Goal: Information Seeking & Learning: Learn about a topic

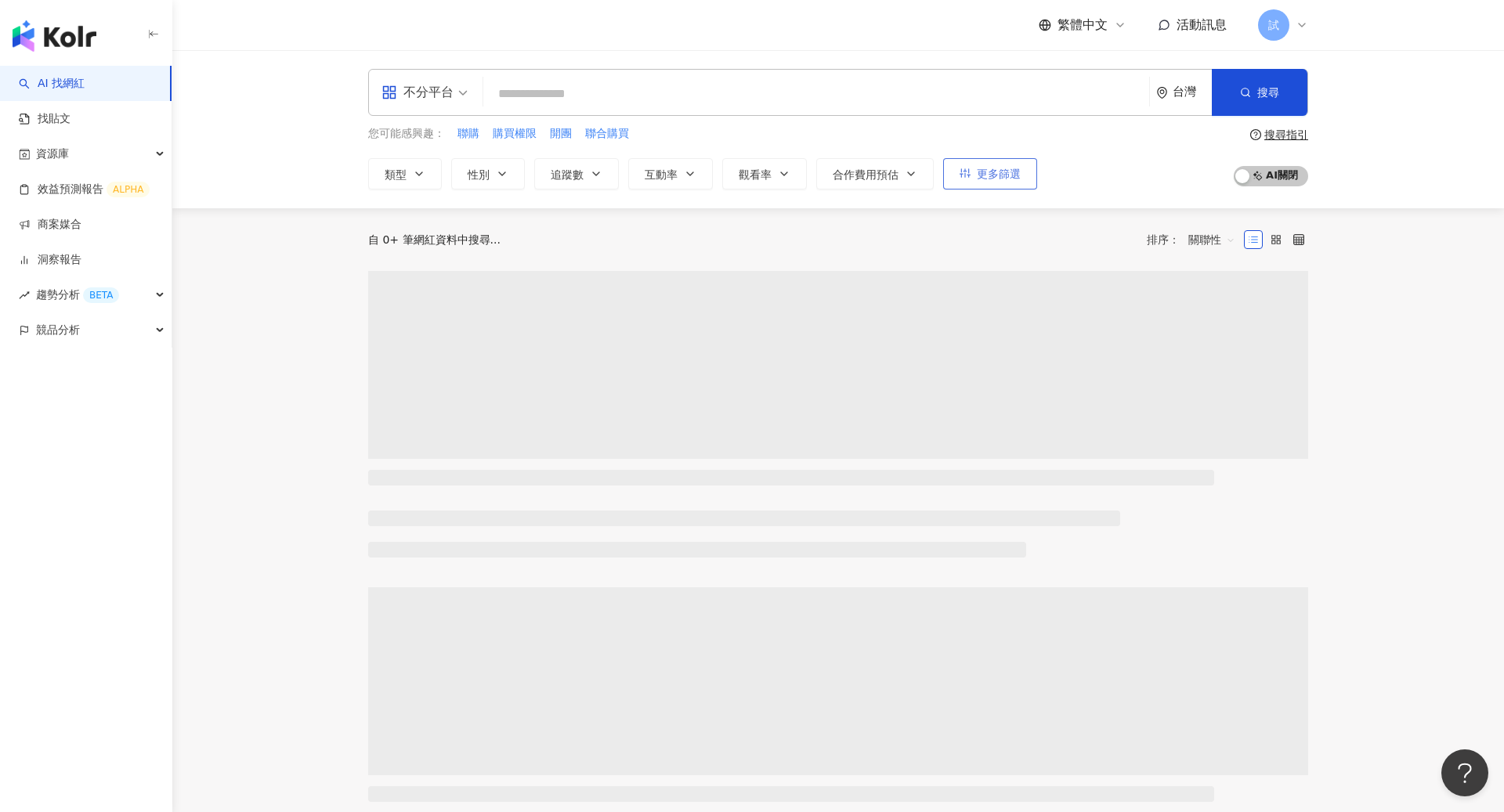
click at [1002, 159] on button "更多篩選" at bounding box center [990, 174] width 94 height 31
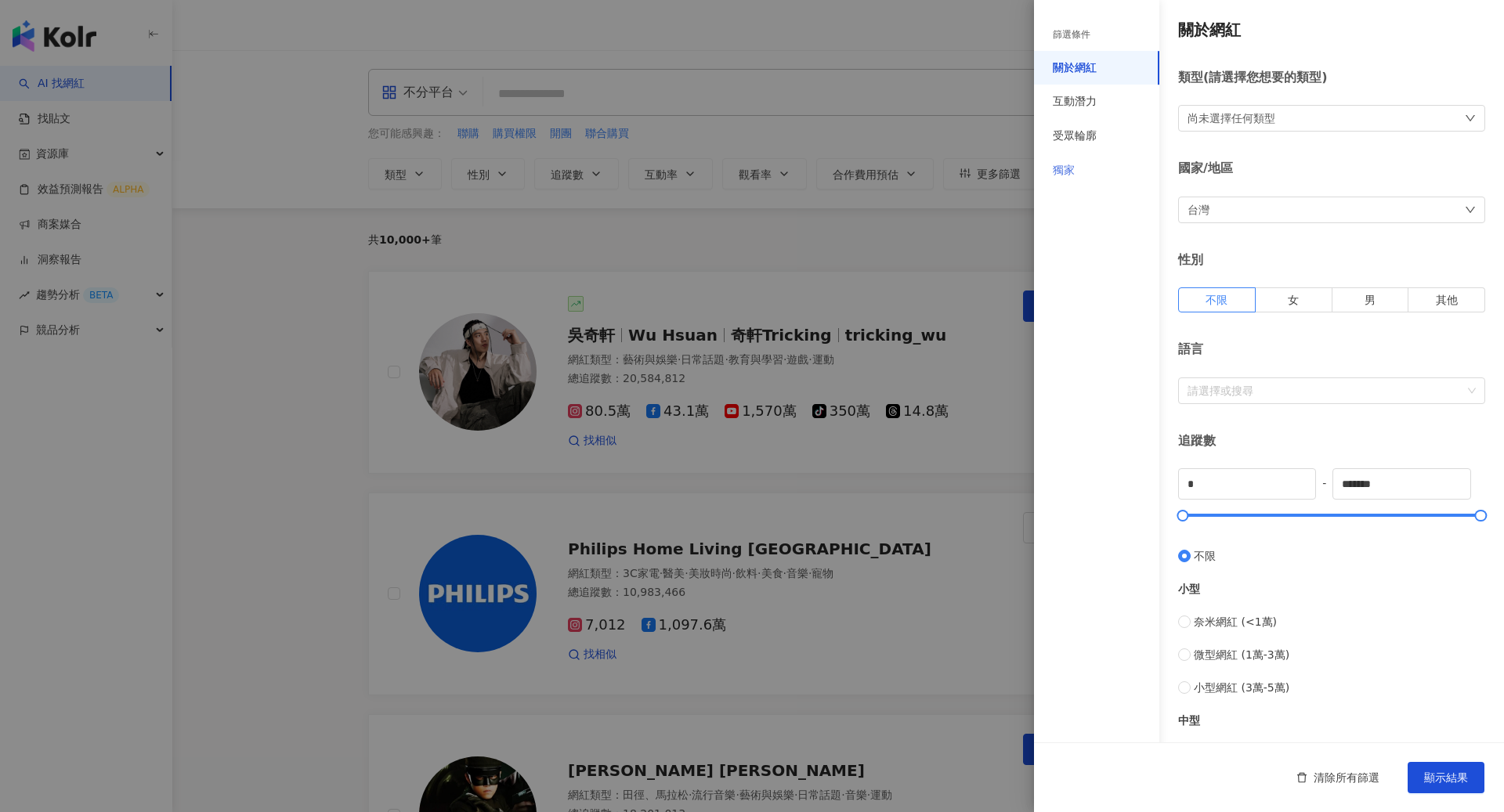
click at [1090, 168] on div "獨家" at bounding box center [1096, 171] width 125 height 35
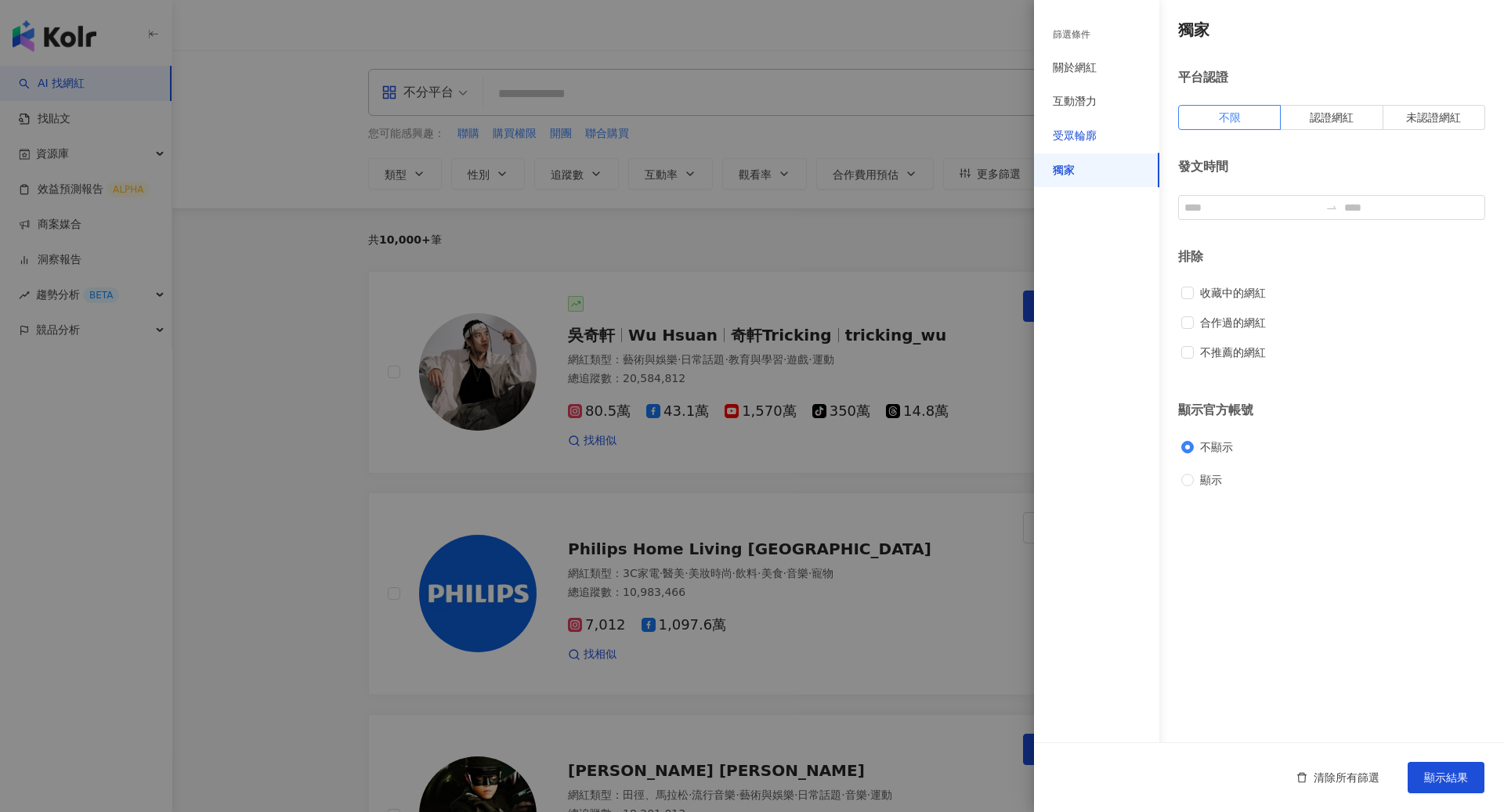
click at [1091, 139] on div "受眾輪廓" at bounding box center [1074, 135] width 44 height 16
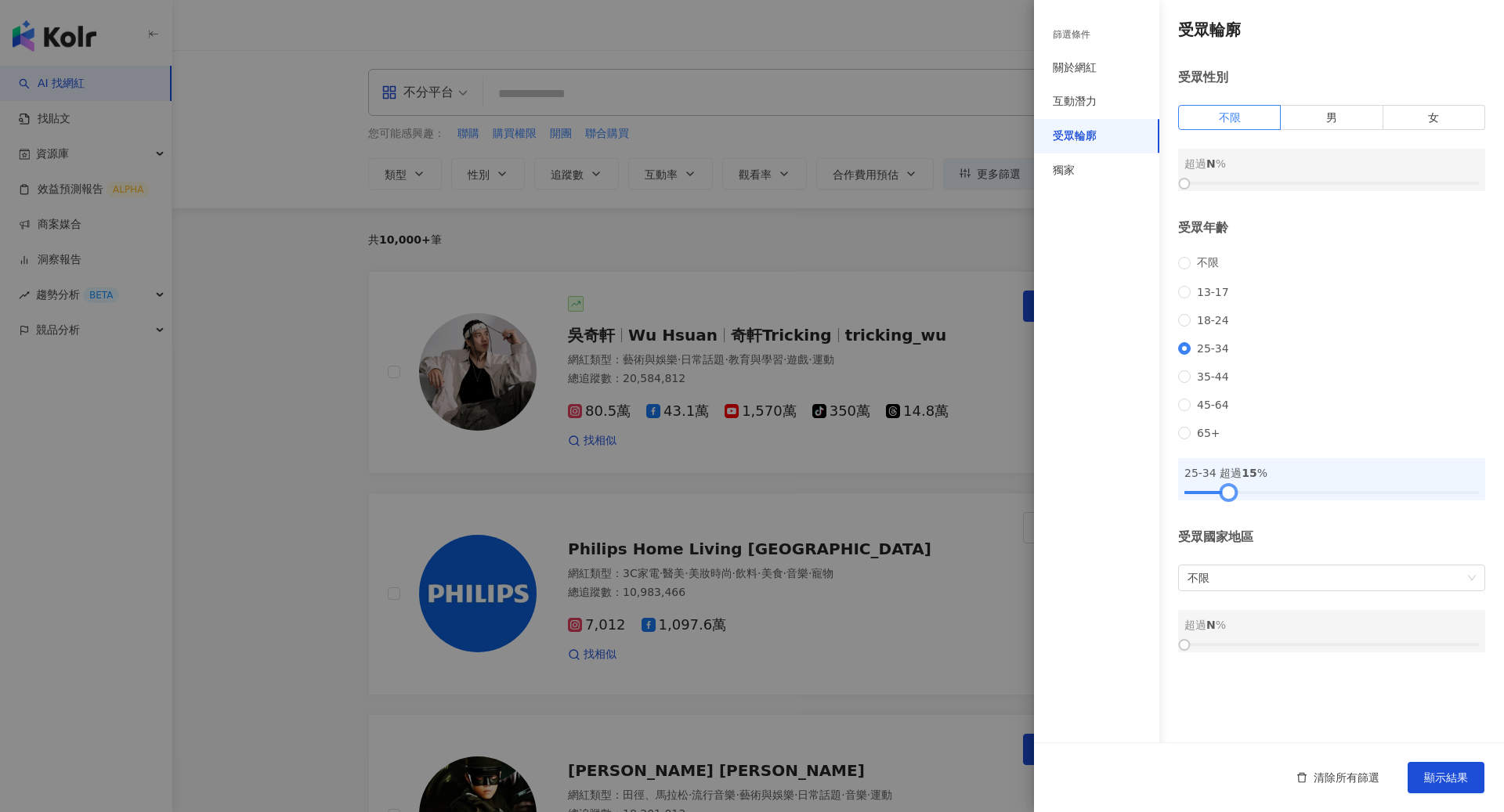
drag, startPoint x: 1185, startPoint y: 518, endPoint x: 1230, endPoint y: 530, distance: 46.6
click at [1230, 530] on div "受眾輪廓 受眾性別 不限 男 女 超過 N % 受眾年齡 不限 13-17 18-24 25-34 35-44 45-64 65+ 25-34 超過 15 %…" at bounding box center [1269, 336] width 470 height 671
drag, startPoint x: 1225, startPoint y: 522, endPoint x: 1248, endPoint y: 522, distance: 23.0
click at [1244, 497] on div at bounding box center [1240, 491] width 8 height 8
click at [1449, 780] on span "顯示結果" at bounding box center [1445, 777] width 44 height 13
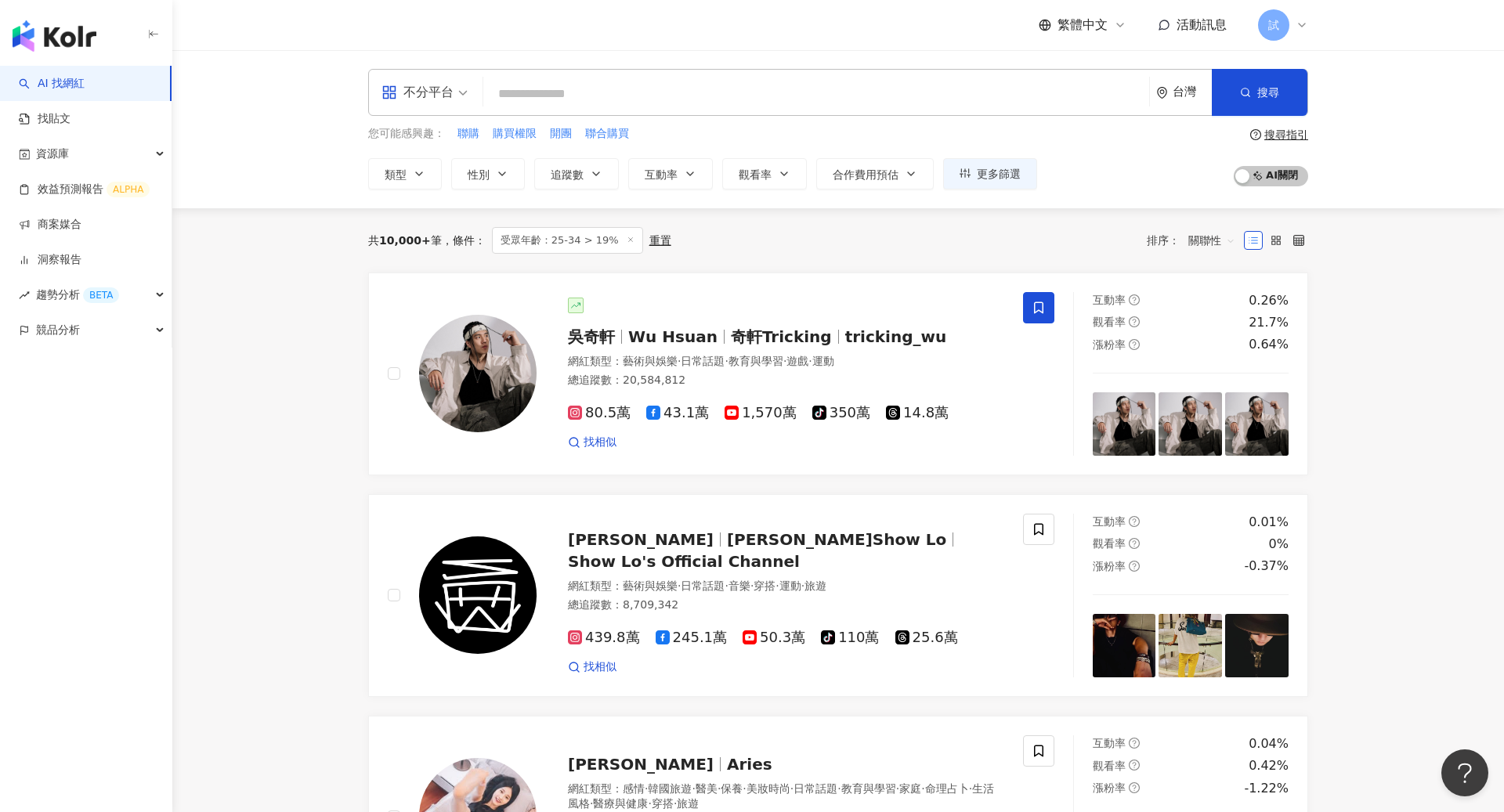
click at [448, 107] on span at bounding box center [424, 92] width 86 height 46
click at [455, 222] on div "YouTube" at bounding box center [429, 222] width 89 height 19
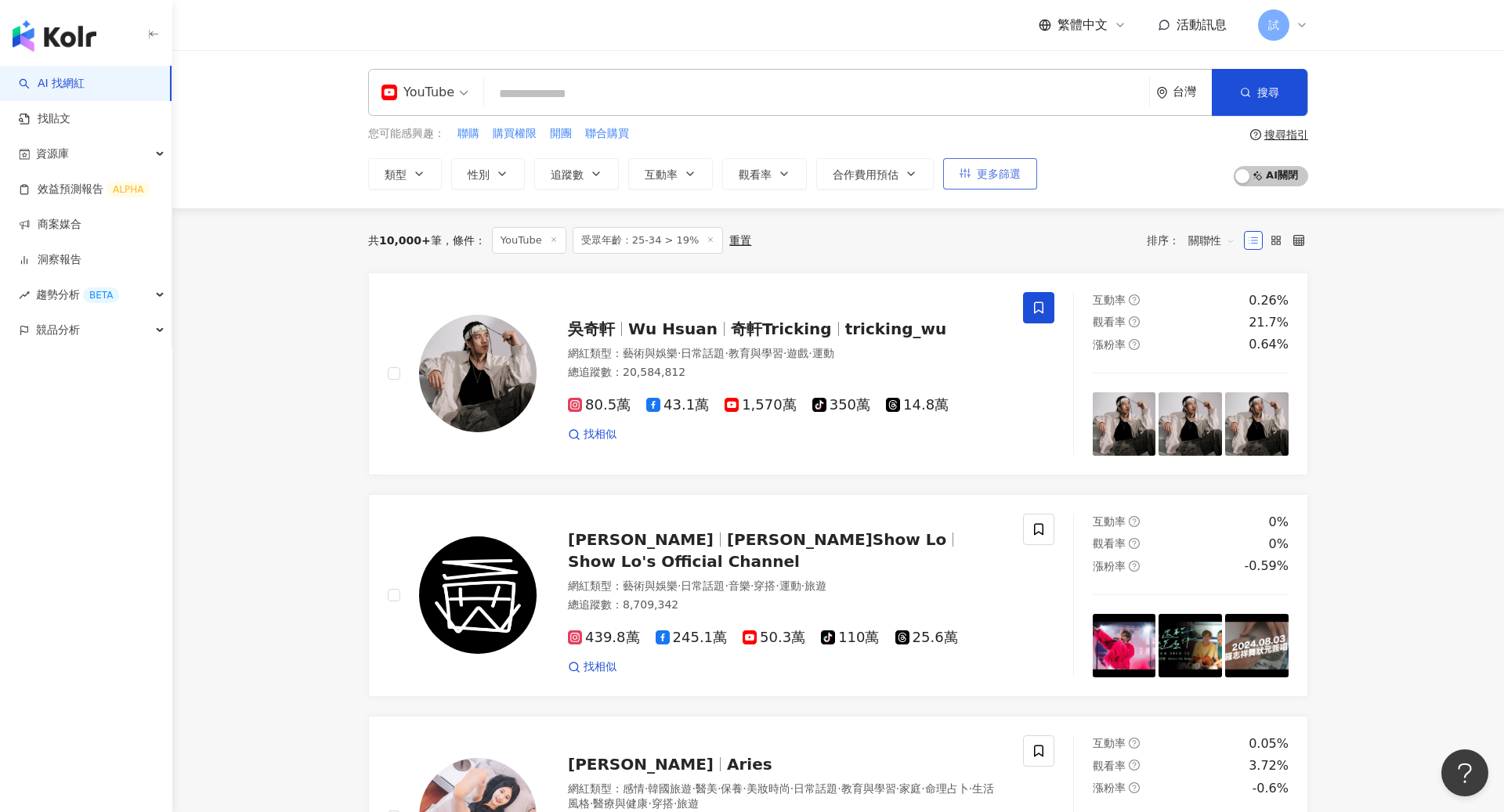
click at [974, 182] on button "更多篩選" at bounding box center [990, 174] width 94 height 31
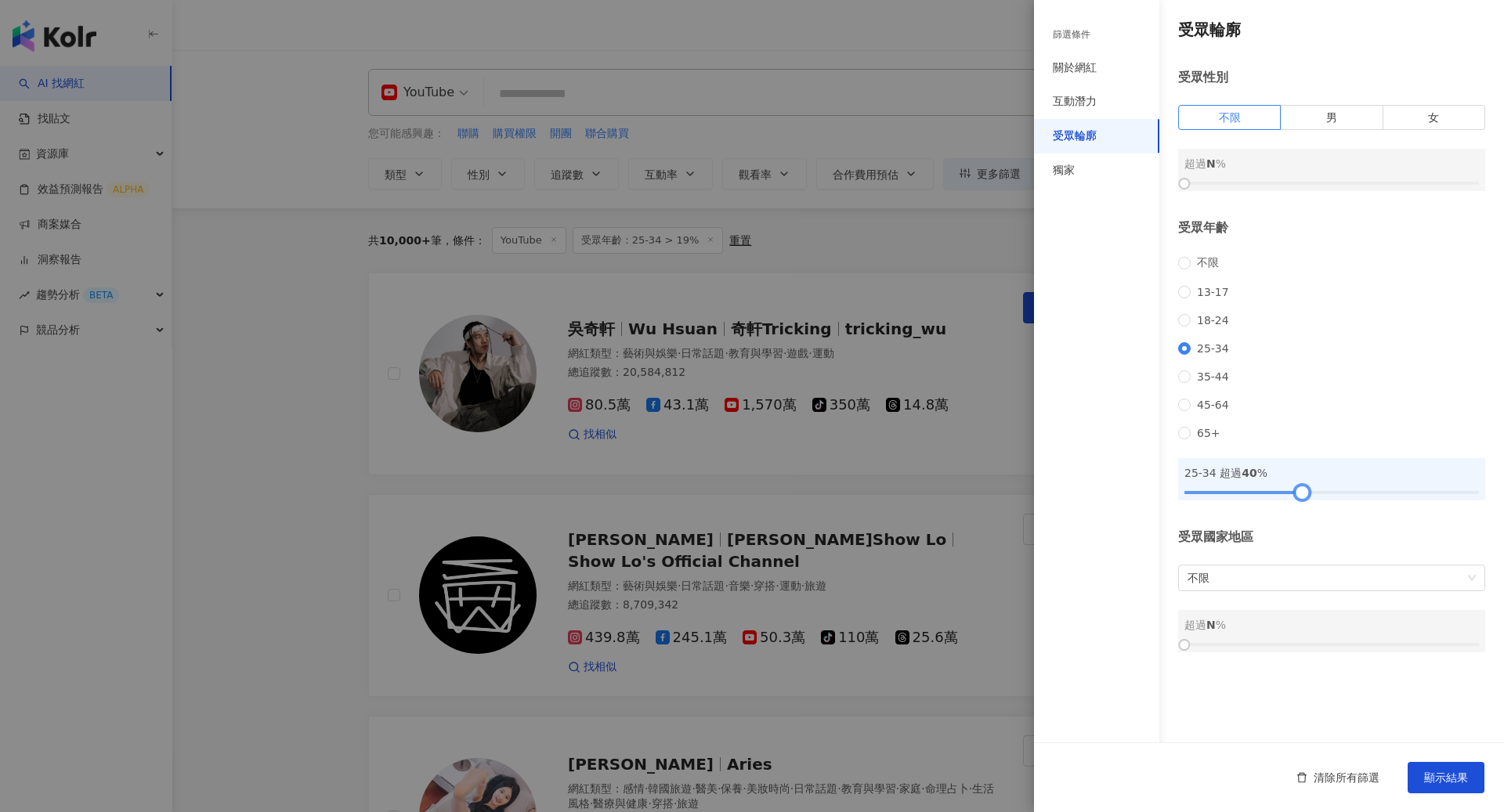
drag, startPoint x: 1243, startPoint y: 519, endPoint x: 1305, endPoint y: 522, distance: 62.1
click at [1305, 497] on div at bounding box center [1301, 491] width 8 height 8
click at [983, 337] on div at bounding box center [752, 406] width 1504 height 812
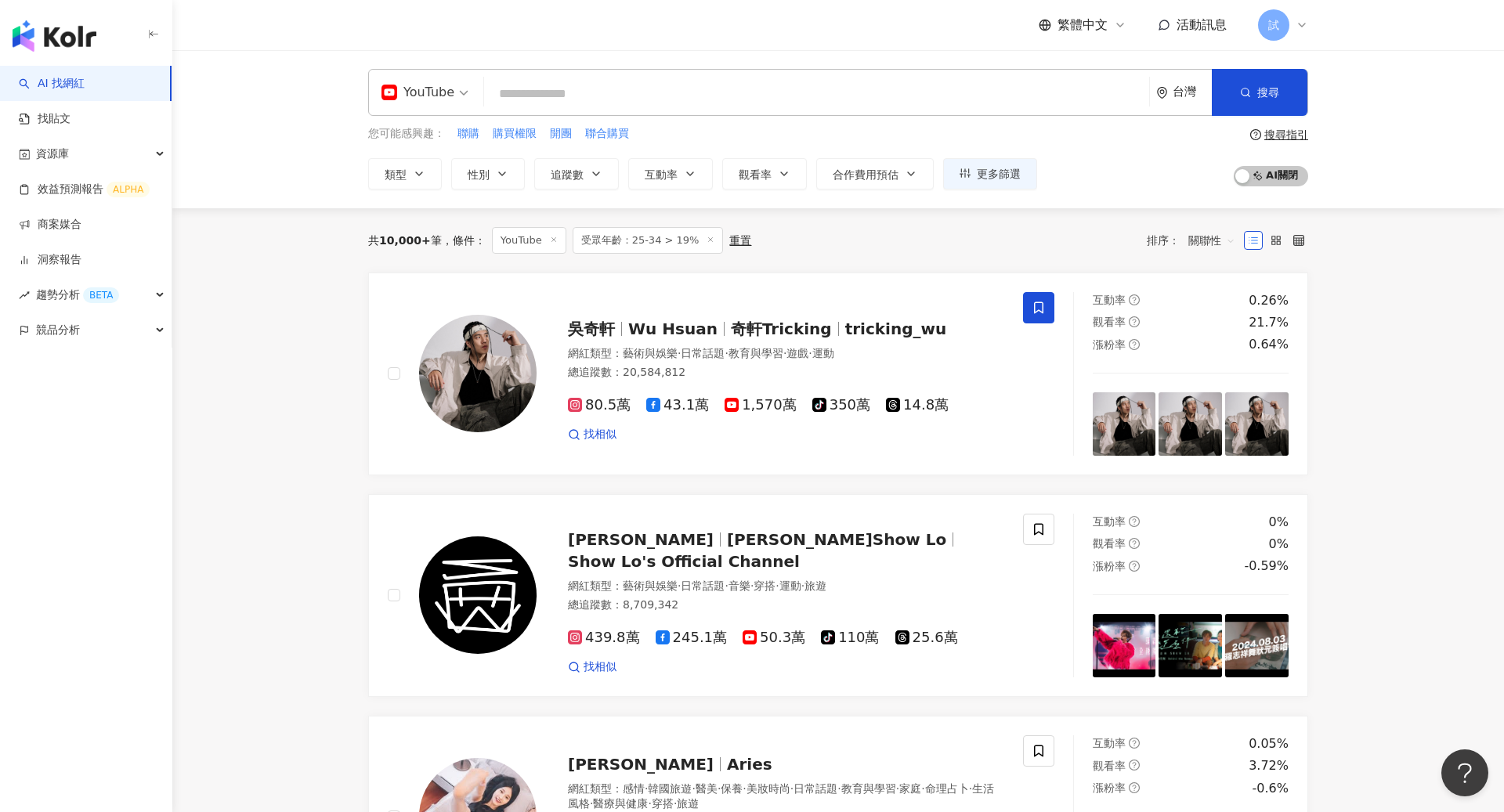
click at [951, 178] on button "更多篩選" at bounding box center [990, 174] width 94 height 31
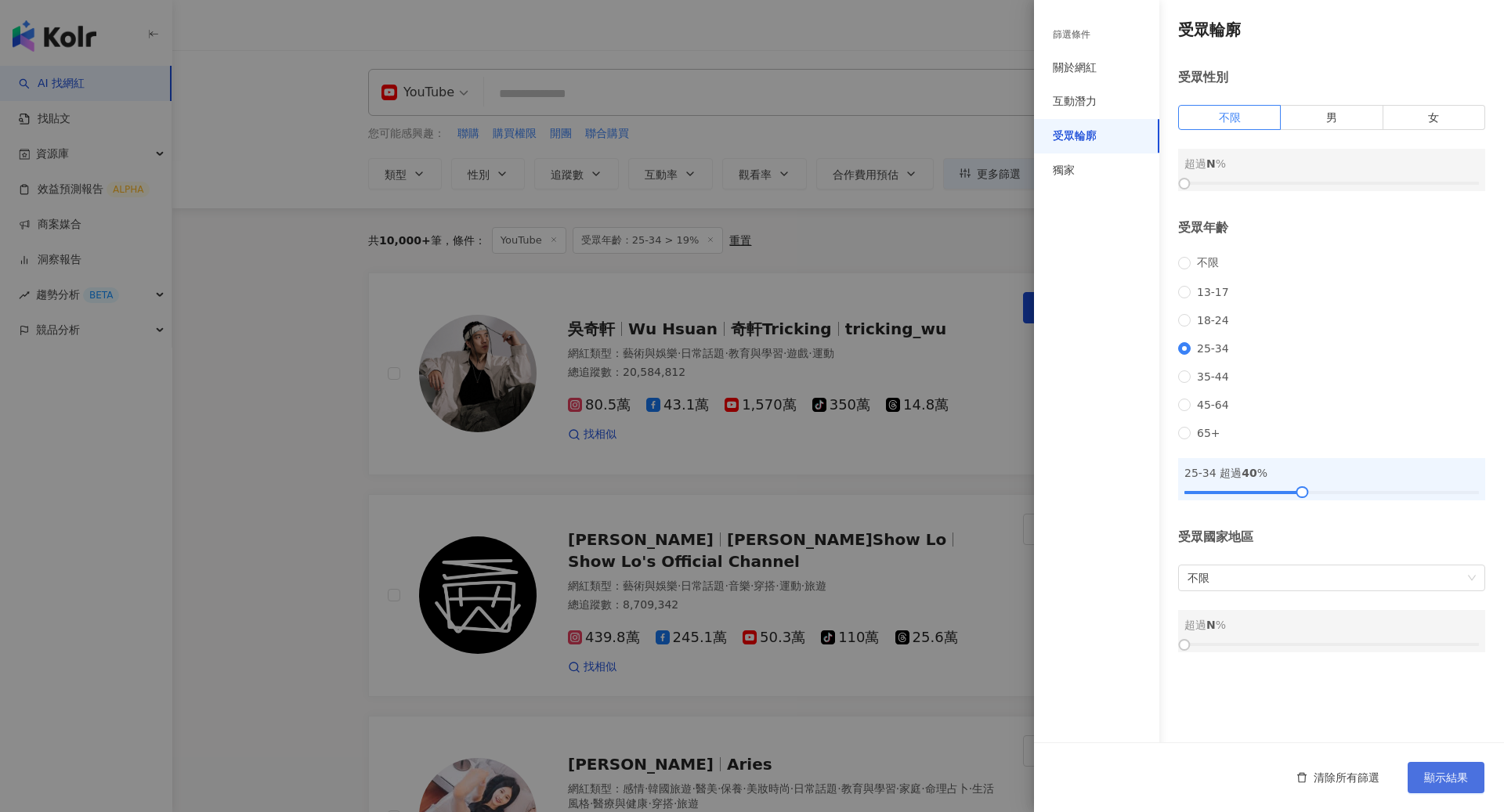
click at [1445, 771] on span "顯示結果" at bounding box center [1445, 777] width 44 height 13
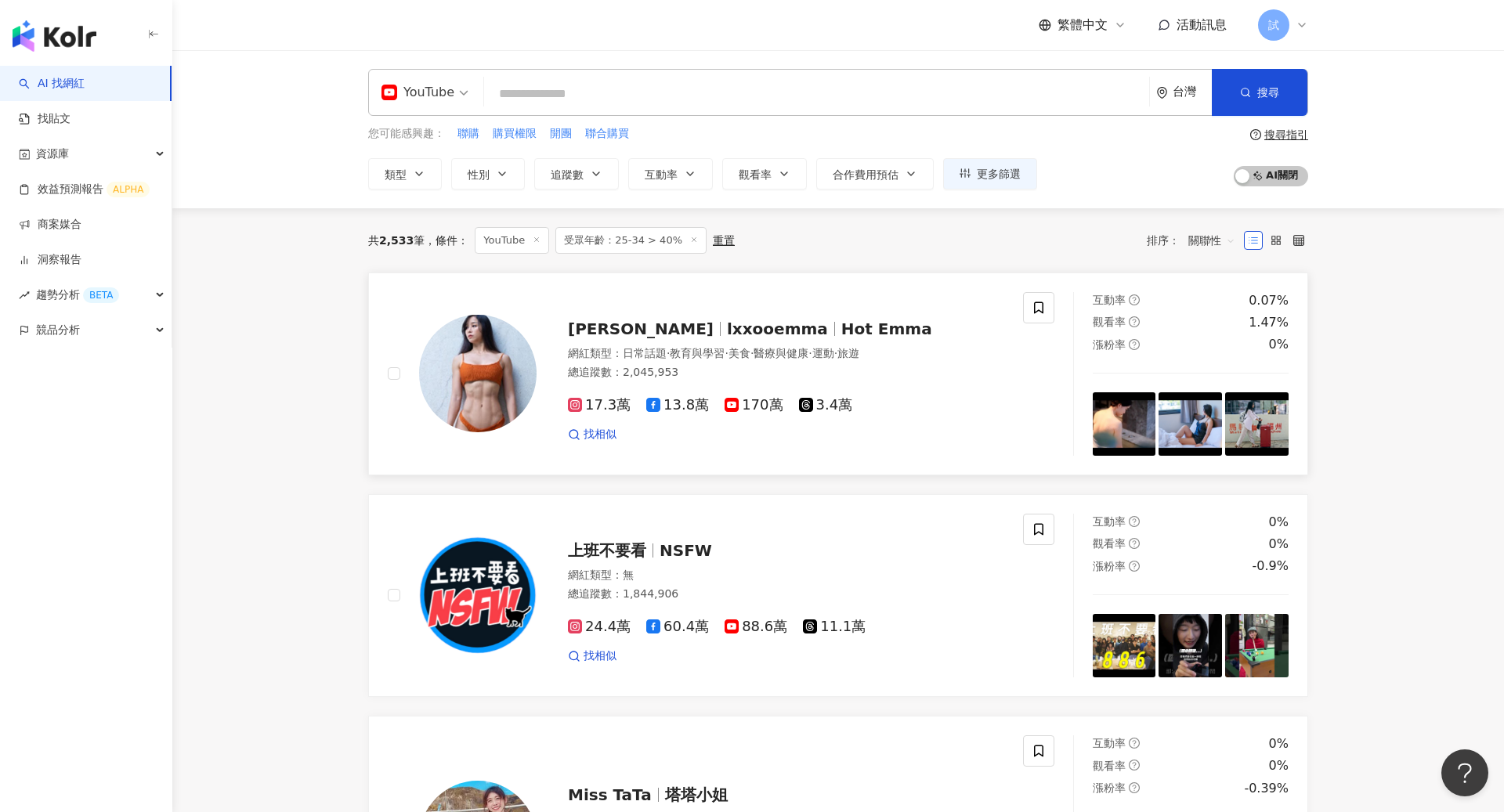
click at [922, 365] on div "總追蹤數 ： 2,045,953" at bounding box center [786, 372] width 436 height 16
click at [50, 329] on span "競品分析" at bounding box center [58, 330] width 44 height 36
click at [79, 367] on link "品牌帳號分析" at bounding box center [70, 365] width 66 height 16
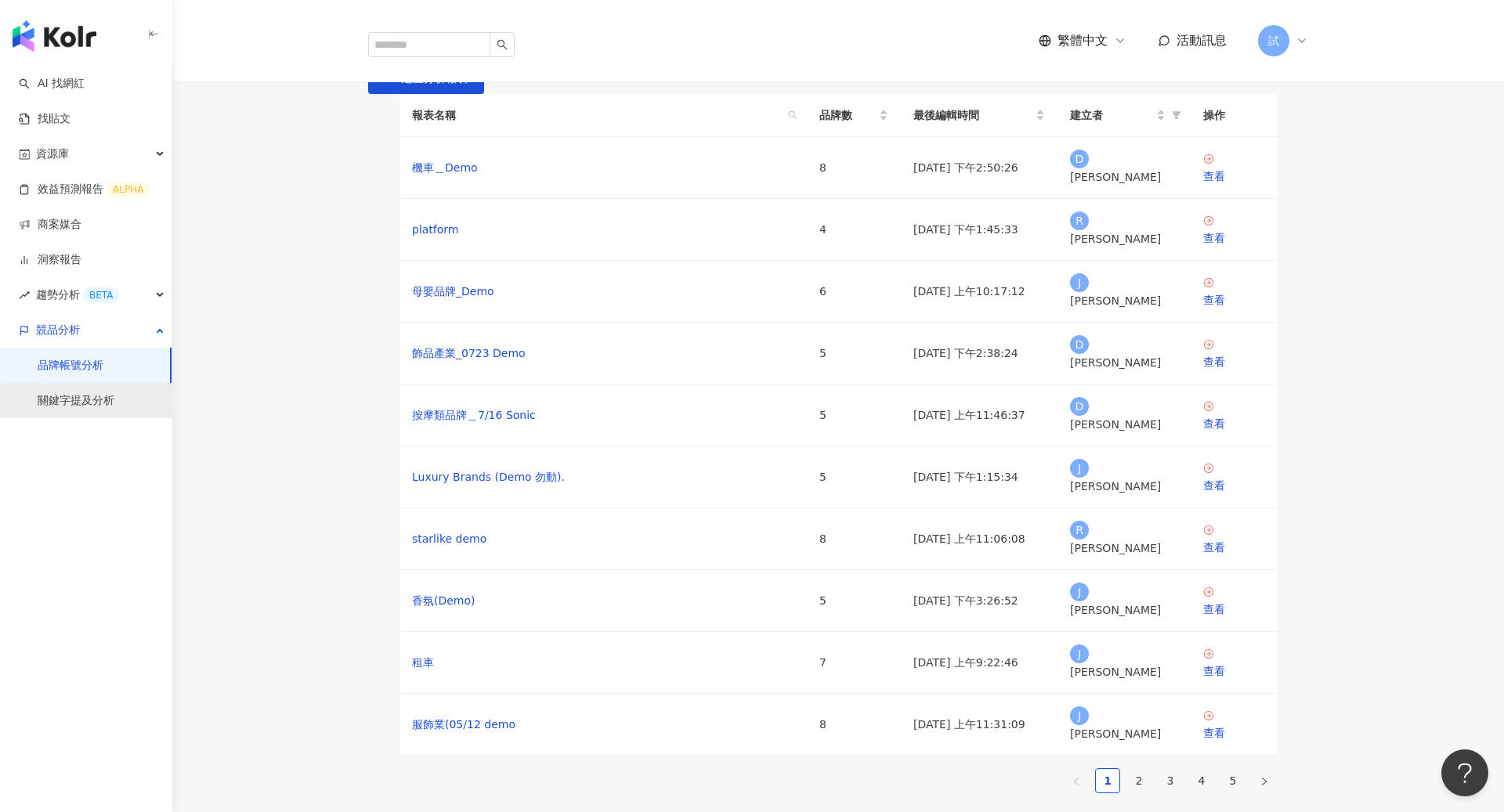
click at [59, 405] on link "關鍵字提及分析" at bounding box center [76, 401] width 77 height 16
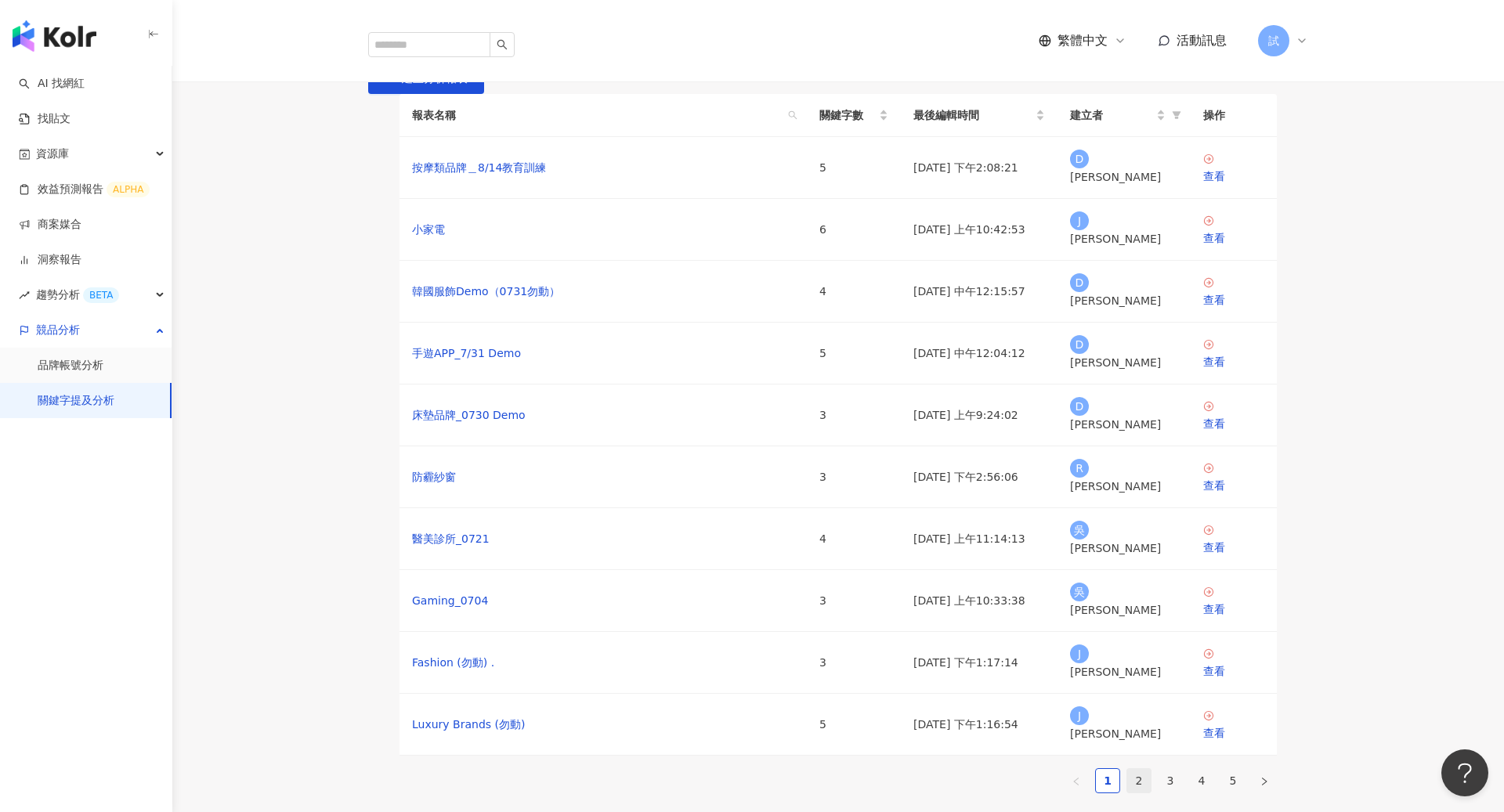
click at [1136, 769] on link "2" at bounding box center [1139, 781] width 24 height 24
click at [1178, 769] on link "3" at bounding box center [1170, 781] width 24 height 24
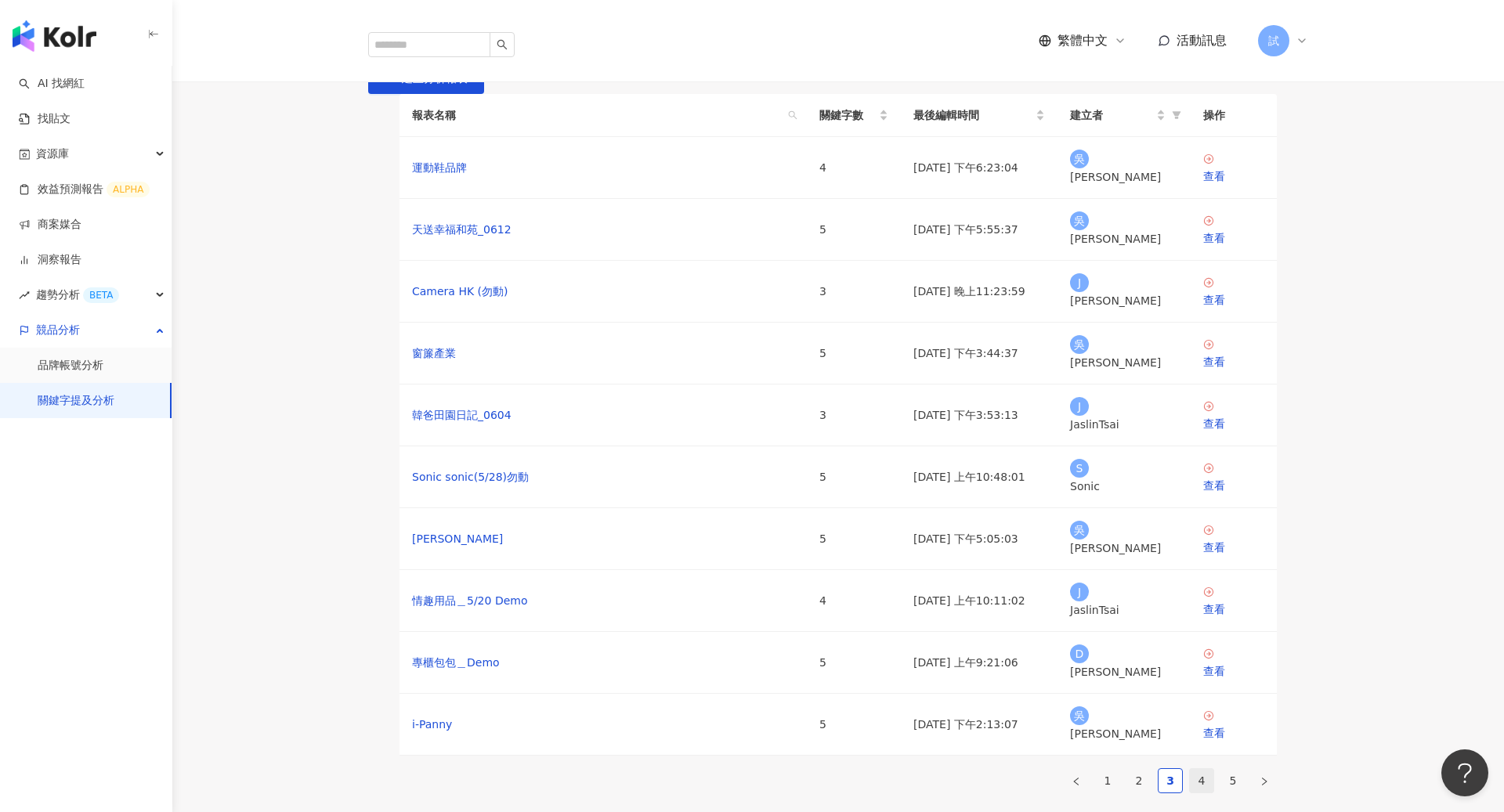
click at [1210, 769] on link "4" at bounding box center [1201, 781] width 24 height 24
click at [1243, 769] on link "5" at bounding box center [1233, 781] width 24 height 24
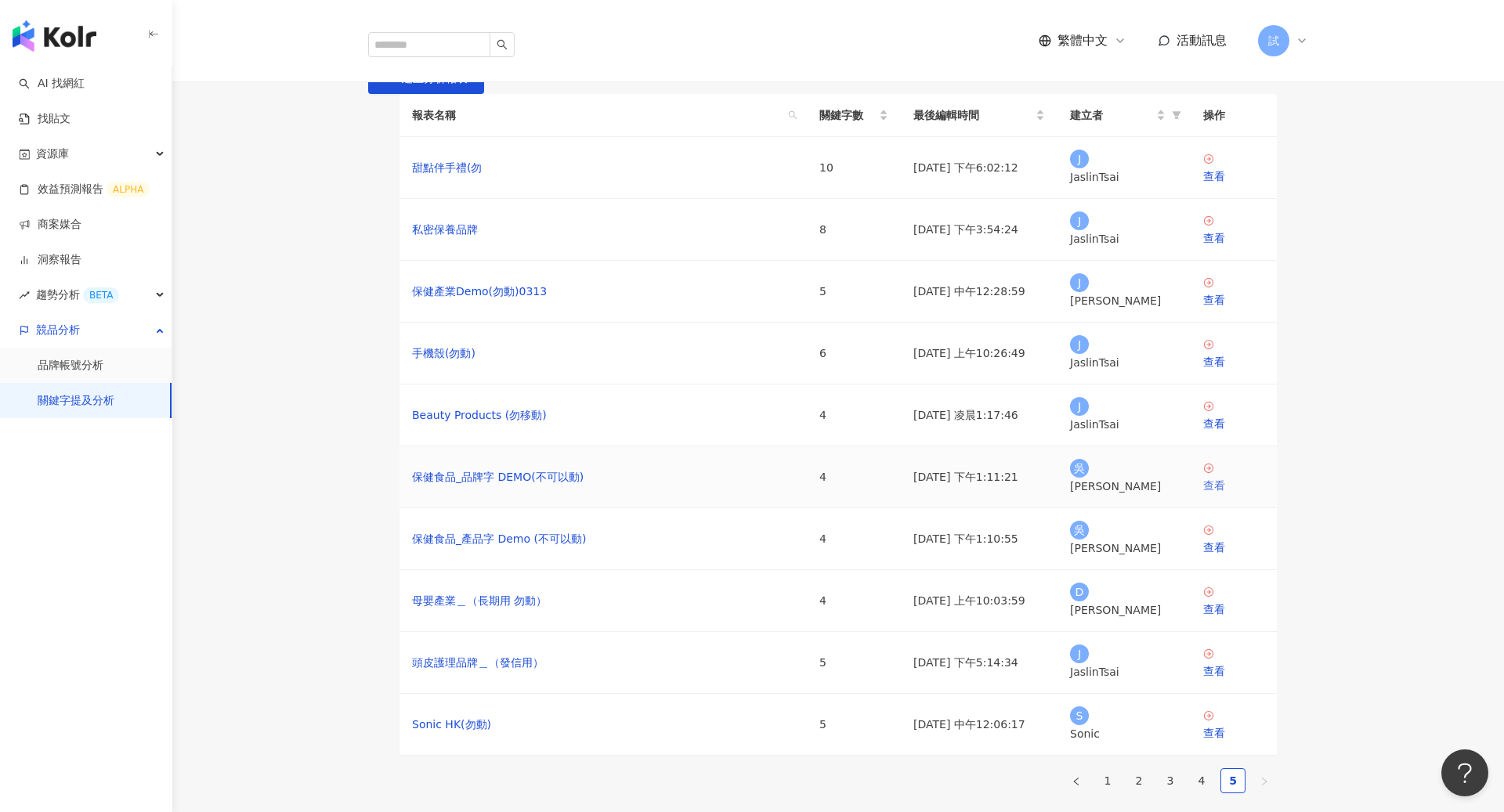
click at [1225, 494] on div "查看" at bounding box center [1233, 485] width 61 height 17
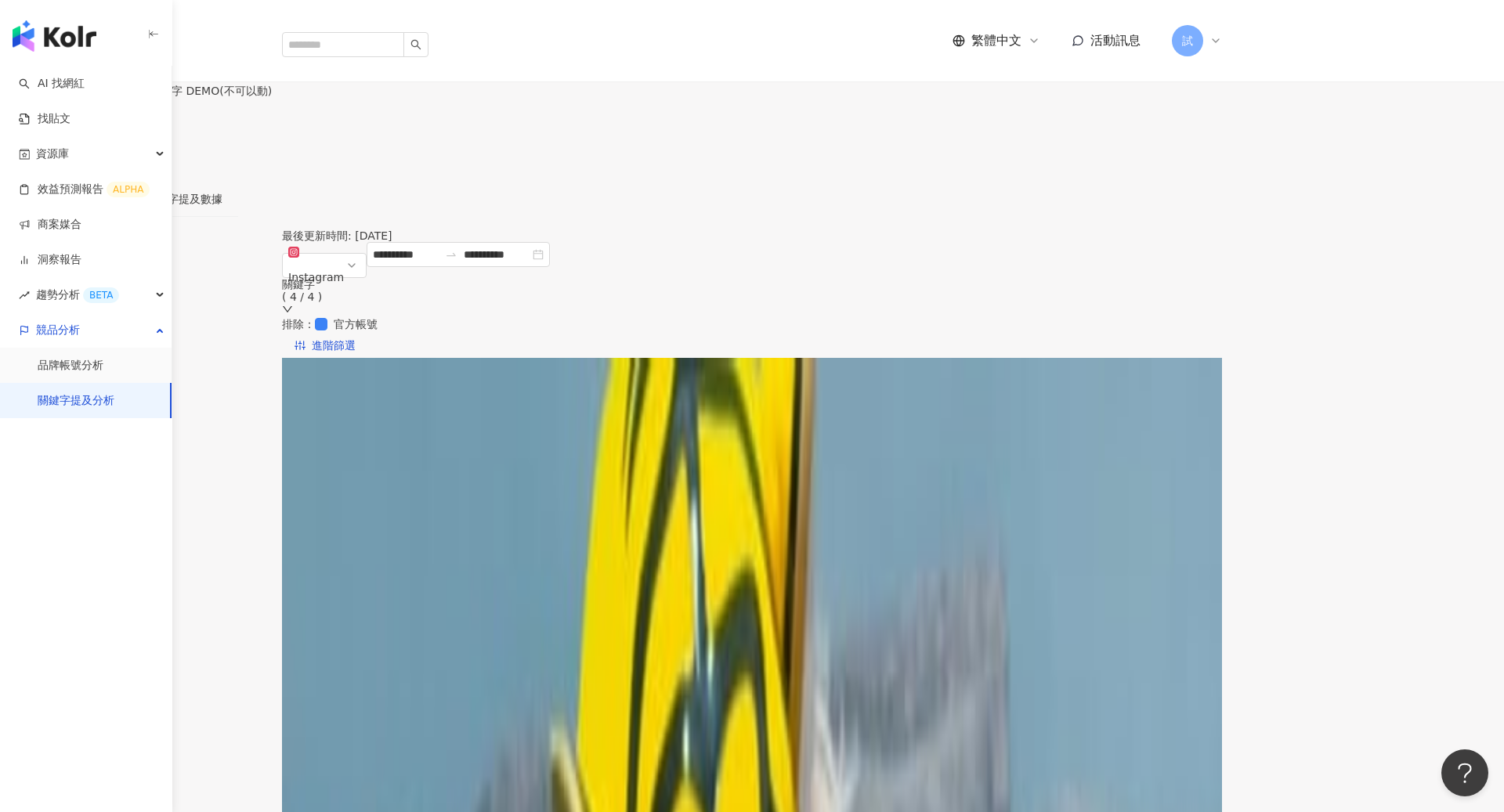
click at [89, 128] on span "設定關鍵字" at bounding box center [61, 134] width 55 height 13
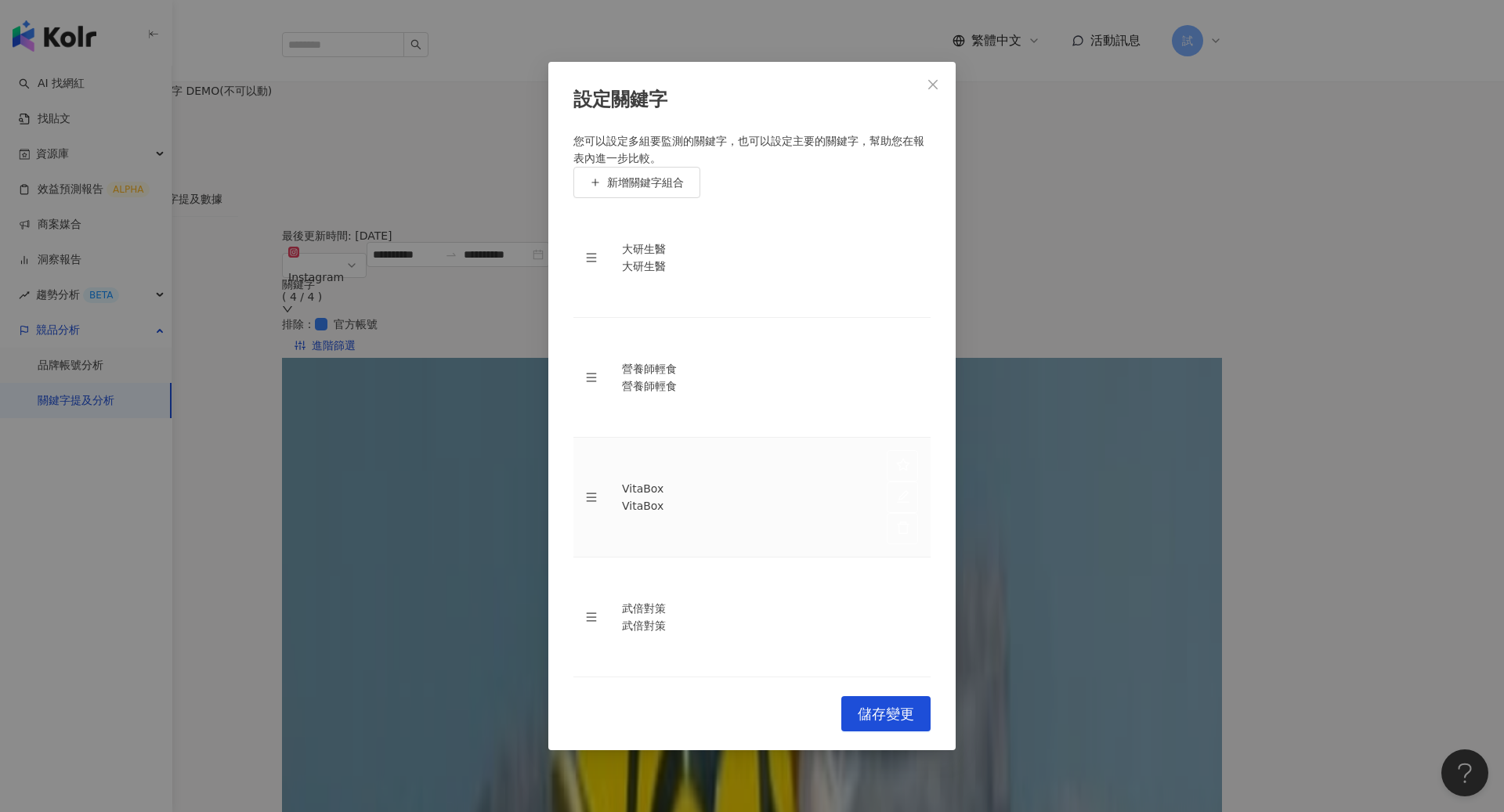
scroll to position [49, 0]
click at [936, 90] on icon "close" at bounding box center [932, 84] width 9 height 9
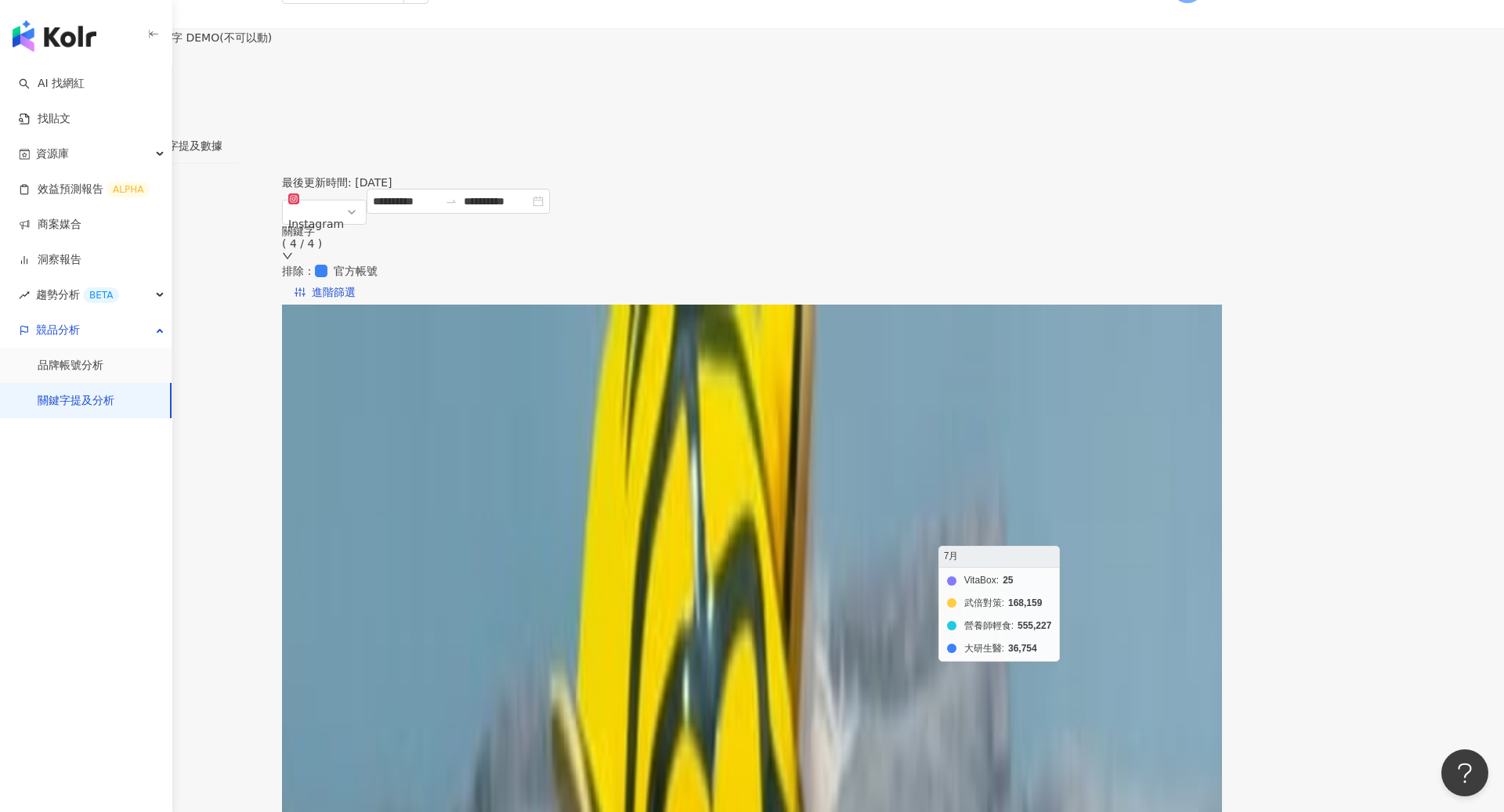
scroll to position [60, 0]
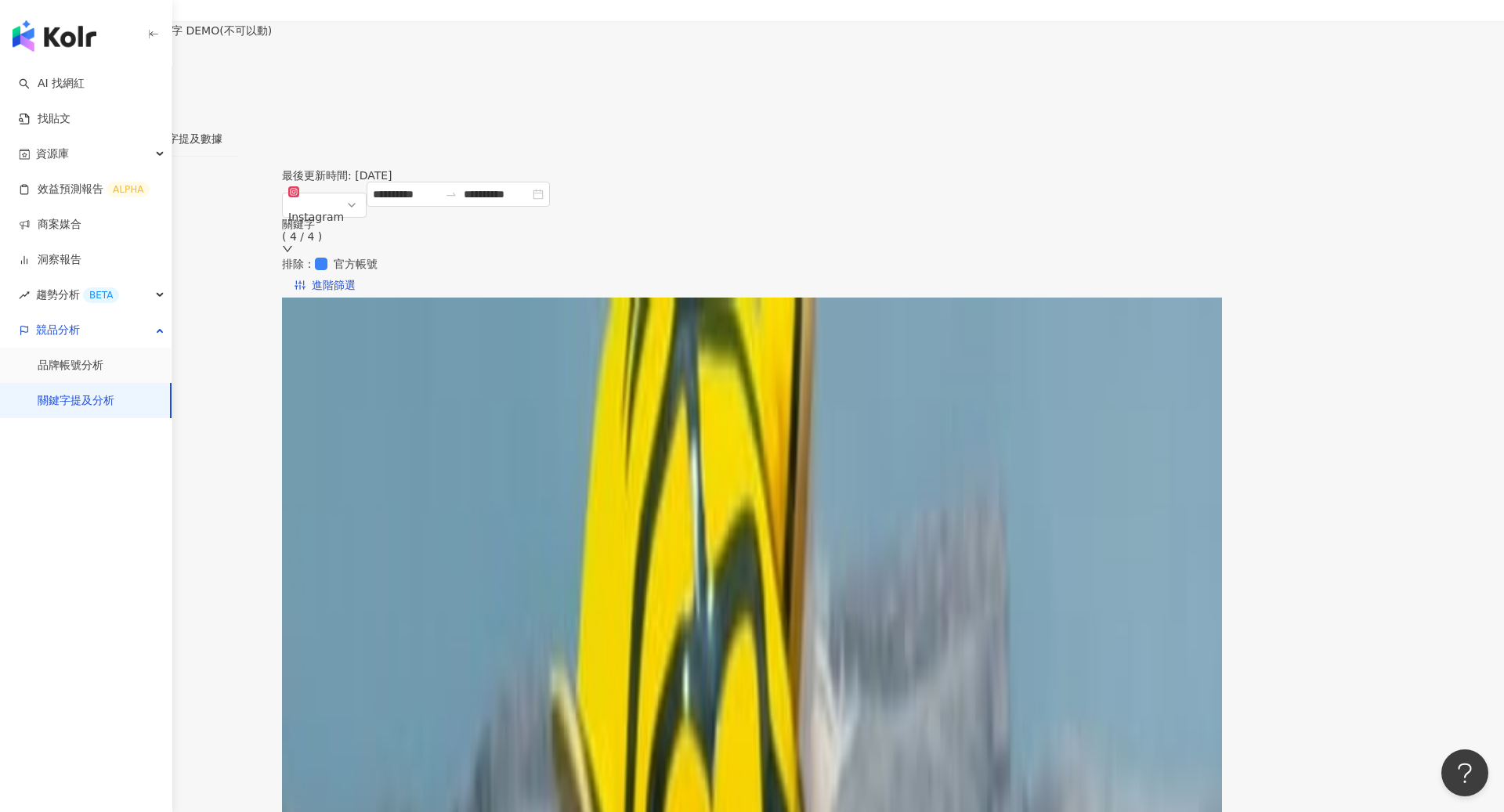
click at [105, 58] on button "設定關鍵字" at bounding box center [52, 73] width 105 height 31
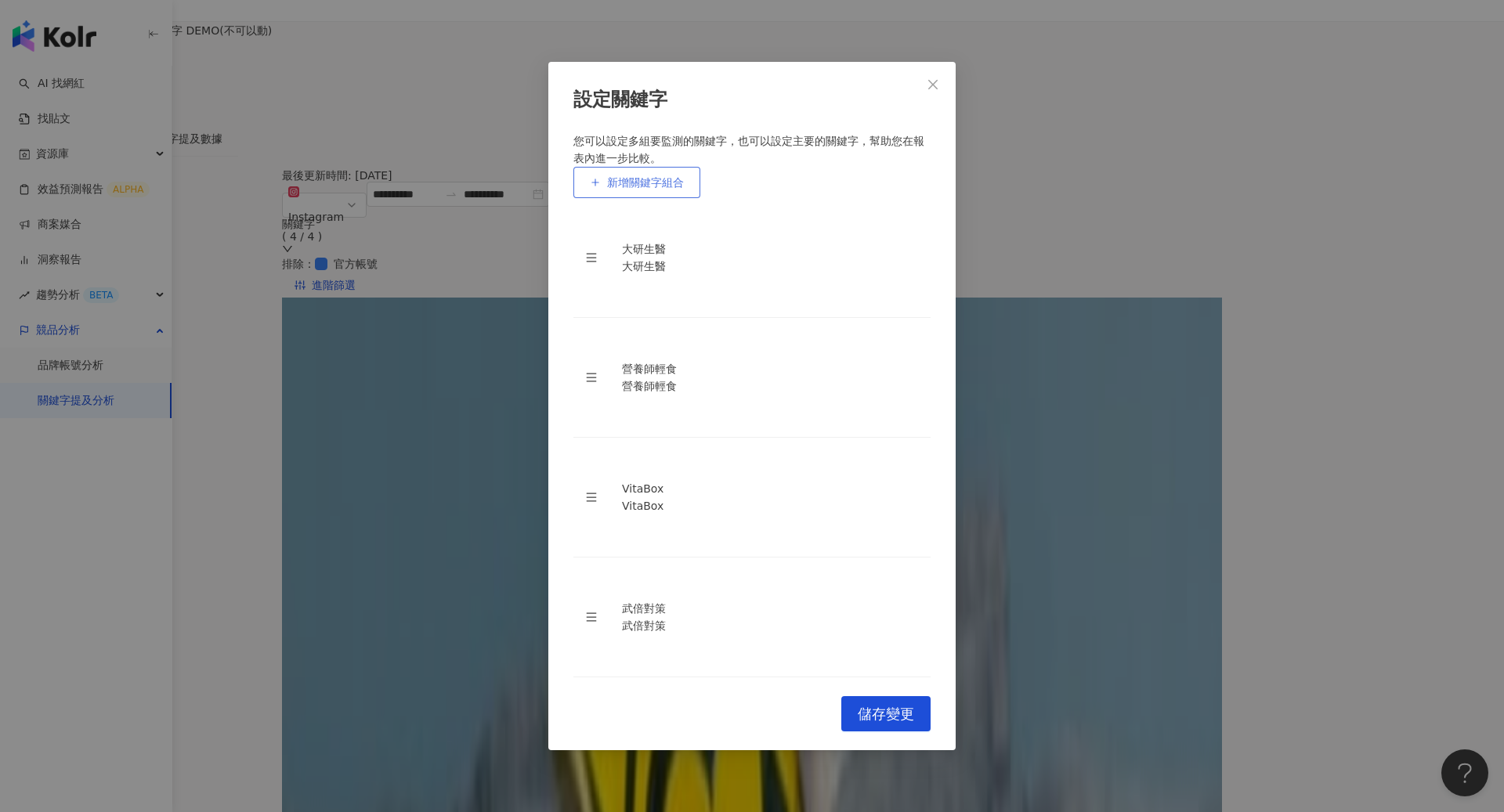
click at [662, 198] on button "新增關鍵字組合" at bounding box center [637, 182] width 127 height 31
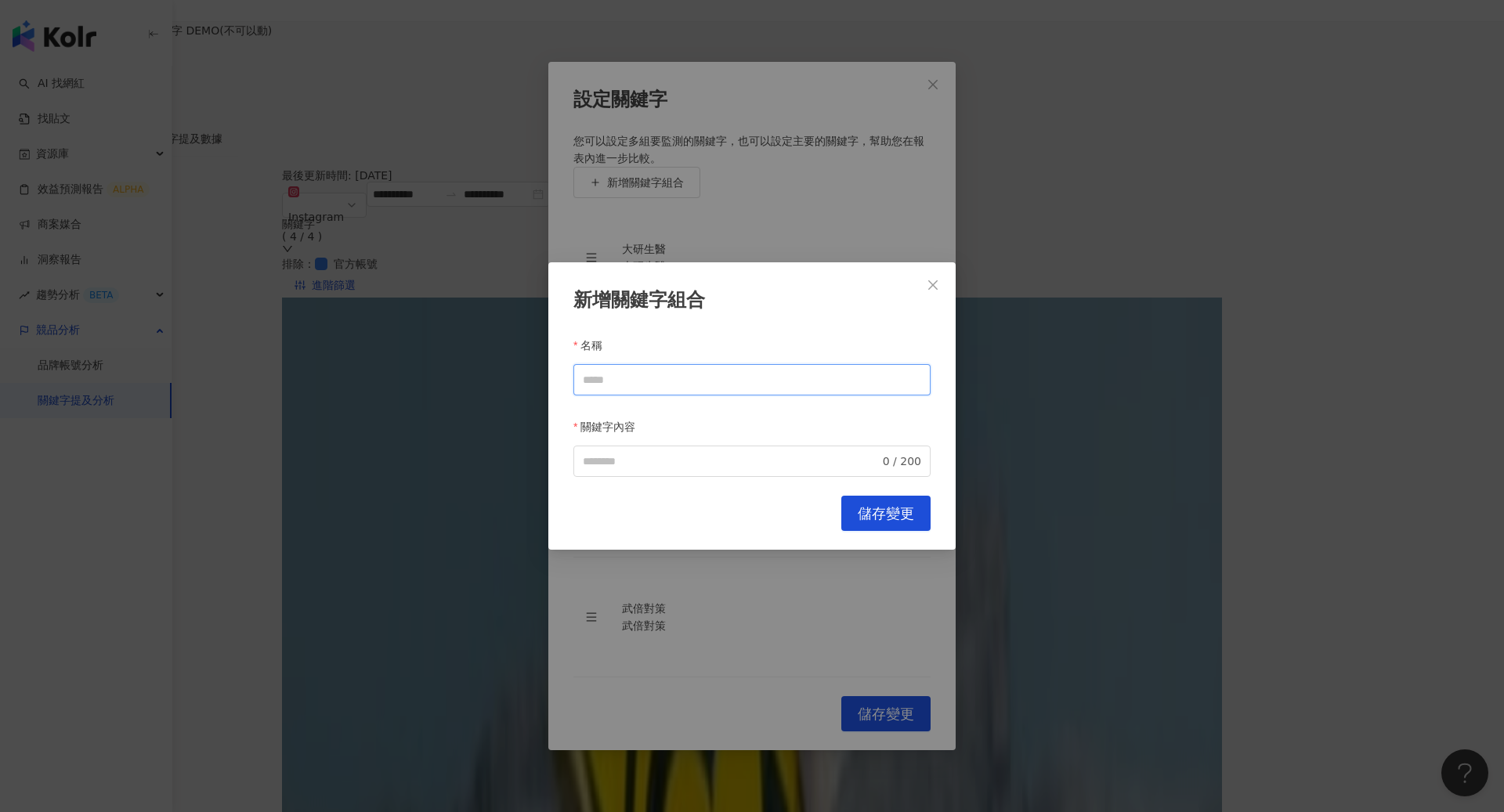
click at [733, 374] on input "名稱" at bounding box center [752, 379] width 357 height 31
type input "**"
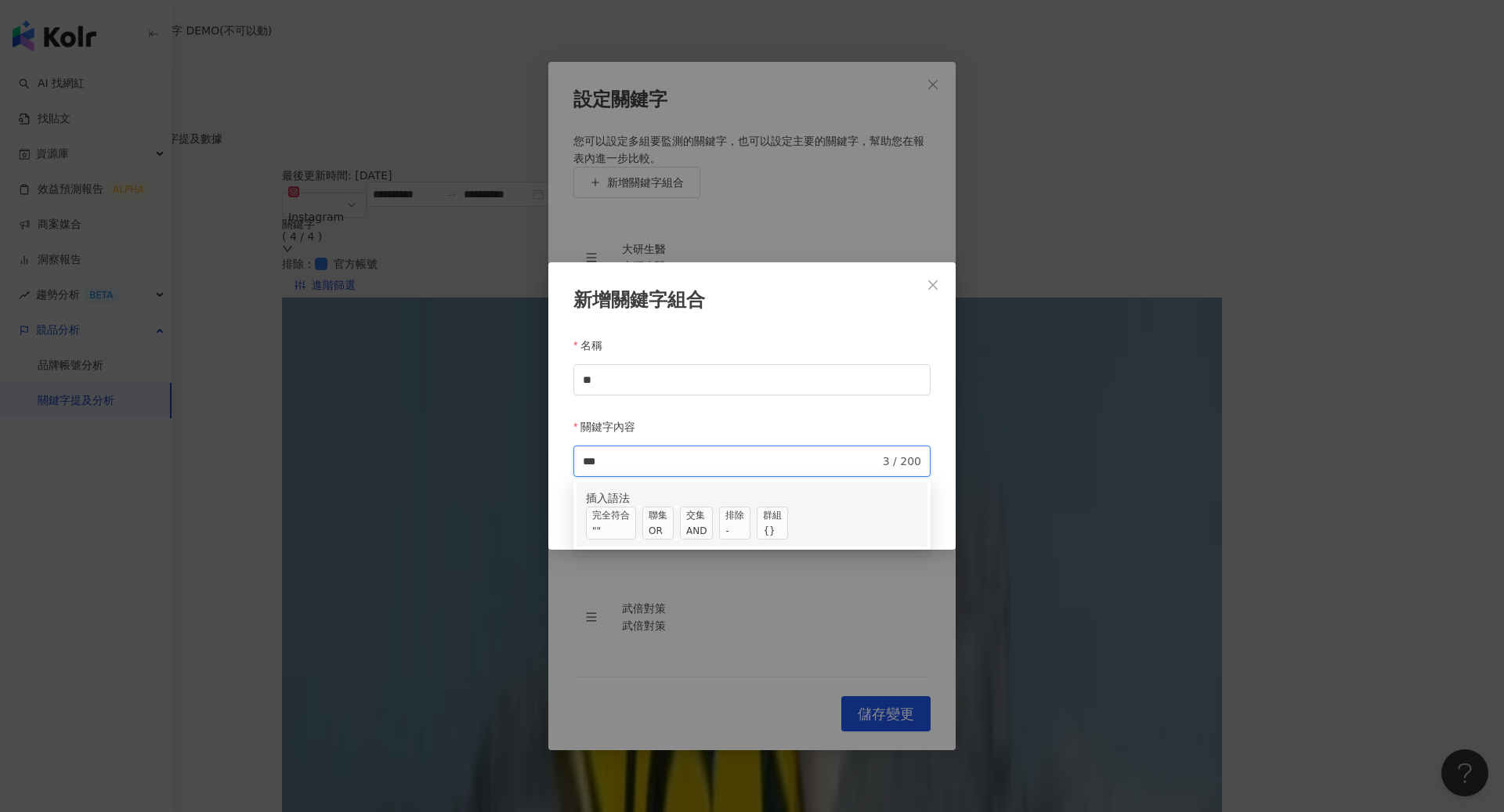
click at [713, 519] on span "交集 AND" at bounding box center [696, 523] width 33 height 33
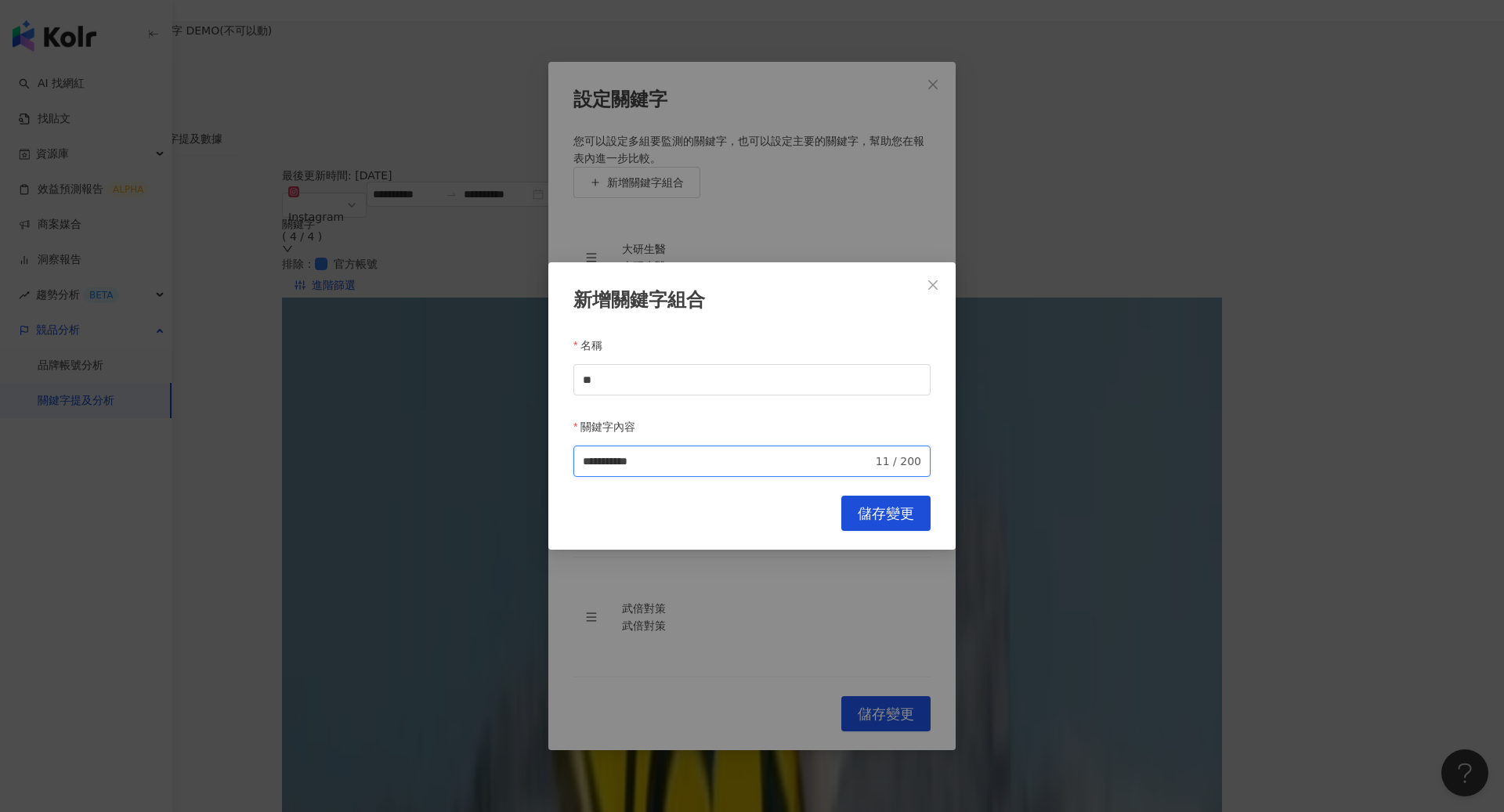
type input "**********"
click at [895, 505] on span "儲存變更" at bounding box center [886, 513] width 57 height 17
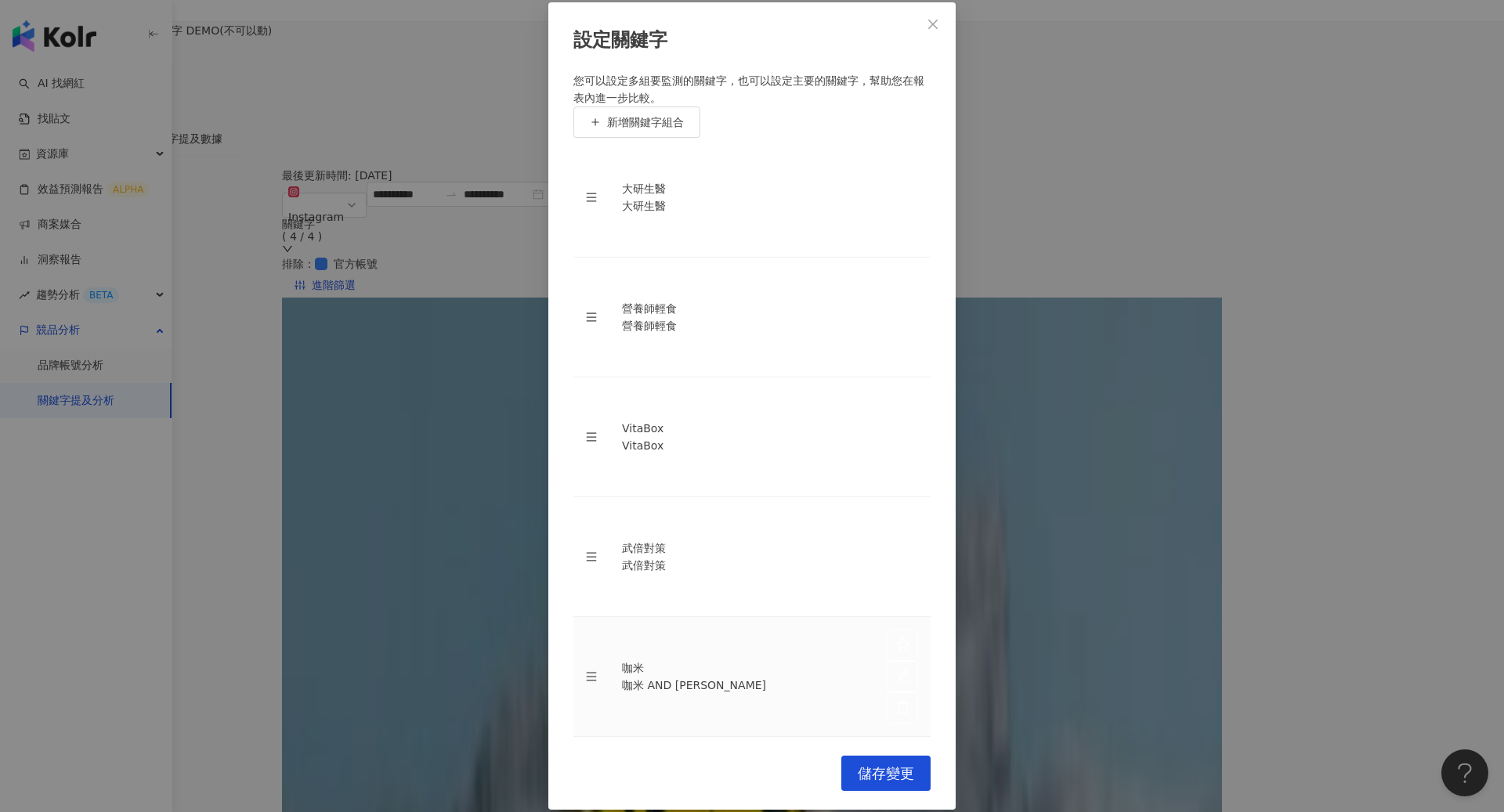
scroll to position [0, 0]
click at [889, 764] on span "儲存變更" at bounding box center [886, 773] width 57 height 17
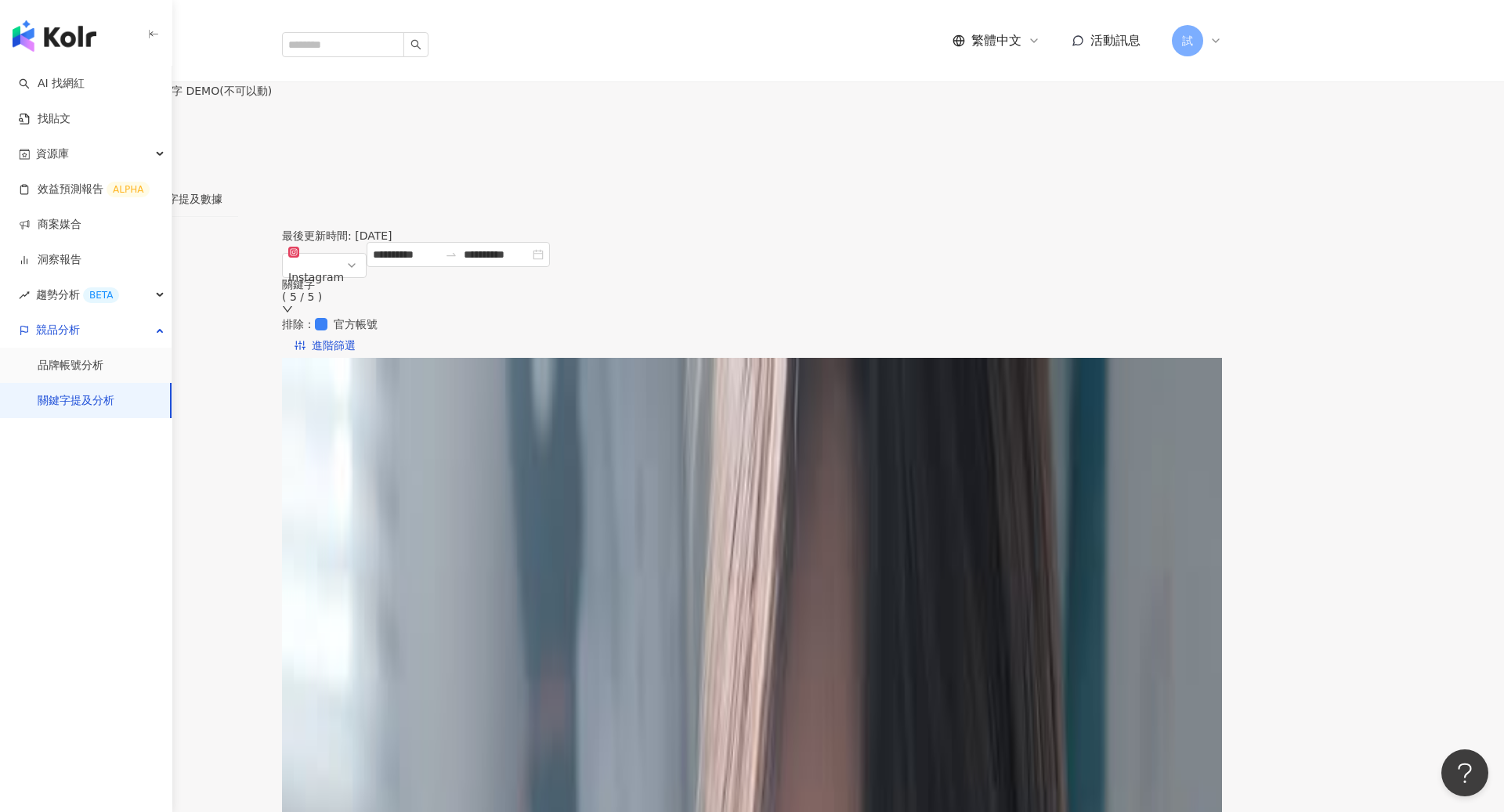
click at [89, 128] on span "設定關鍵字" at bounding box center [61, 134] width 55 height 13
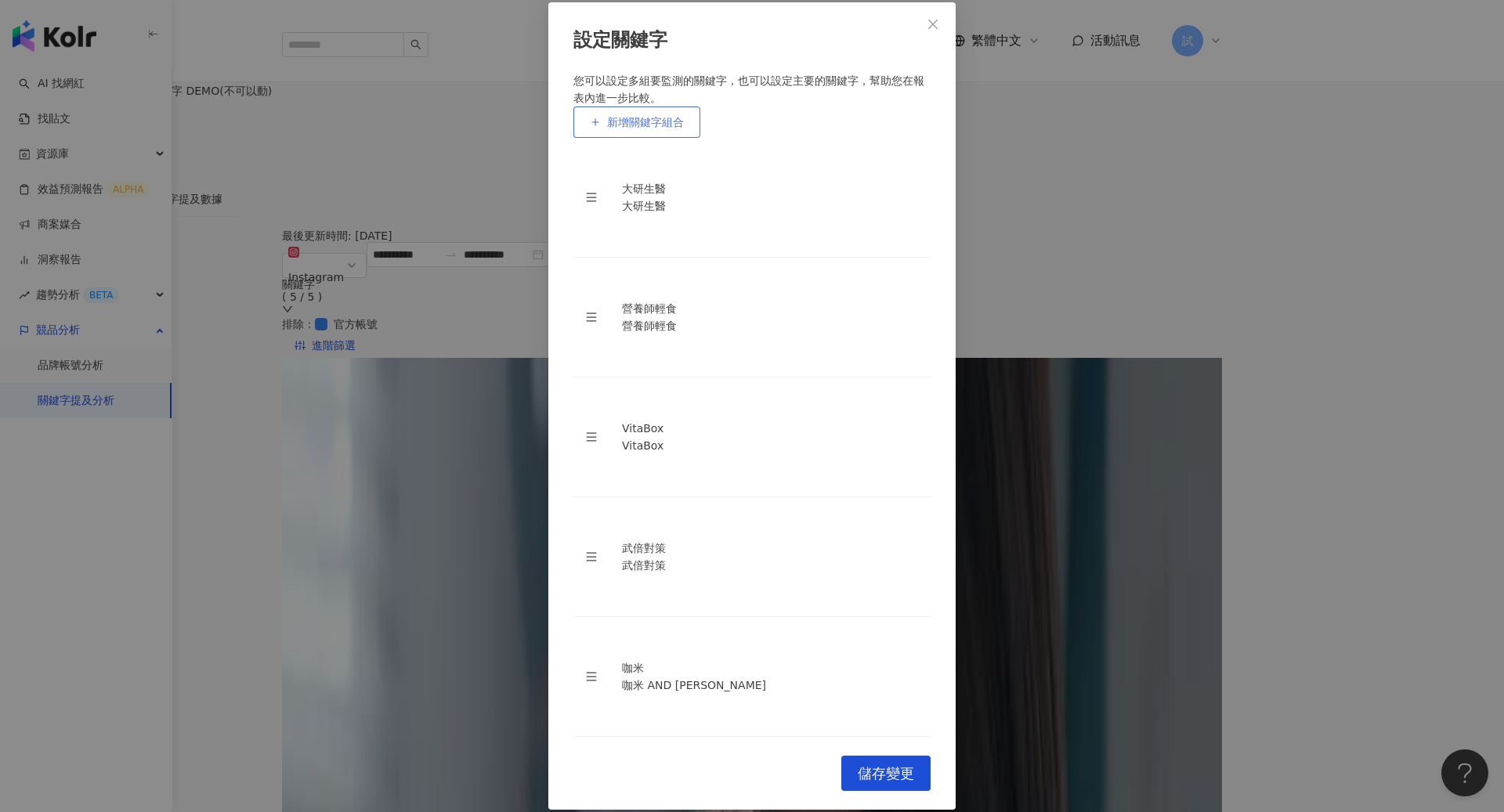
click at [669, 138] on button "新增關鍵字組合" at bounding box center [637, 122] width 127 height 31
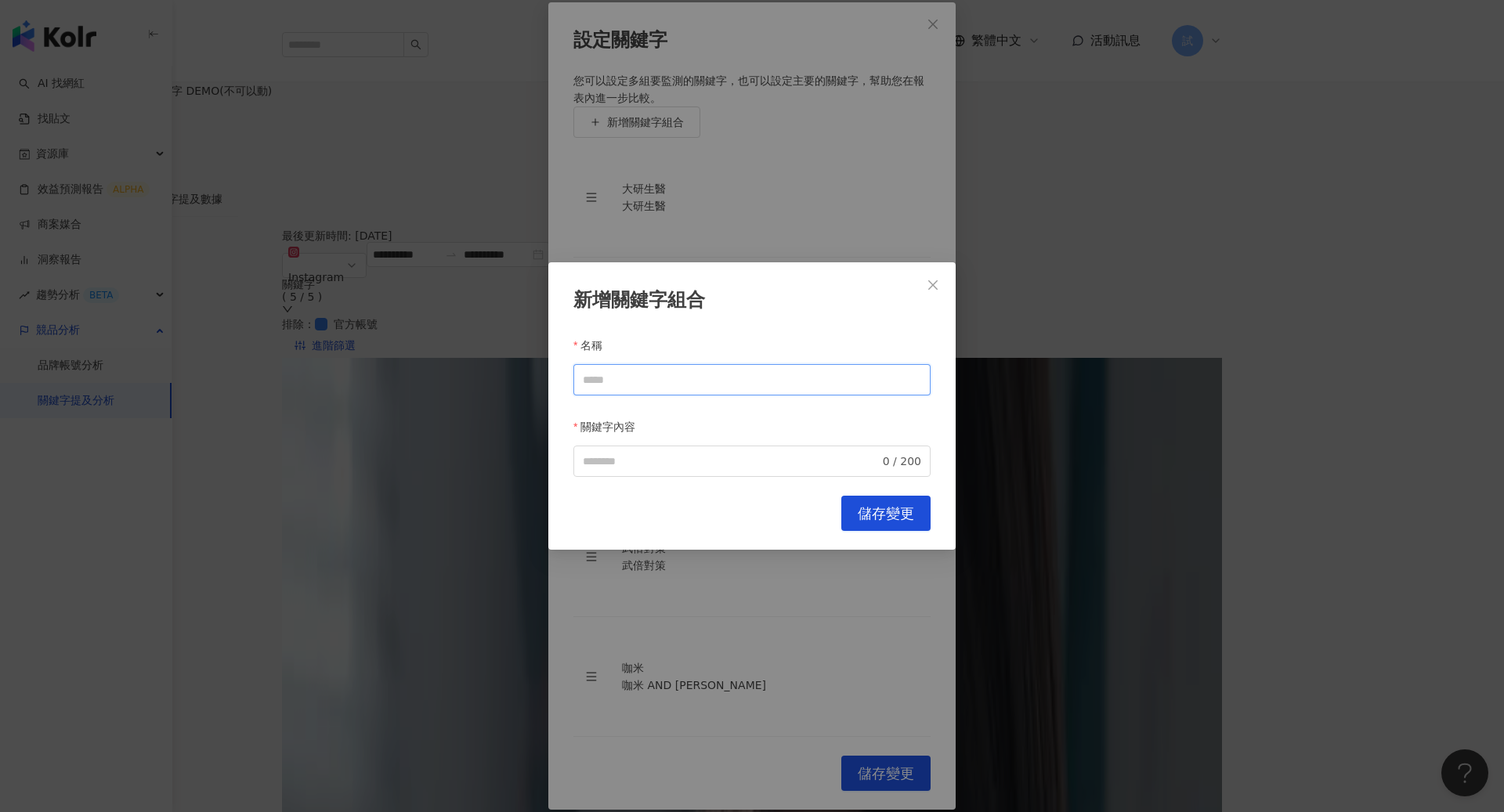
click at [661, 386] on input "名稱" at bounding box center [752, 379] width 357 height 31
type input "*****"
click at [878, 497] on button "儲存變更" at bounding box center [886, 513] width 90 height 36
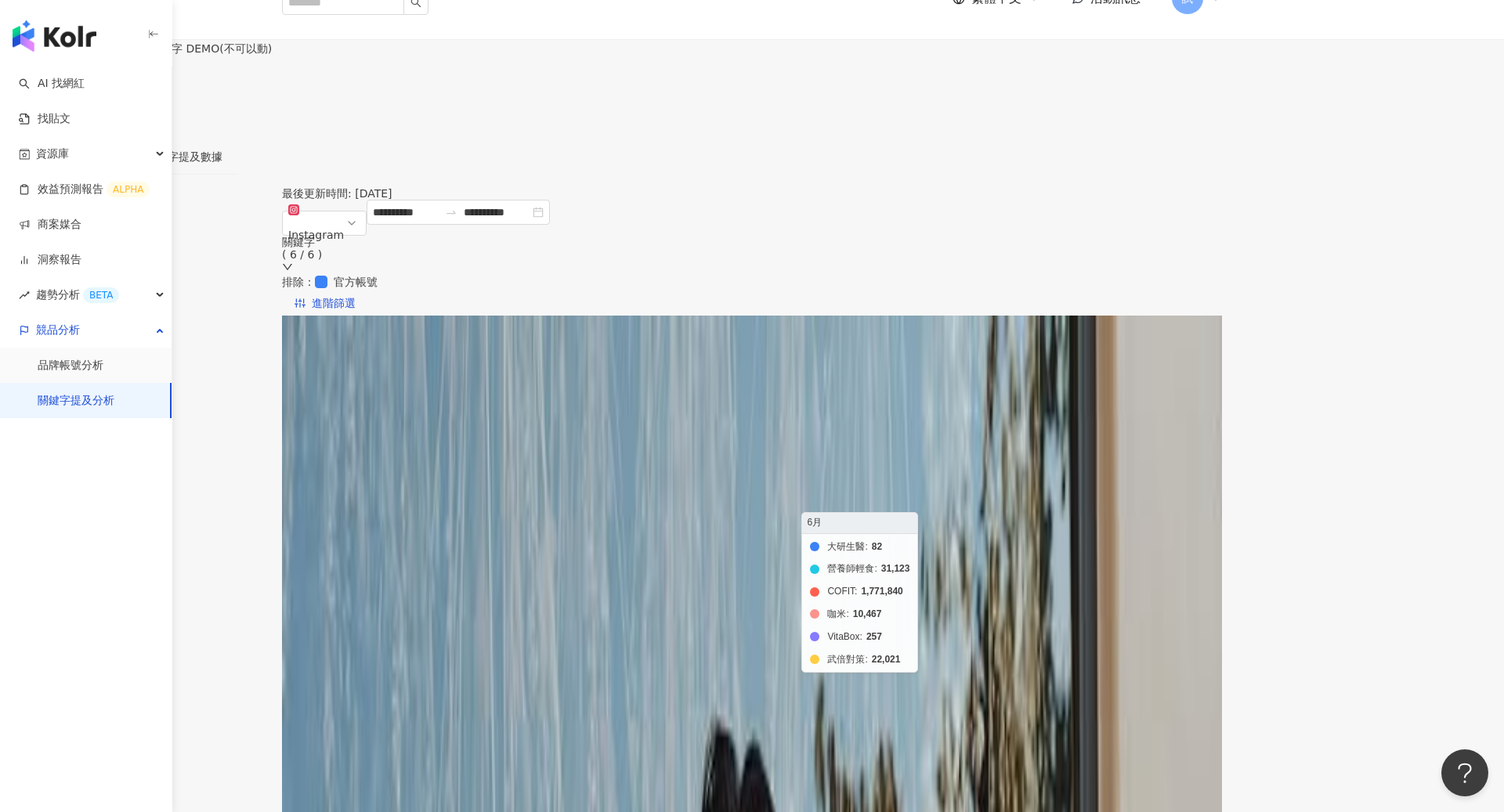
scroll to position [79, 0]
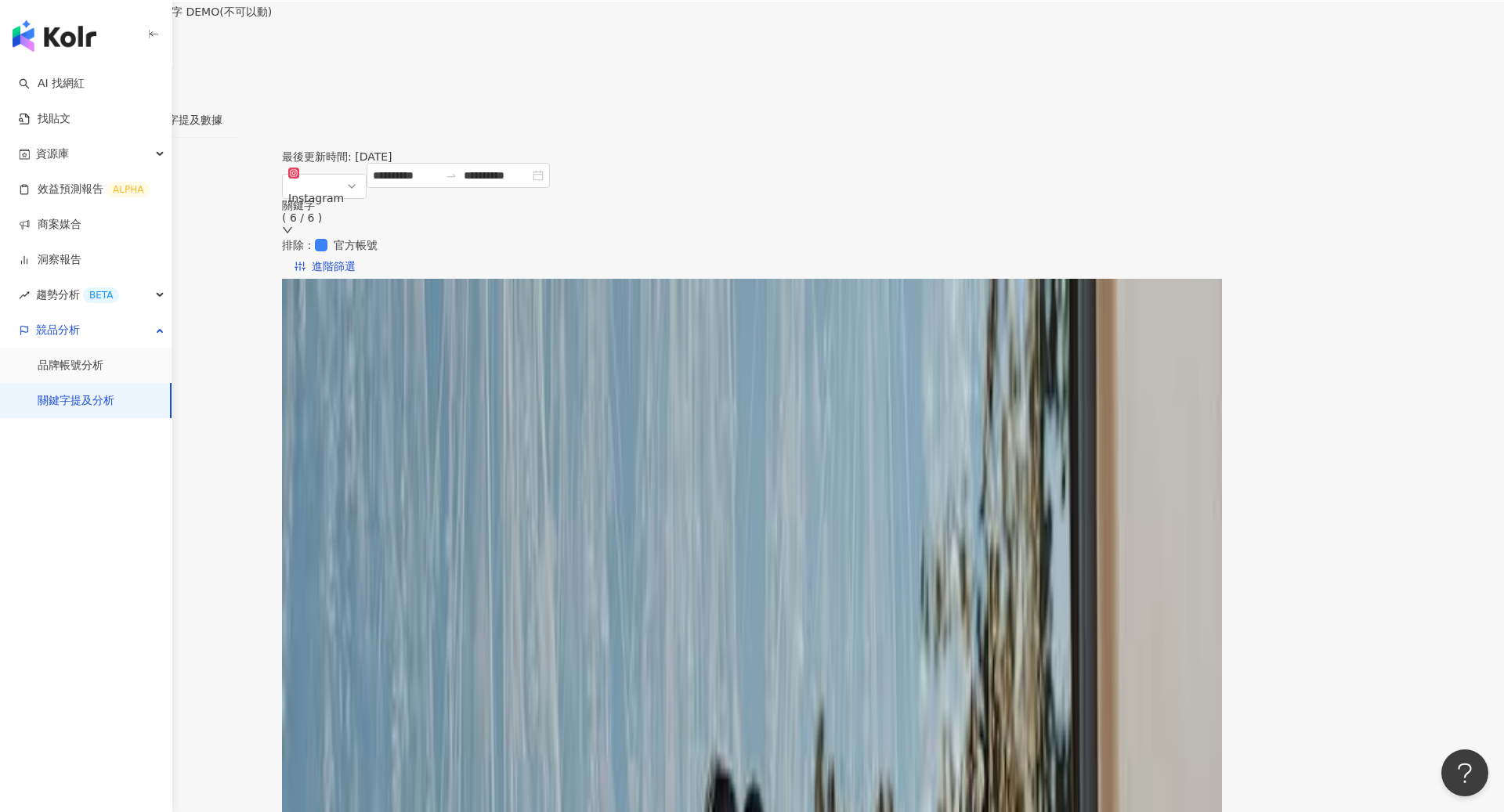
click at [89, 48] on span "設定關鍵字" at bounding box center [61, 55] width 55 height 13
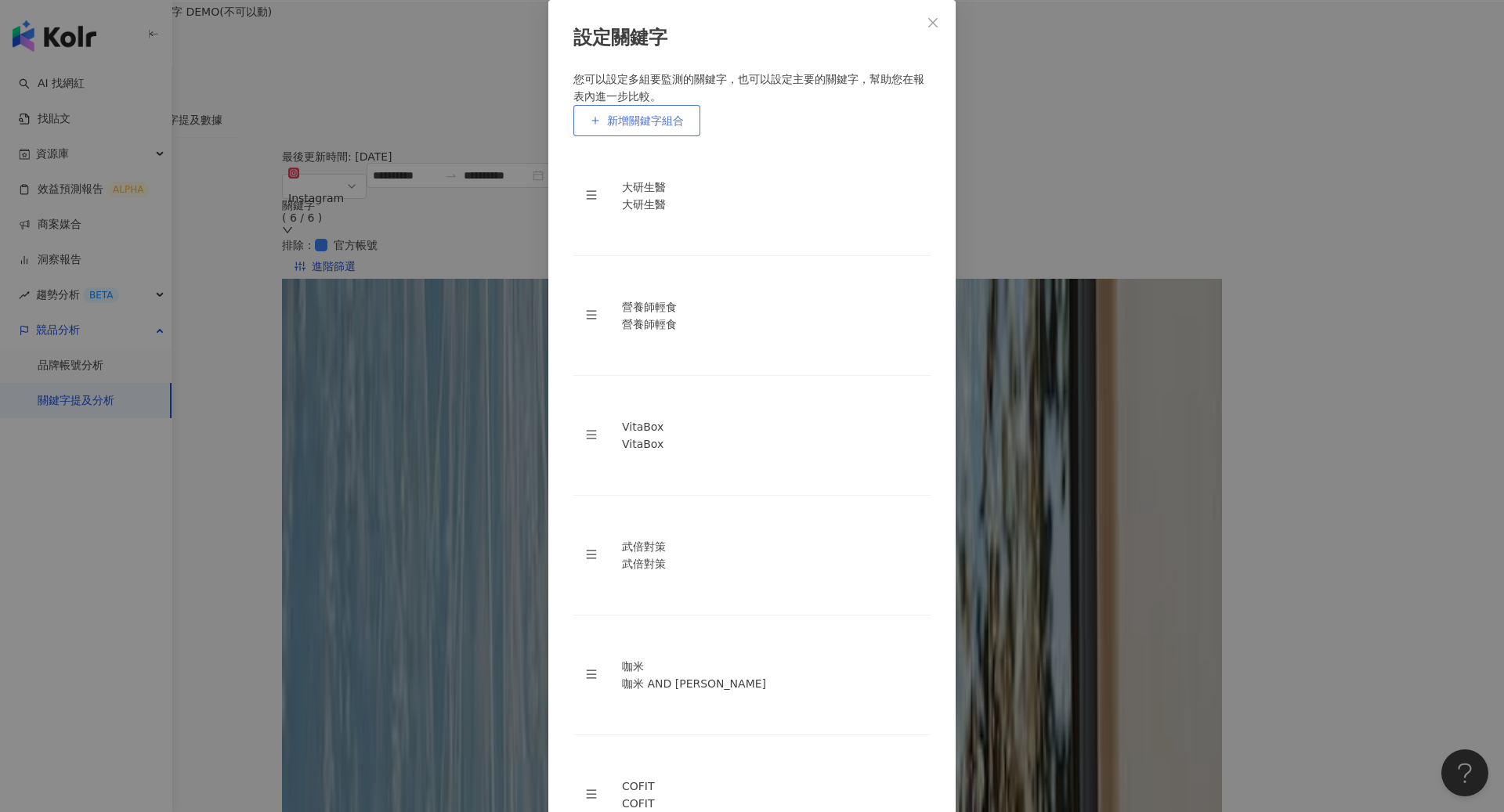
click at [661, 127] on span "新增關鍵字組合" at bounding box center [645, 121] width 77 height 13
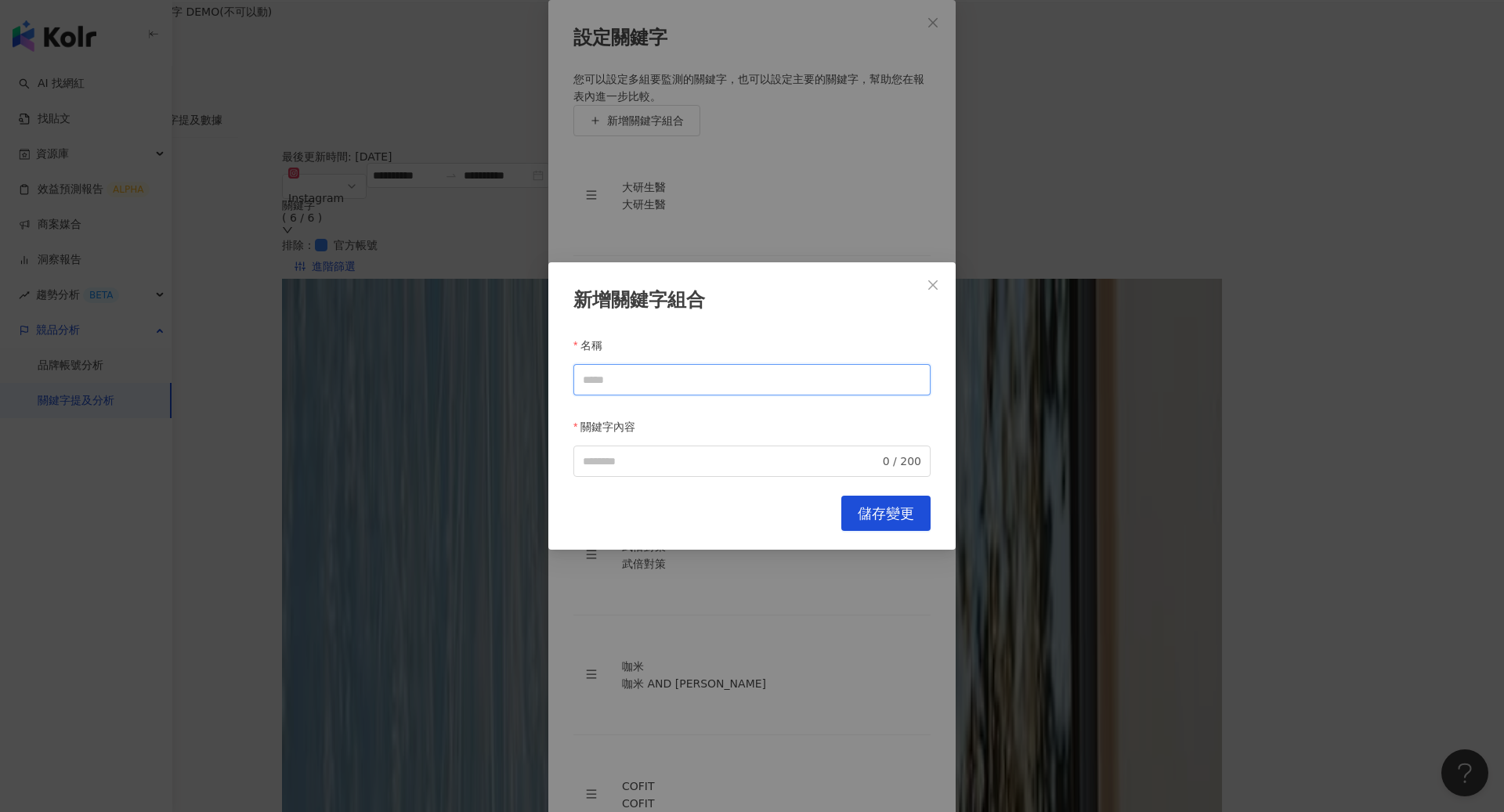
click at [735, 381] on input "名稱" at bounding box center [752, 379] width 357 height 31
type input "*"
type input "****"
paste input "****"
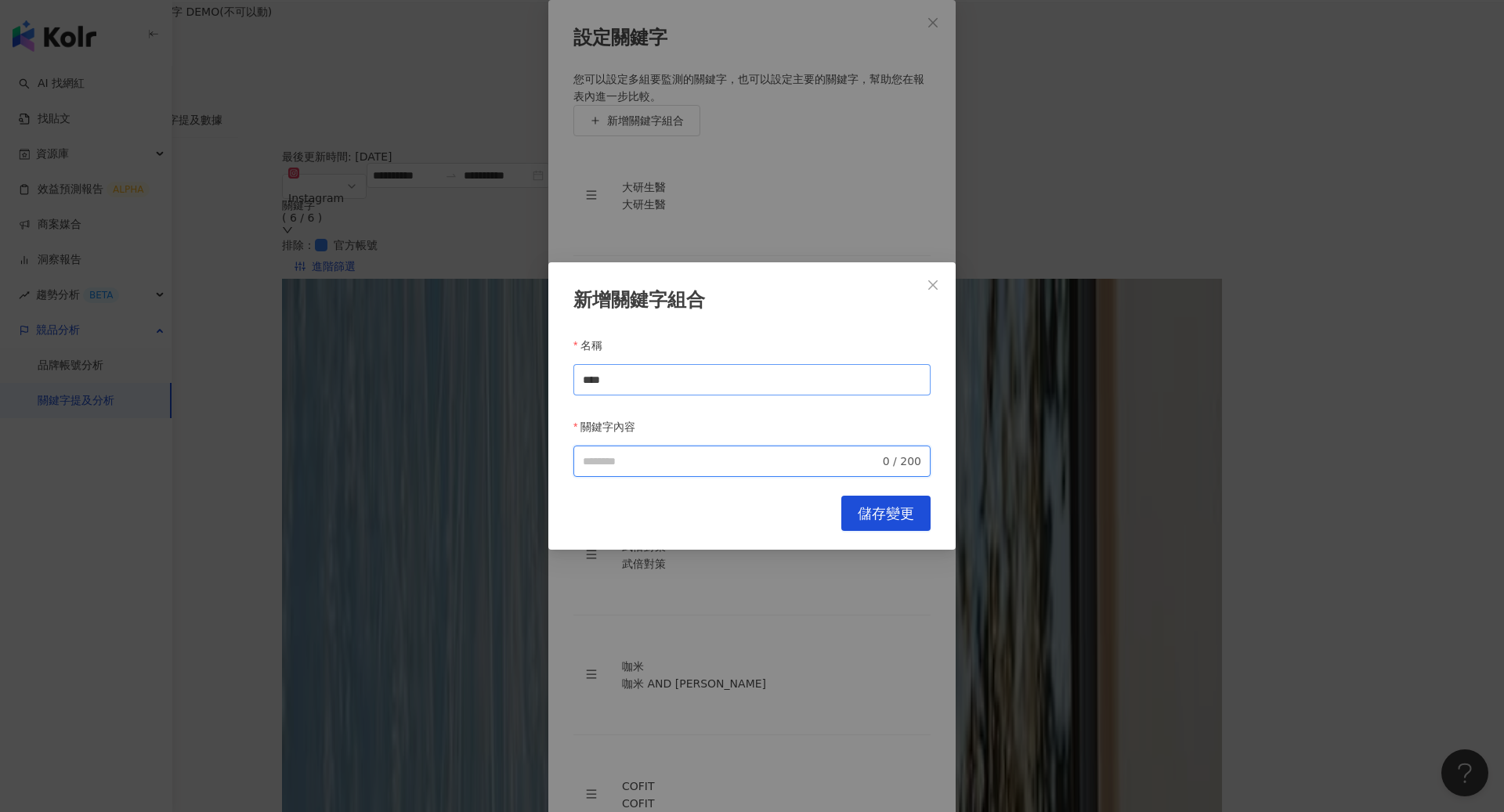
type input "****"
click at [910, 497] on button "儲存變更" at bounding box center [886, 513] width 90 height 36
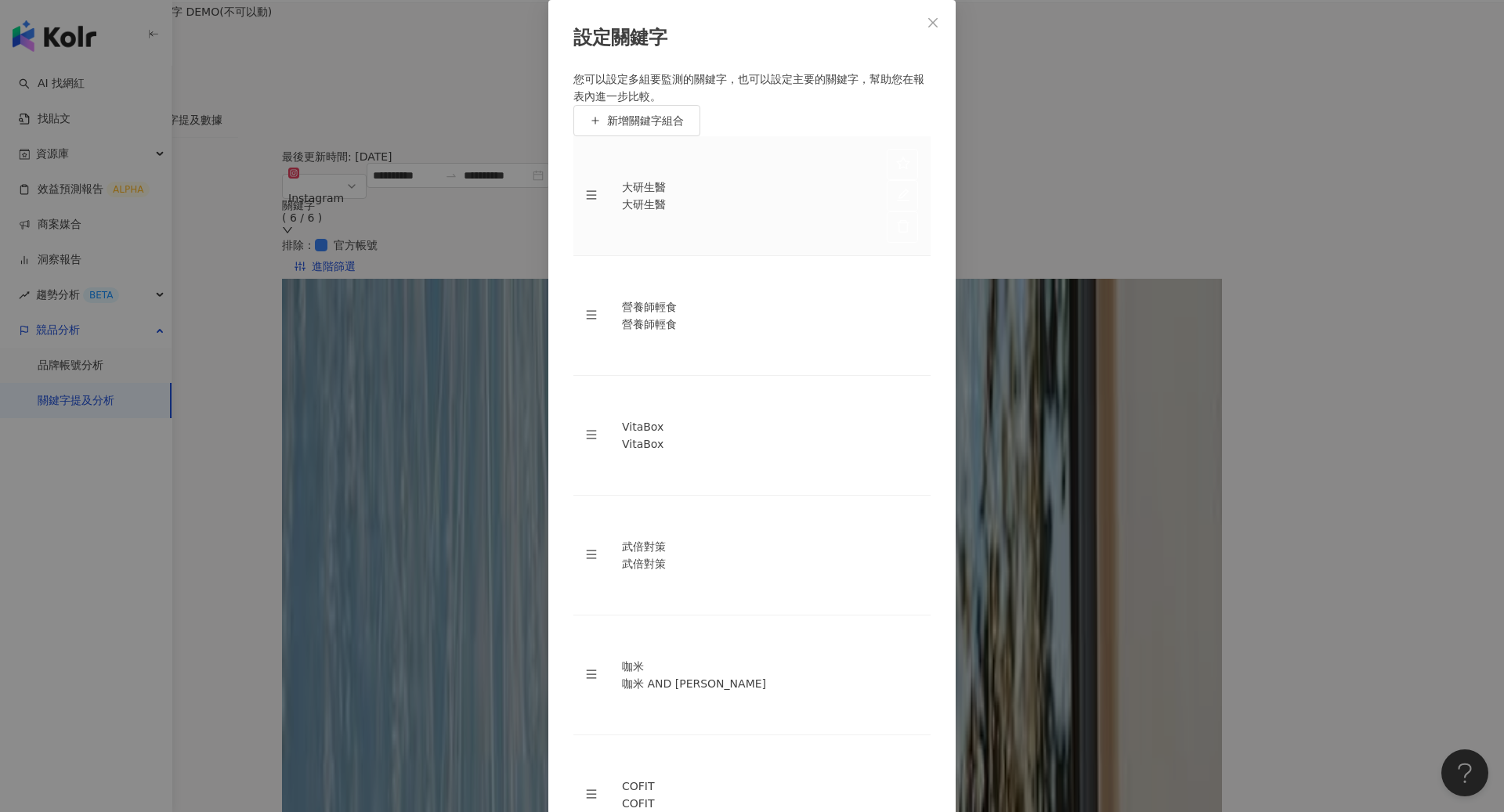
scroll to position [243, 0]
drag, startPoint x: 629, startPoint y: 537, endPoint x: 682, endPoint y: 536, distance: 53.0
copy div "美天美點"
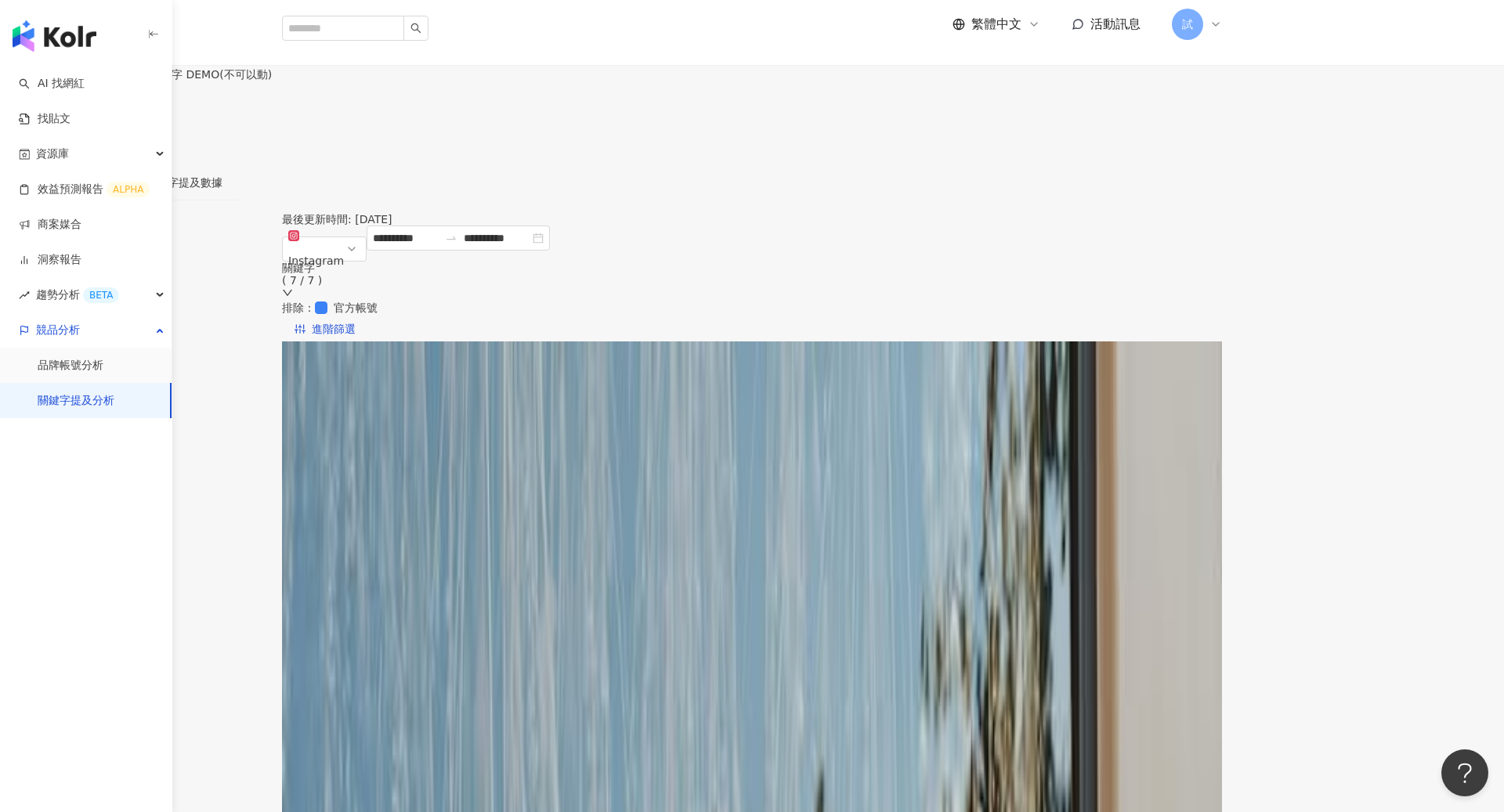
scroll to position [0, 0]
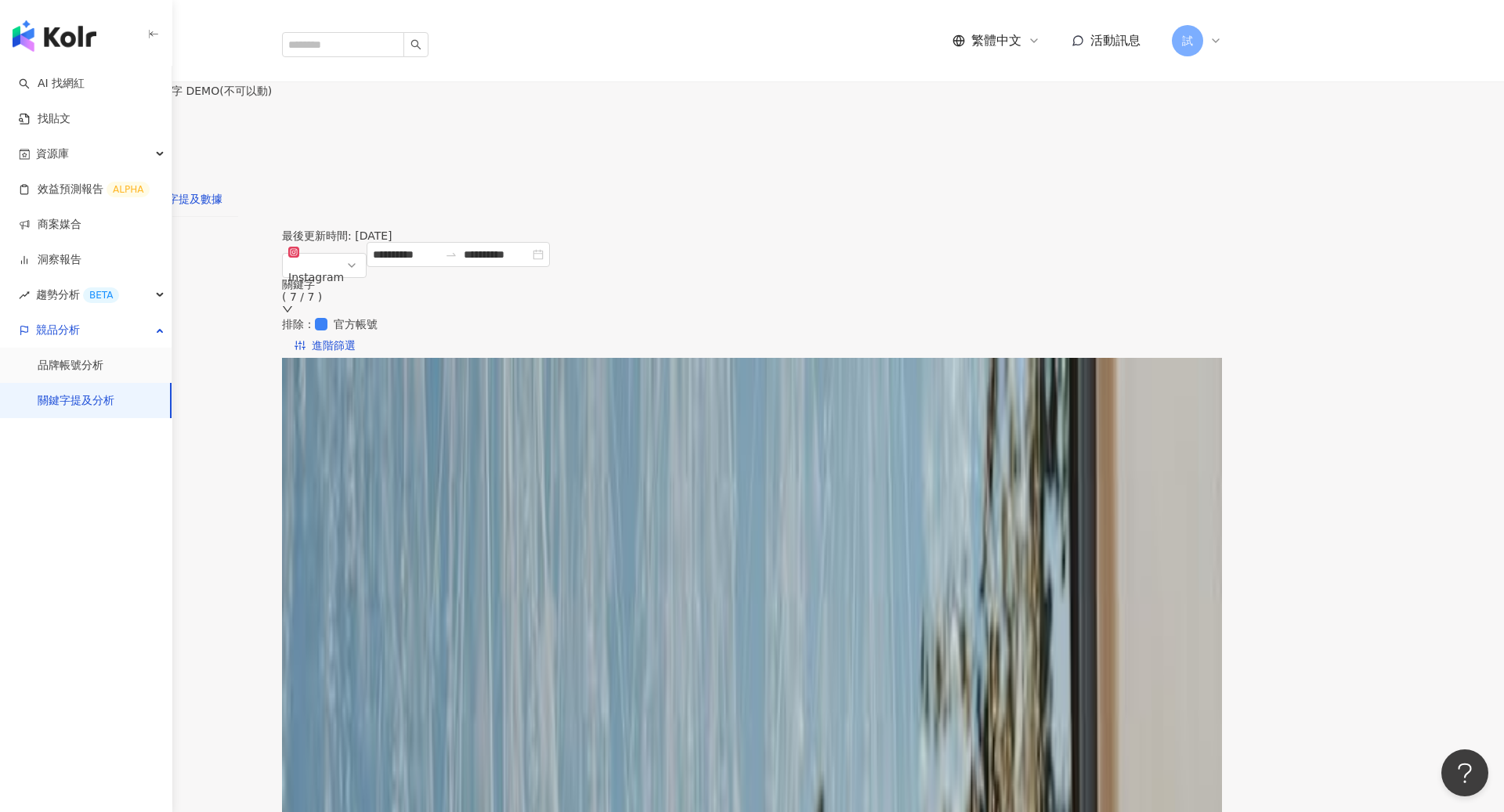
click at [222, 190] on div "關鍵字提及數據" at bounding box center [184, 198] width 77 height 17
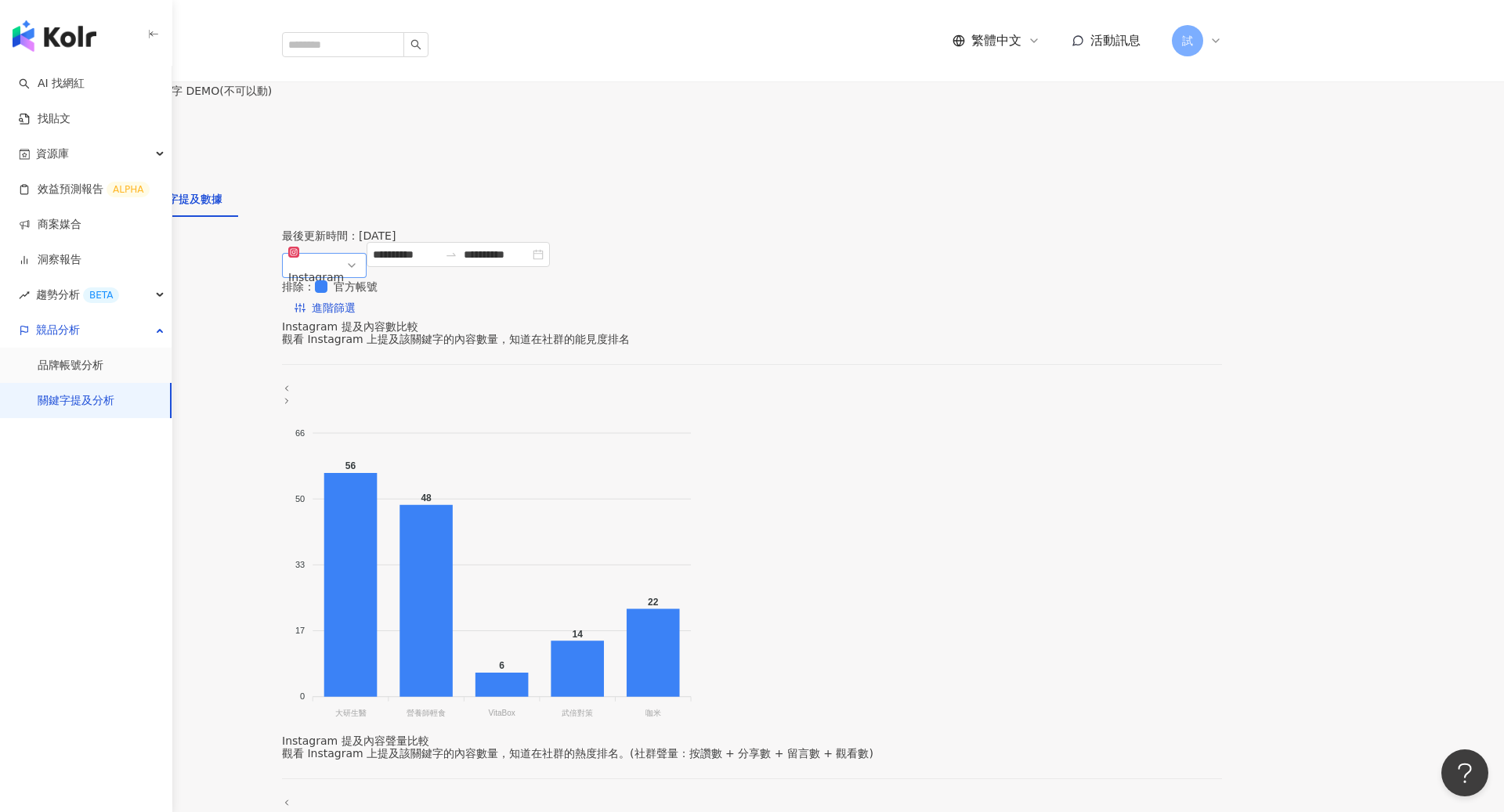
click at [360, 266] on span "Instagram" at bounding box center [324, 265] width 72 height 47
click at [394, 337] on div "Facebook" at bounding box center [345, 354] width 101 height 35
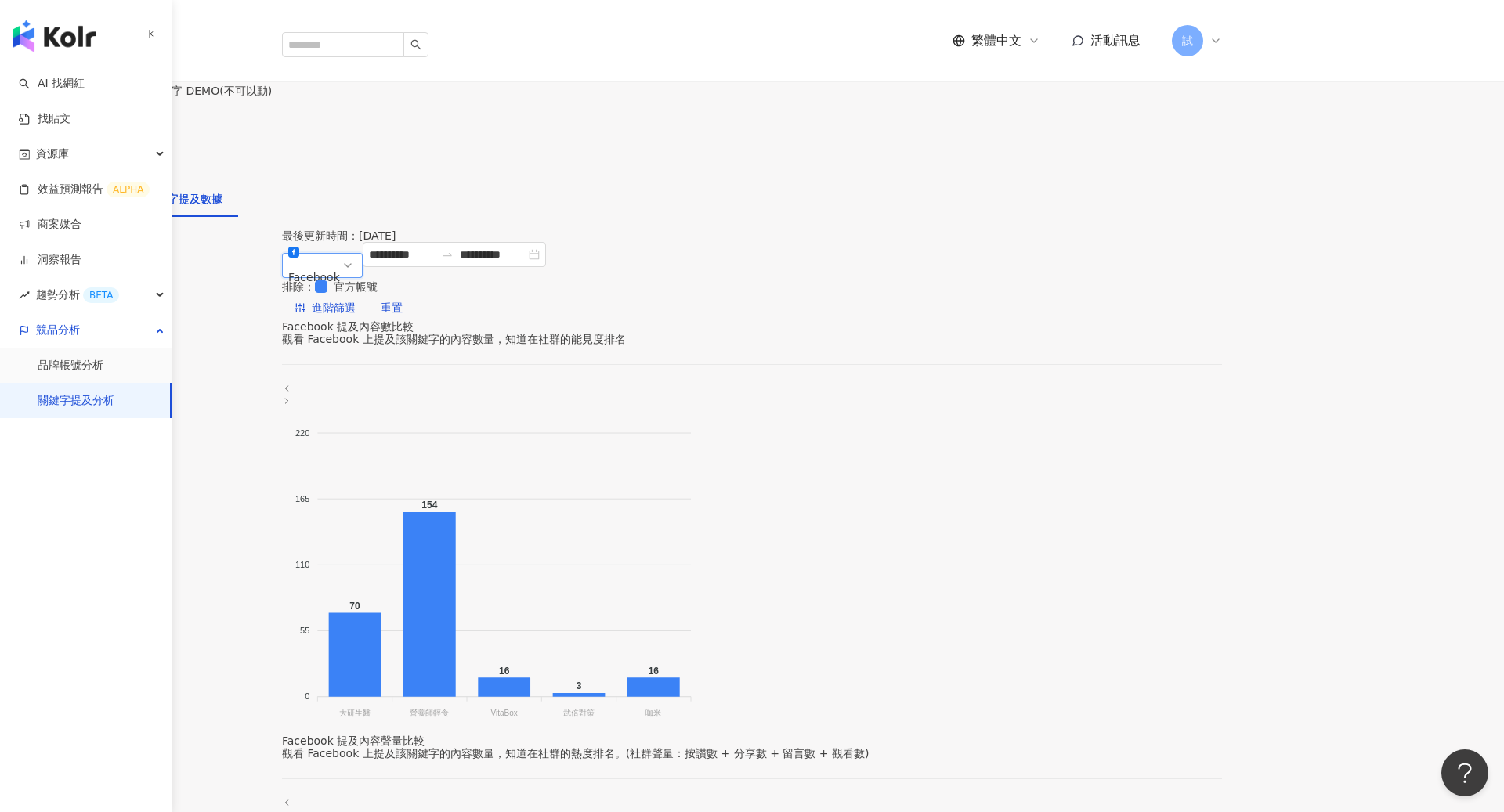
click at [114, 190] on div "關鍵字提及內容分析" at bounding box center [65, 198] width 99 height 17
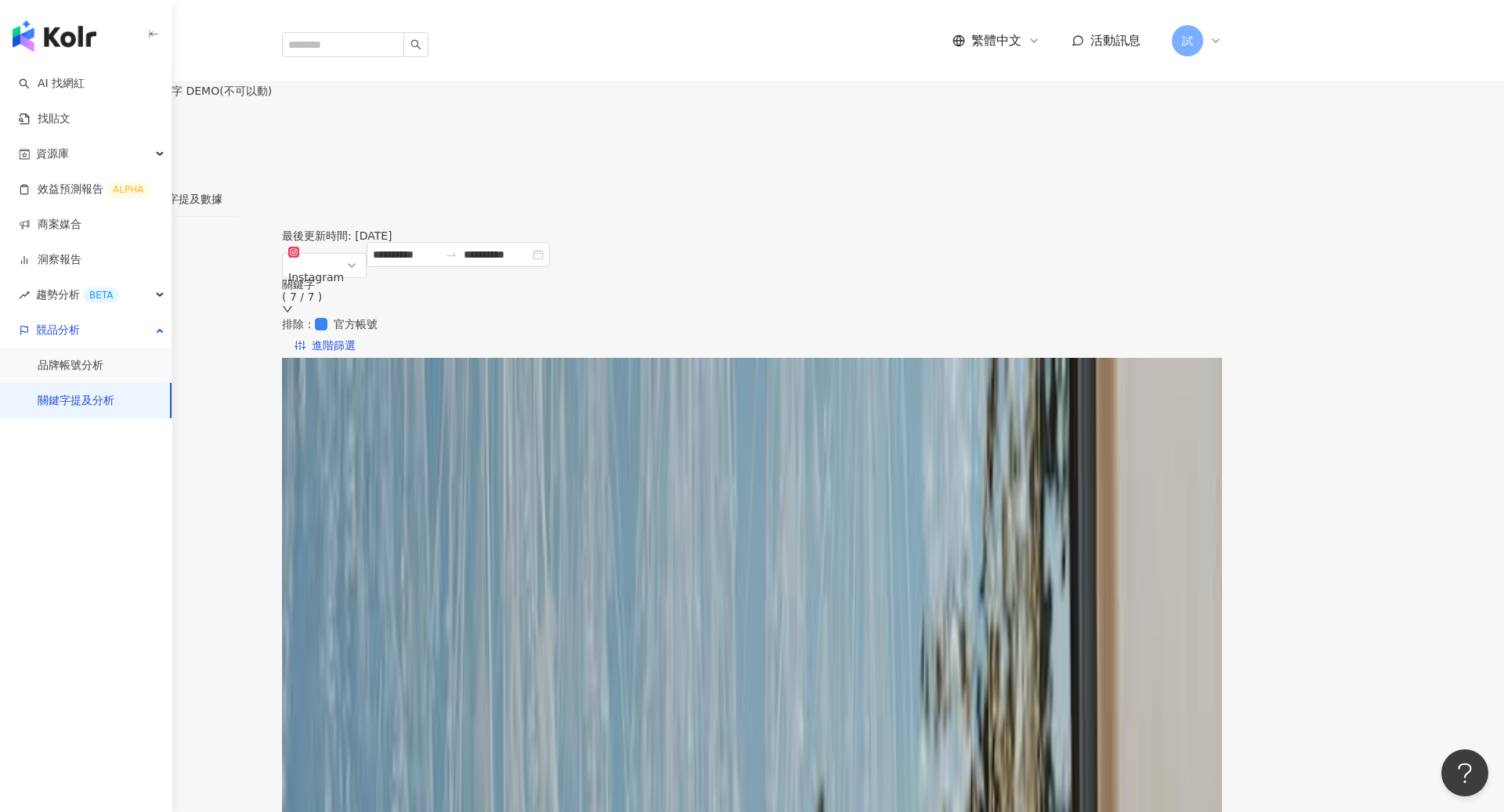
click at [358, 384] on span "聲量" at bounding box center [338, 396] width 38 height 24
click at [1222, 514] on div "觀看數" at bounding box center [1244, 522] width 99 height 17
click at [79, 405] on link "關鍵字提及分析" at bounding box center [76, 401] width 77 height 16
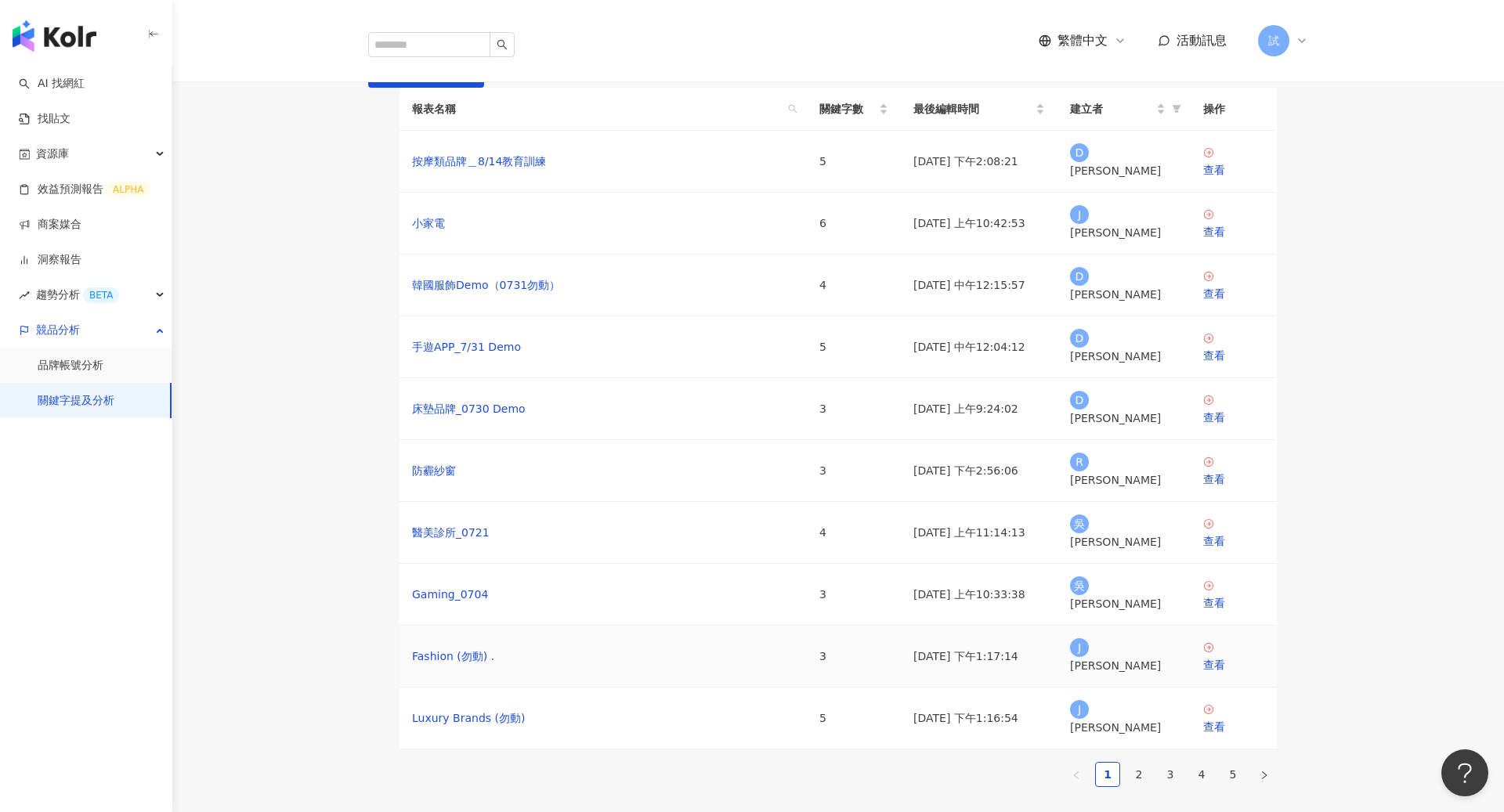
scroll to position [1, 0]
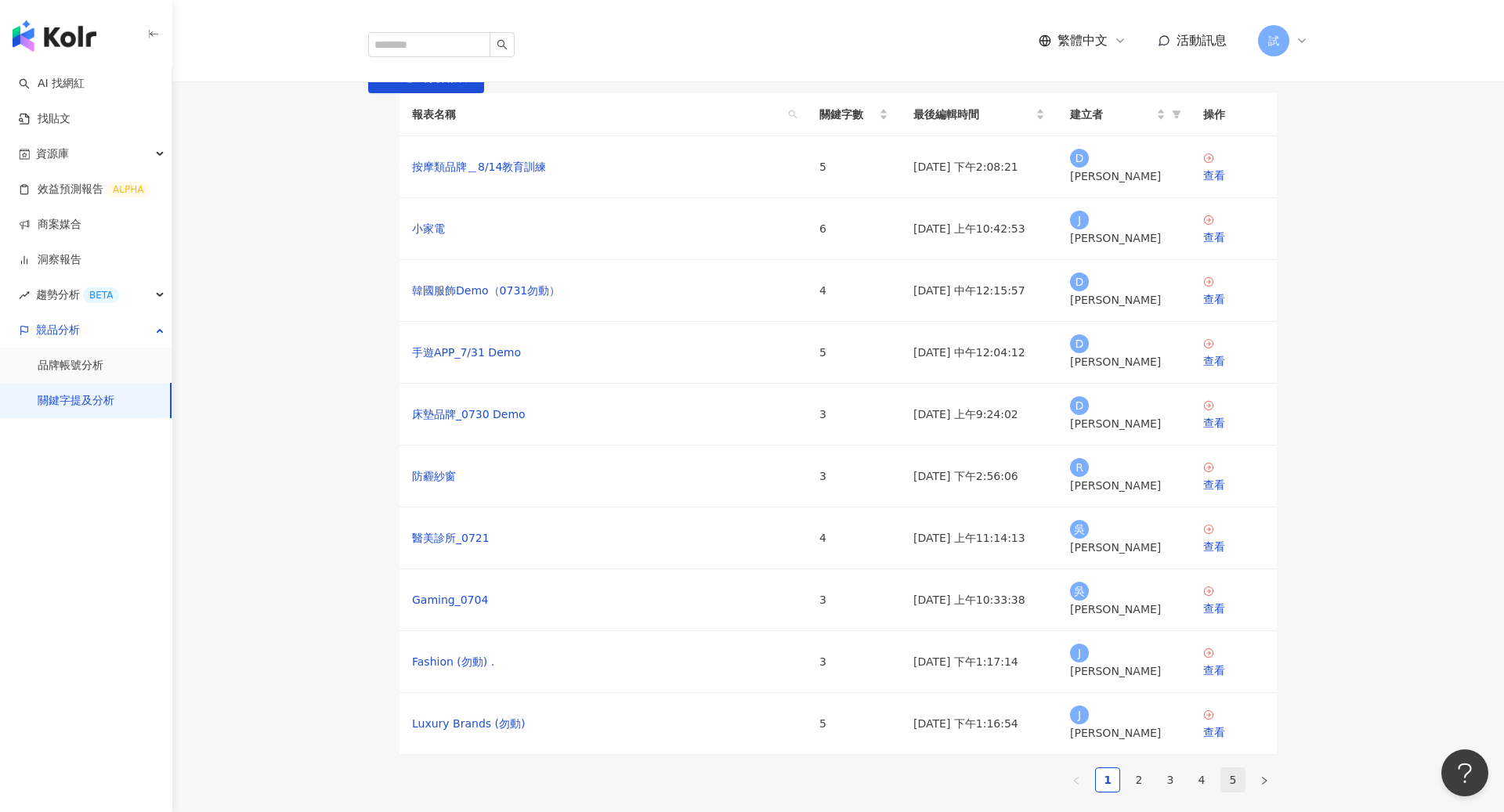
click at [1242, 769] on link "5" at bounding box center [1233, 780] width 24 height 24
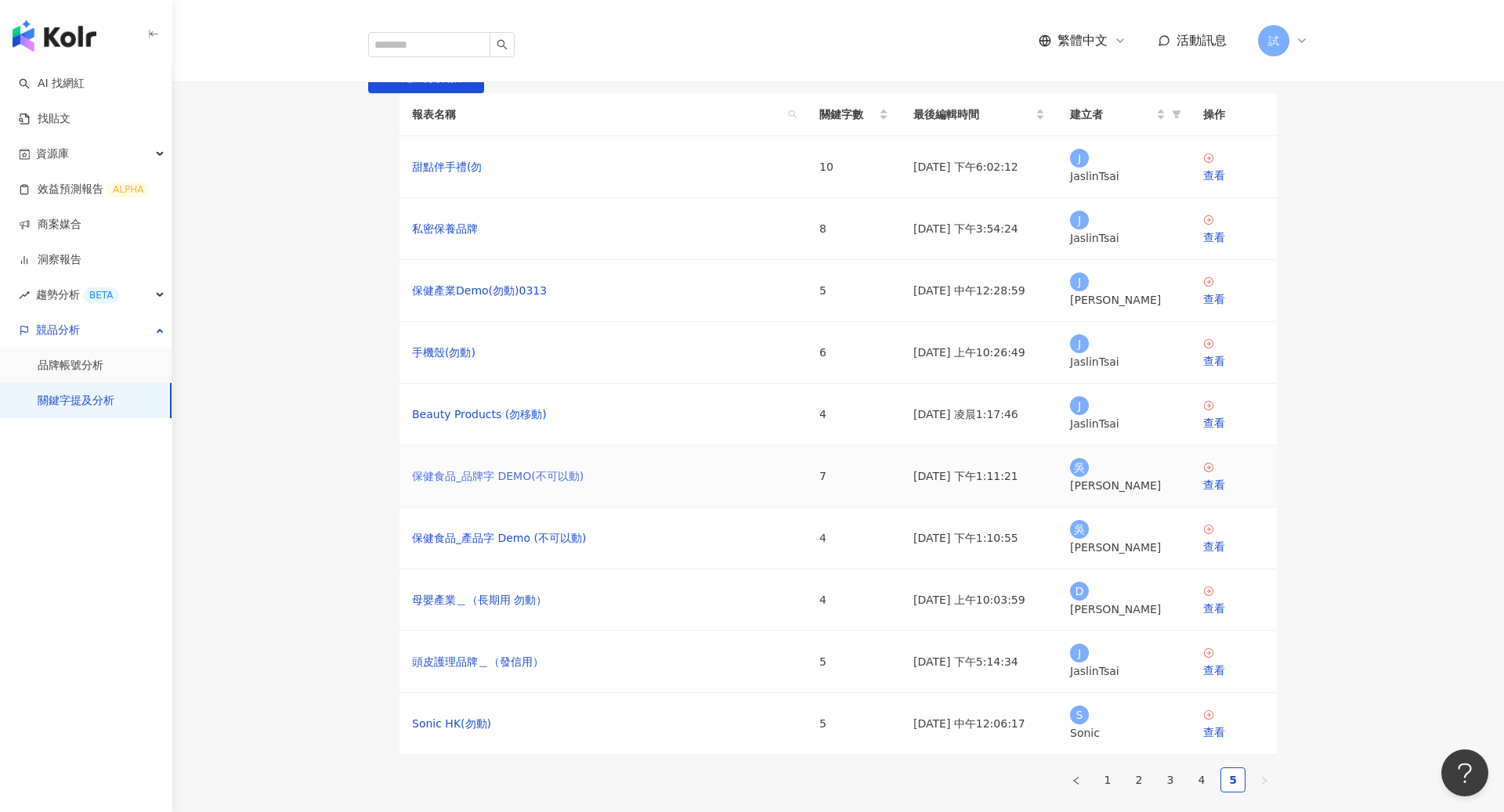
click at [532, 485] on link "保健食品_品牌字 DEMO(不可以動)" at bounding box center [497, 475] width 171 height 17
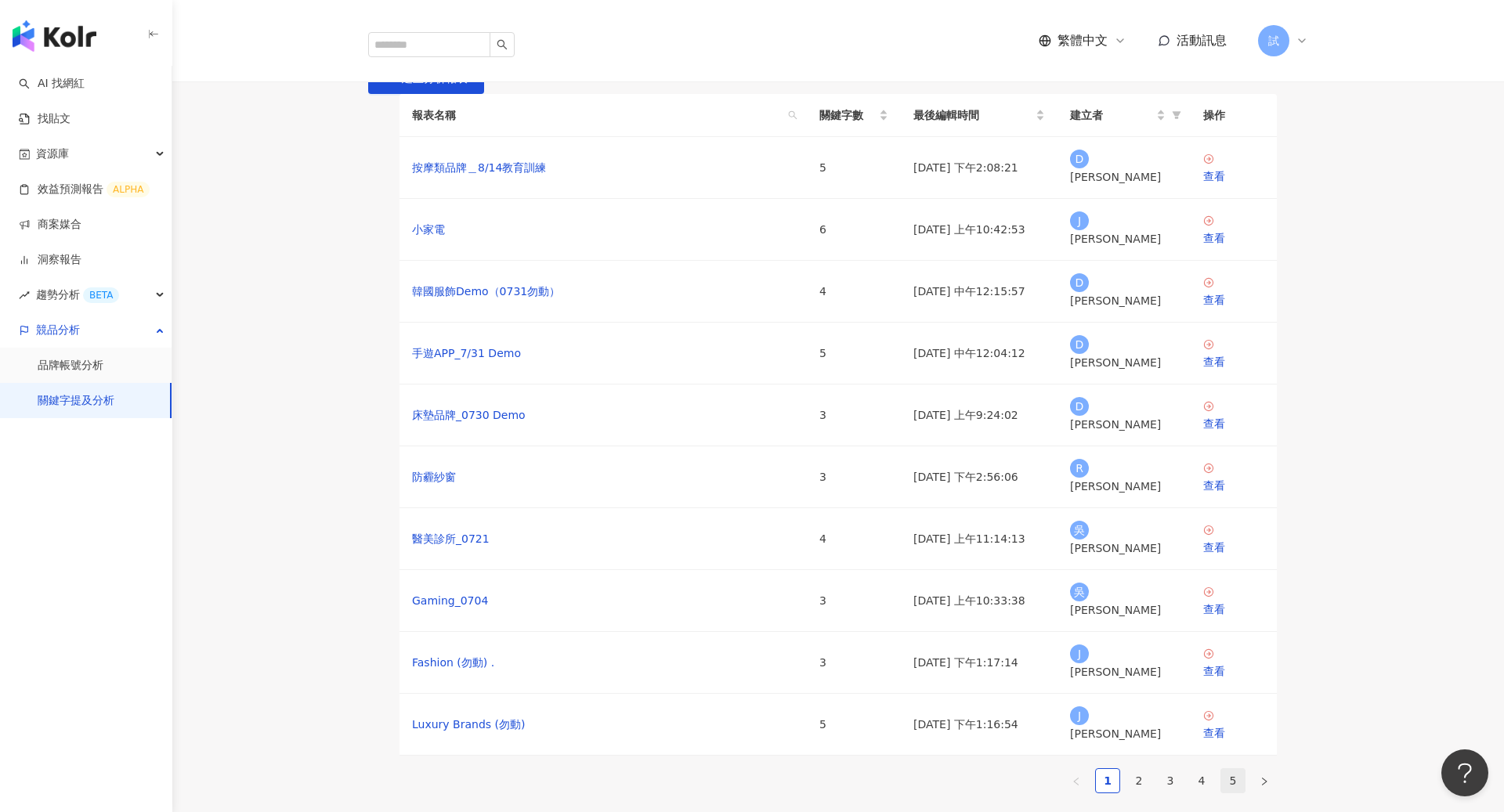
click at [1231, 769] on link "5" at bounding box center [1233, 781] width 24 height 24
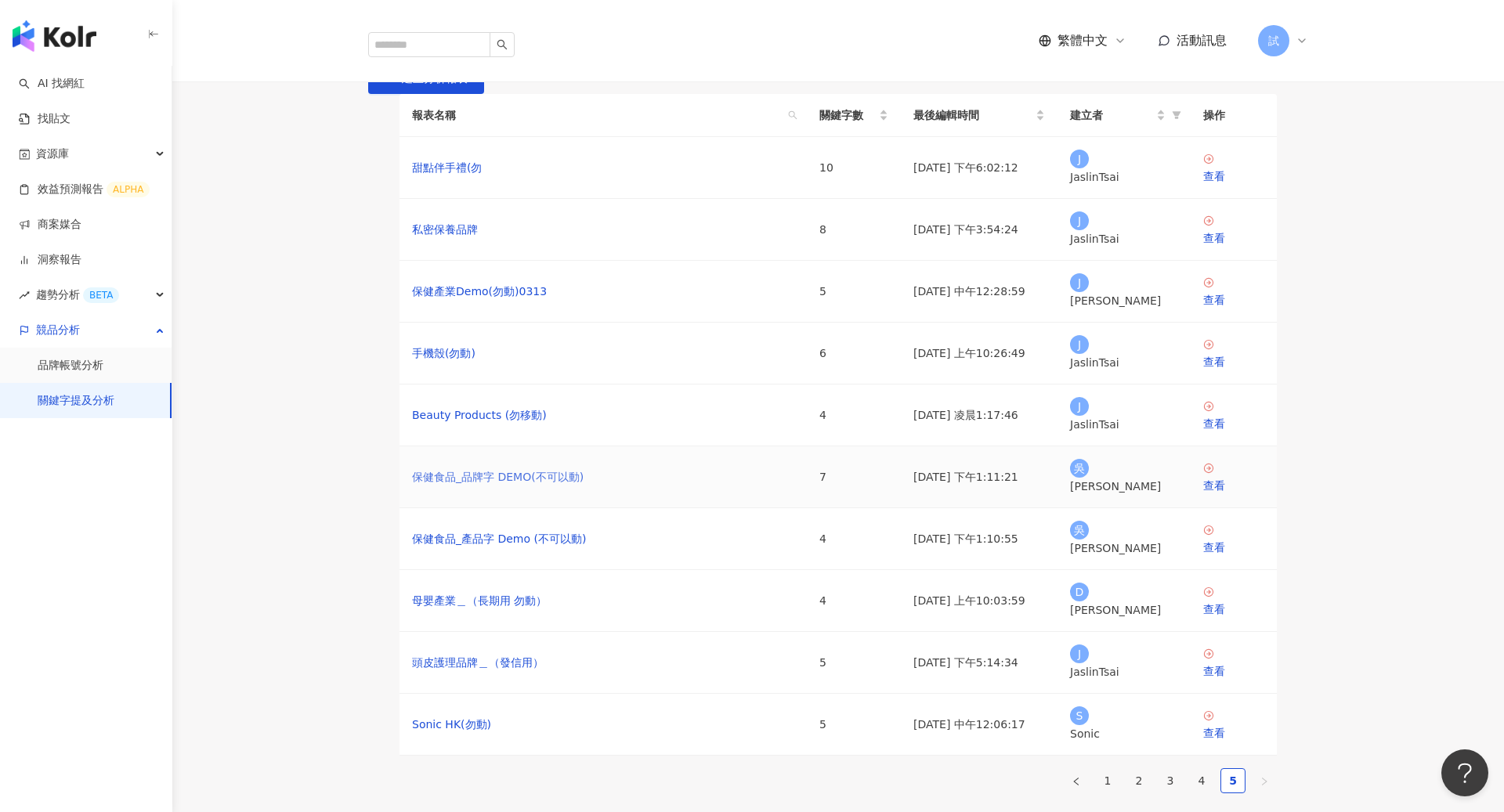
click at [547, 486] on link "保健食品_品牌字 DEMO(不可以動)" at bounding box center [497, 476] width 171 height 17
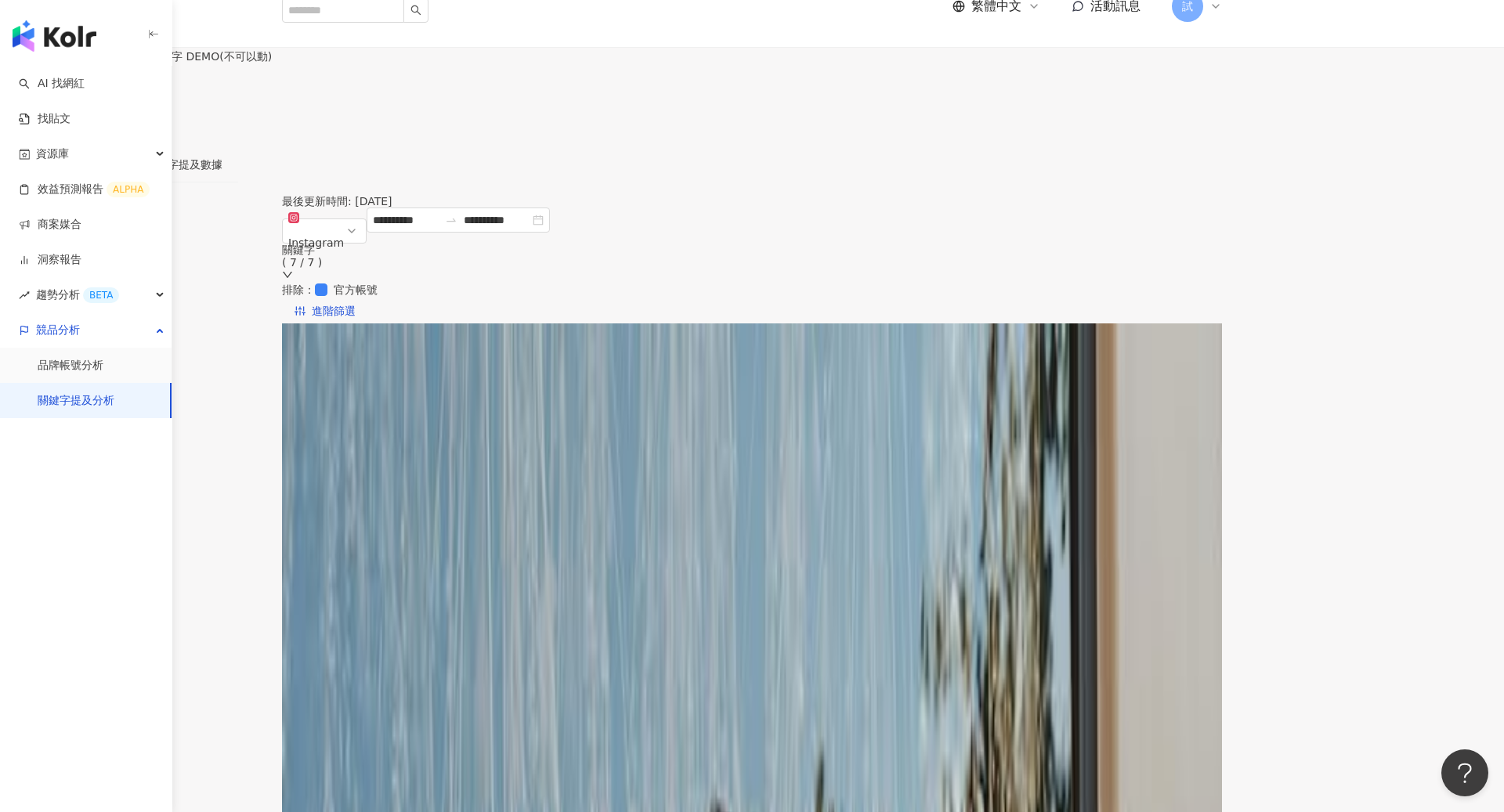
scroll to position [41, 0]
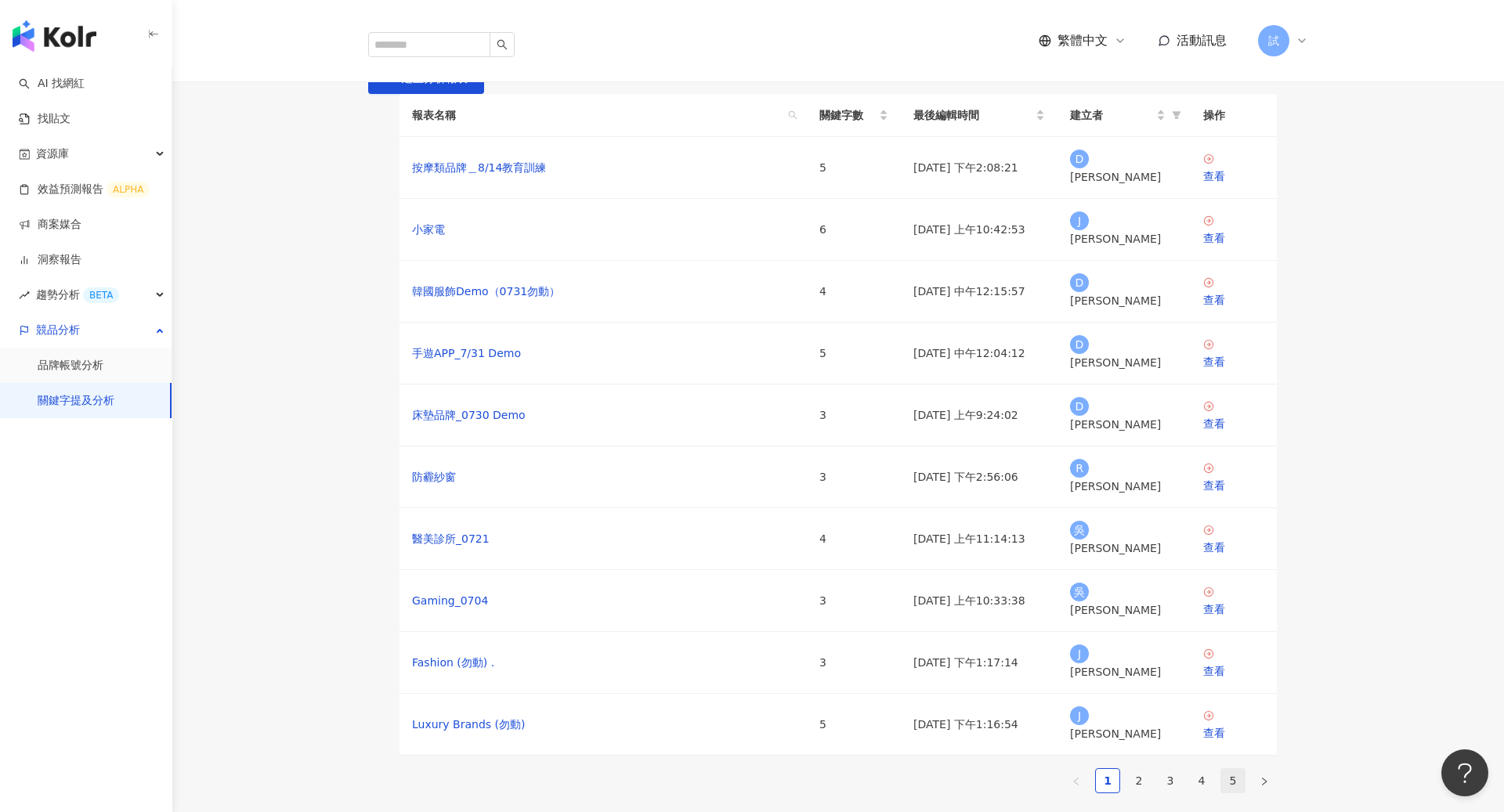
click at [1232, 769] on link "5" at bounding box center [1233, 781] width 24 height 24
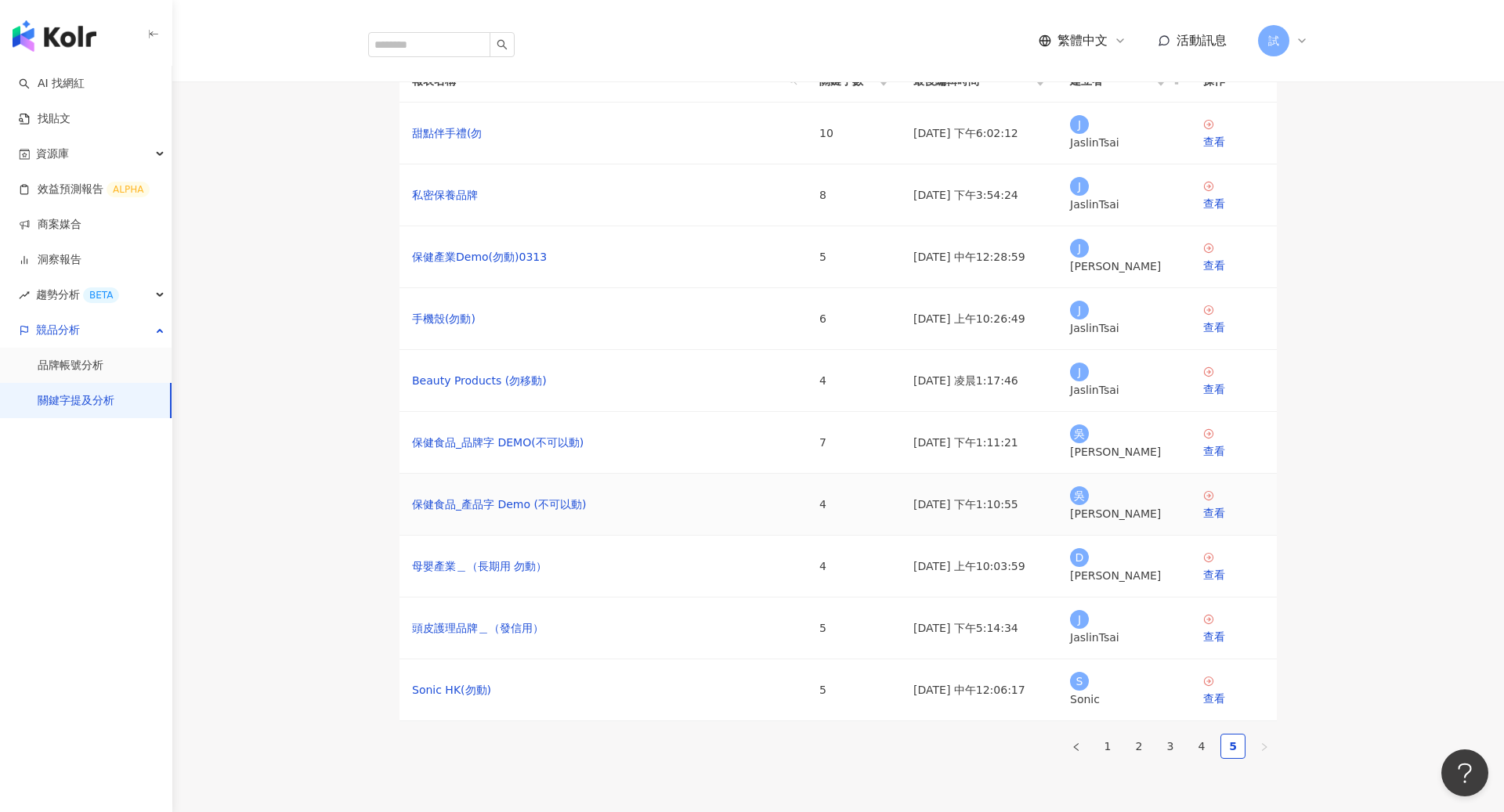
scroll to position [36, 0]
click at [503, 450] on link "保健食品_品牌字 DEMO(不可以動)" at bounding box center [497, 441] width 171 height 17
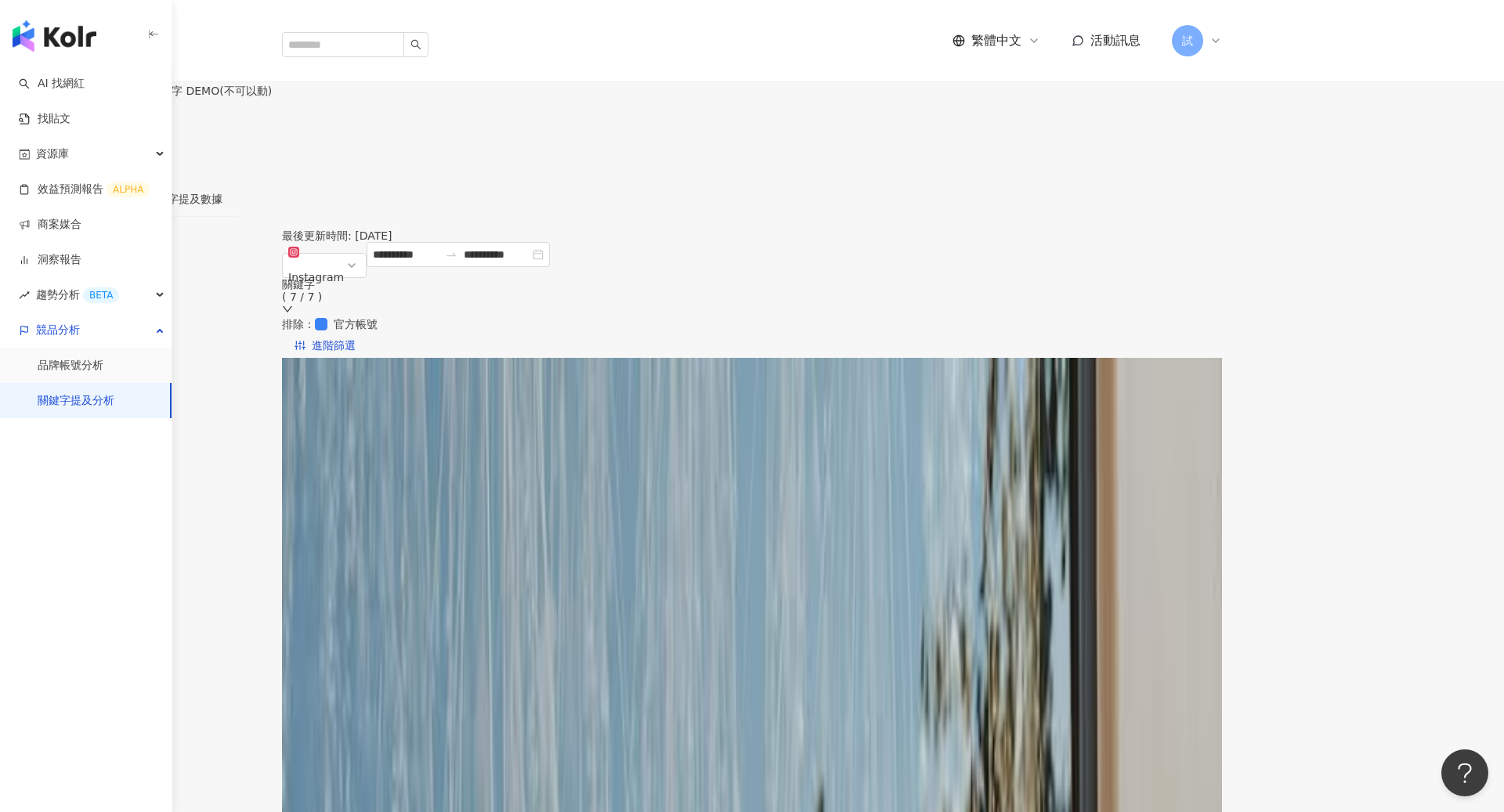
click at [111, 398] on link "關鍵字提及分析" at bounding box center [76, 401] width 77 height 16
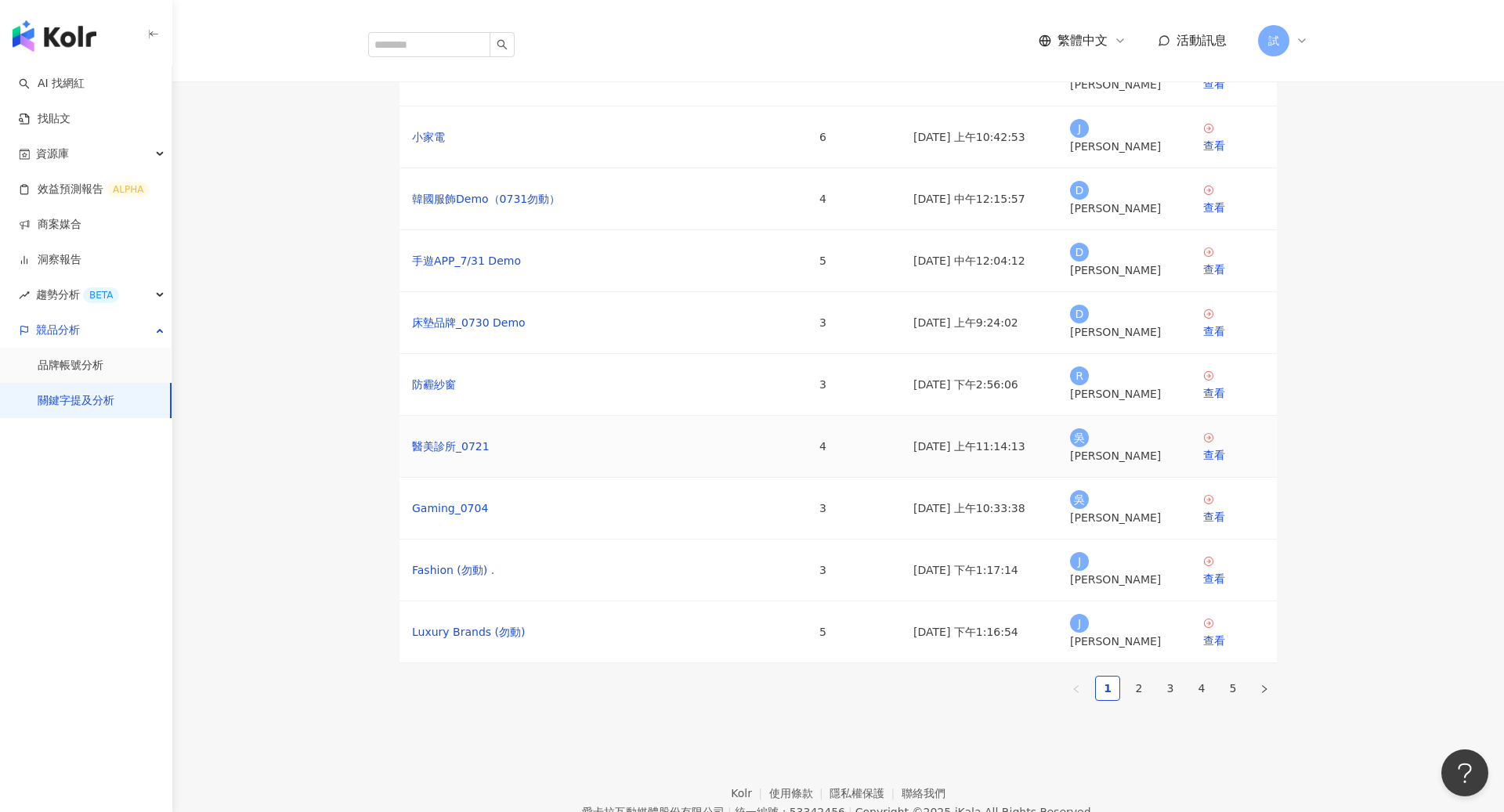
scroll to position [185, 0]
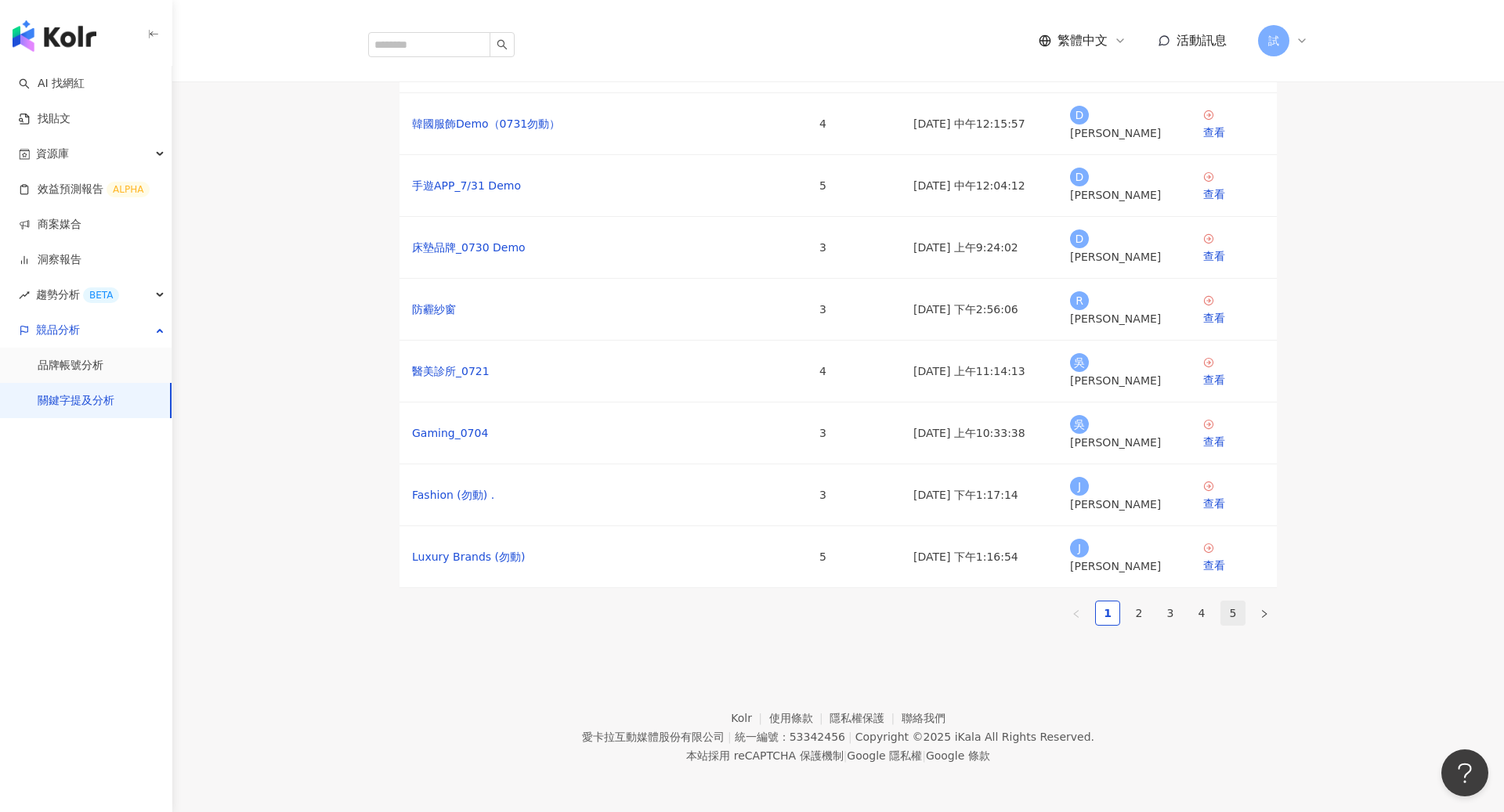
click at [1235, 601] on link "5" at bounding box center [1233, 613] width 24 height 24
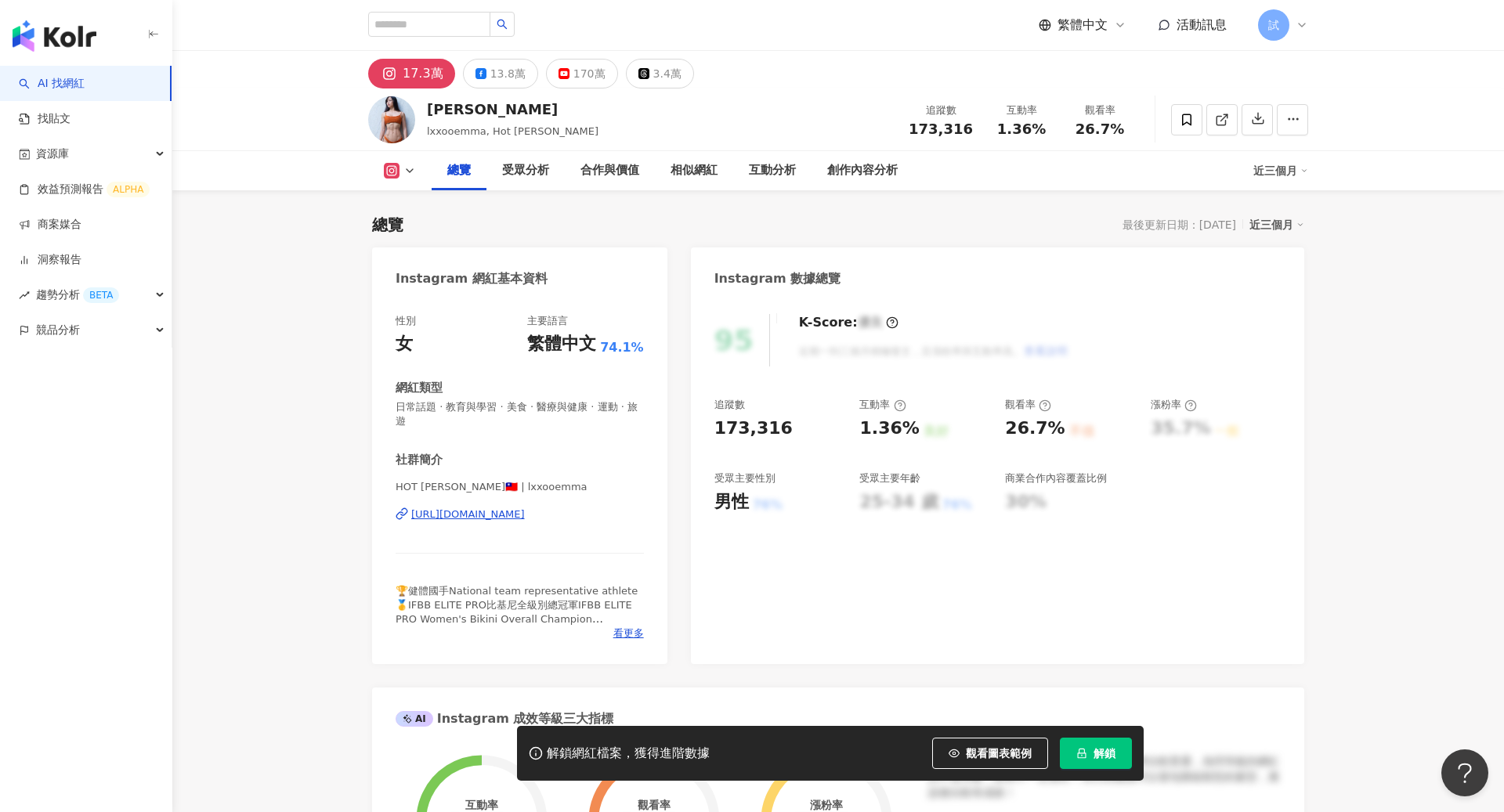
click at [1111, 758] on span "解鎖" at bounding box center [1104, 753] width 22 height 13
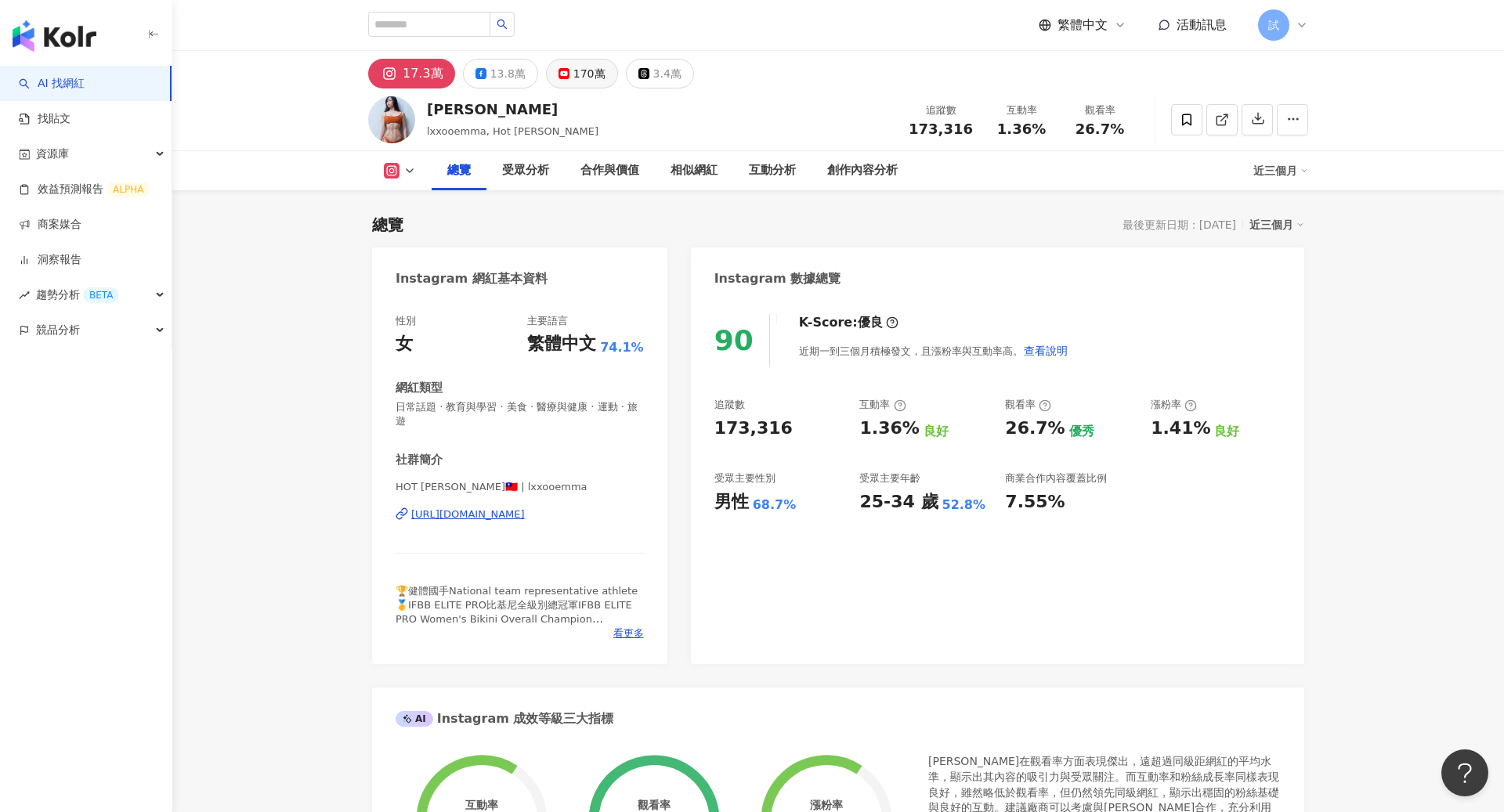
click at [563, 68] on button "170萬" at bounding box center [582, 73] width 72 height 30
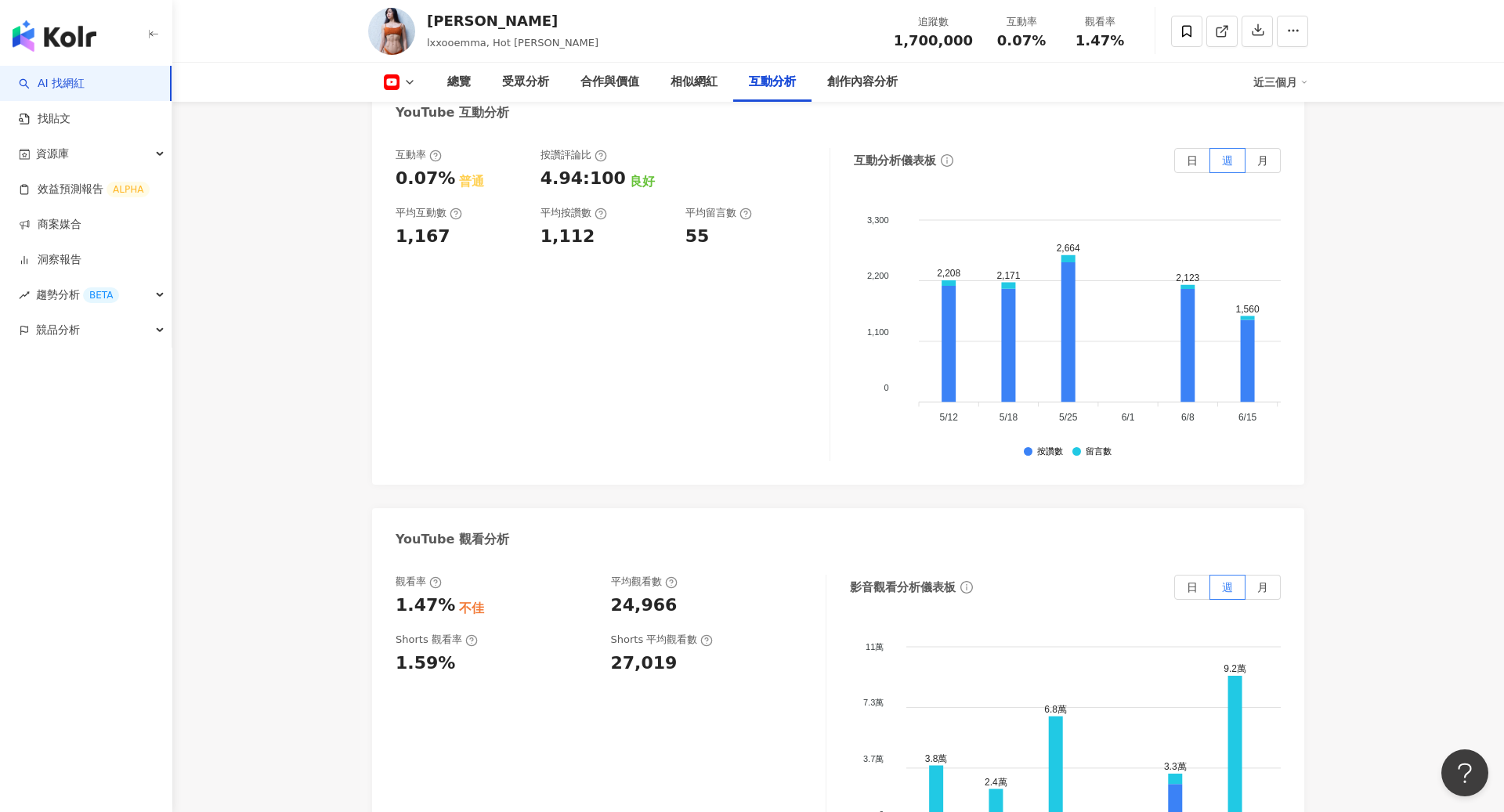
scroll to position [2697, 0]
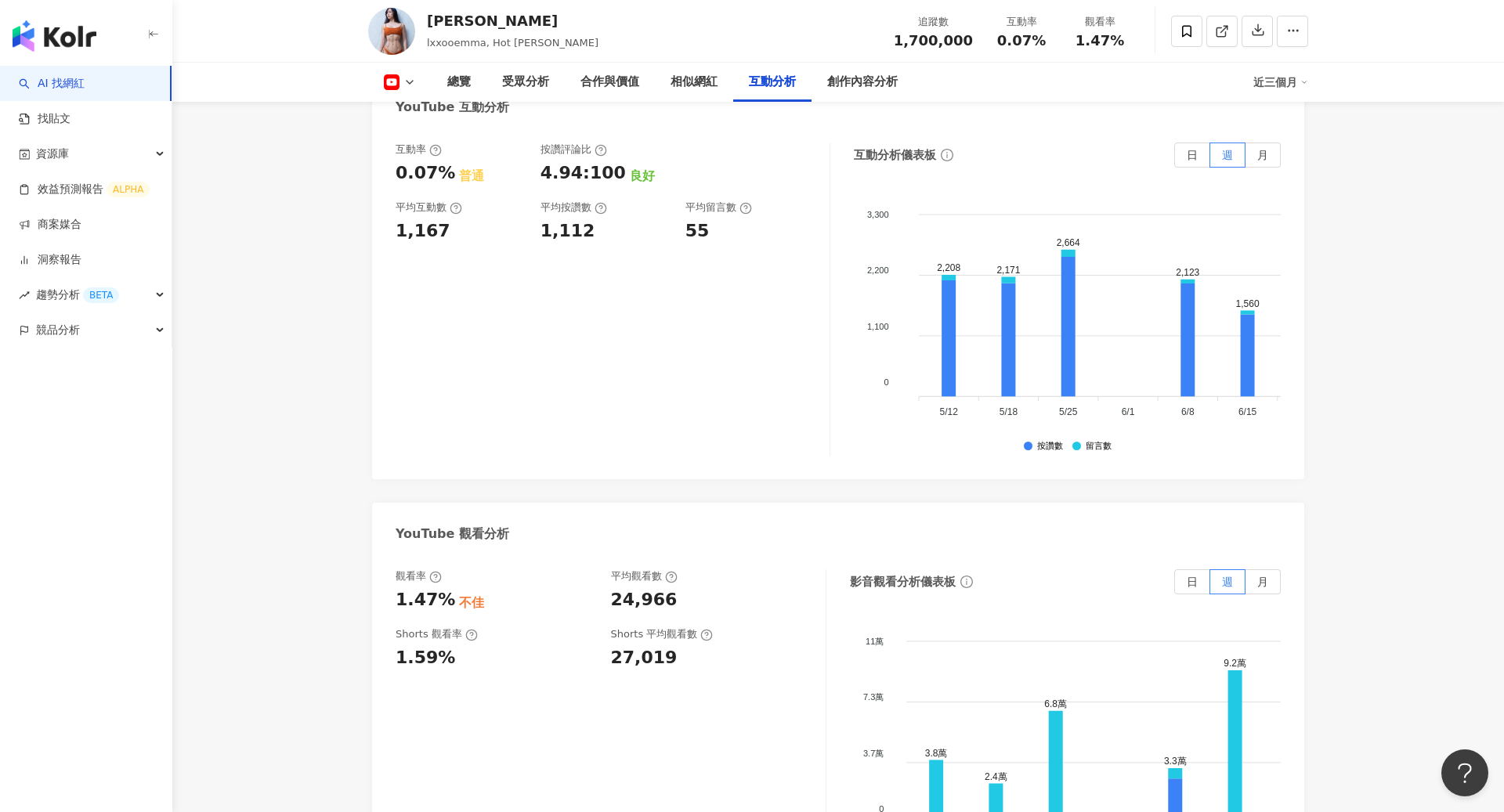
click at [68, 42] on img "button" at bounding box center [55, 36] width 84 height 31
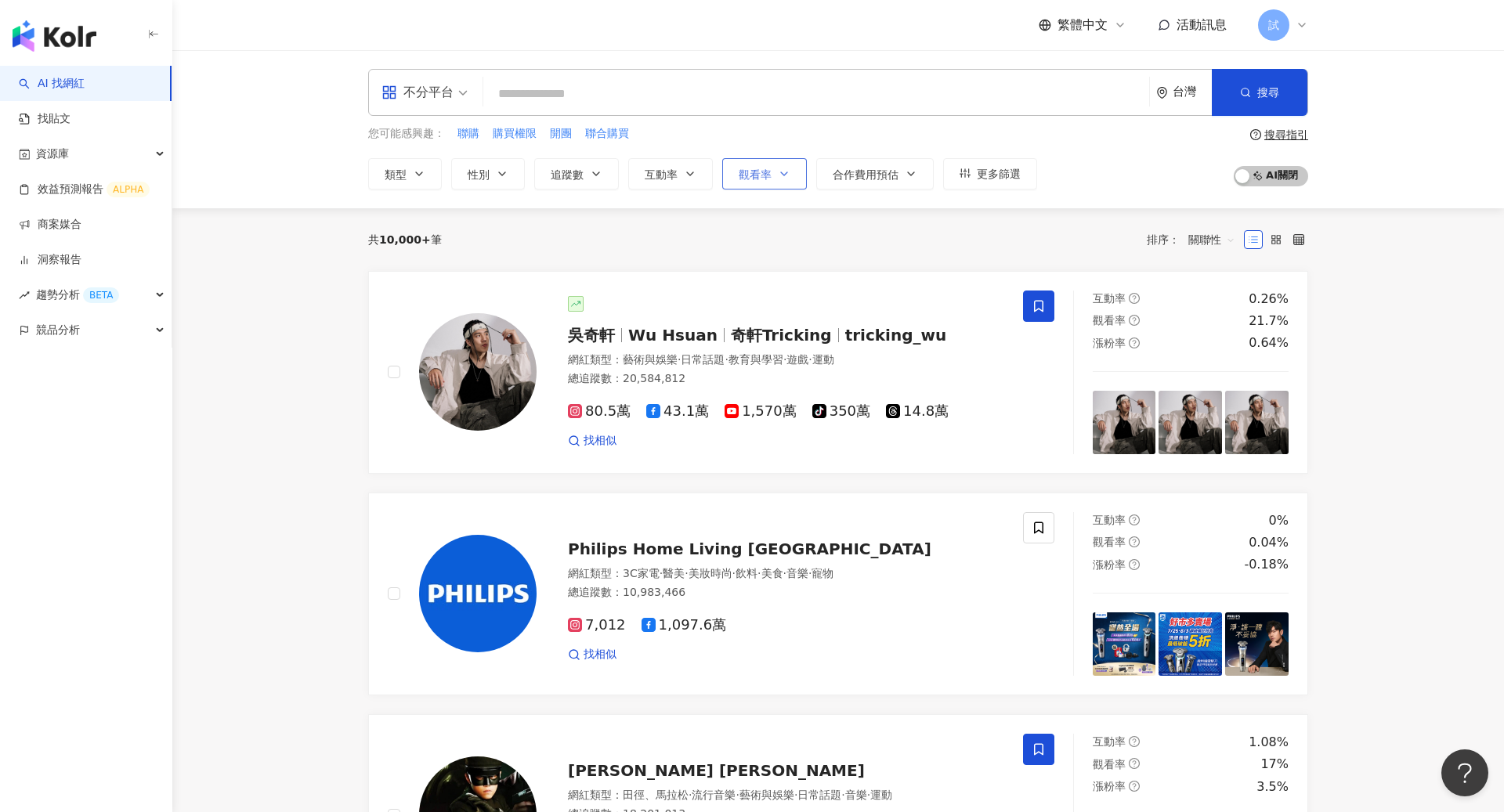
click at [775, 185] on button "觀看率" at bounding box center [764, 174] width 84 height 31
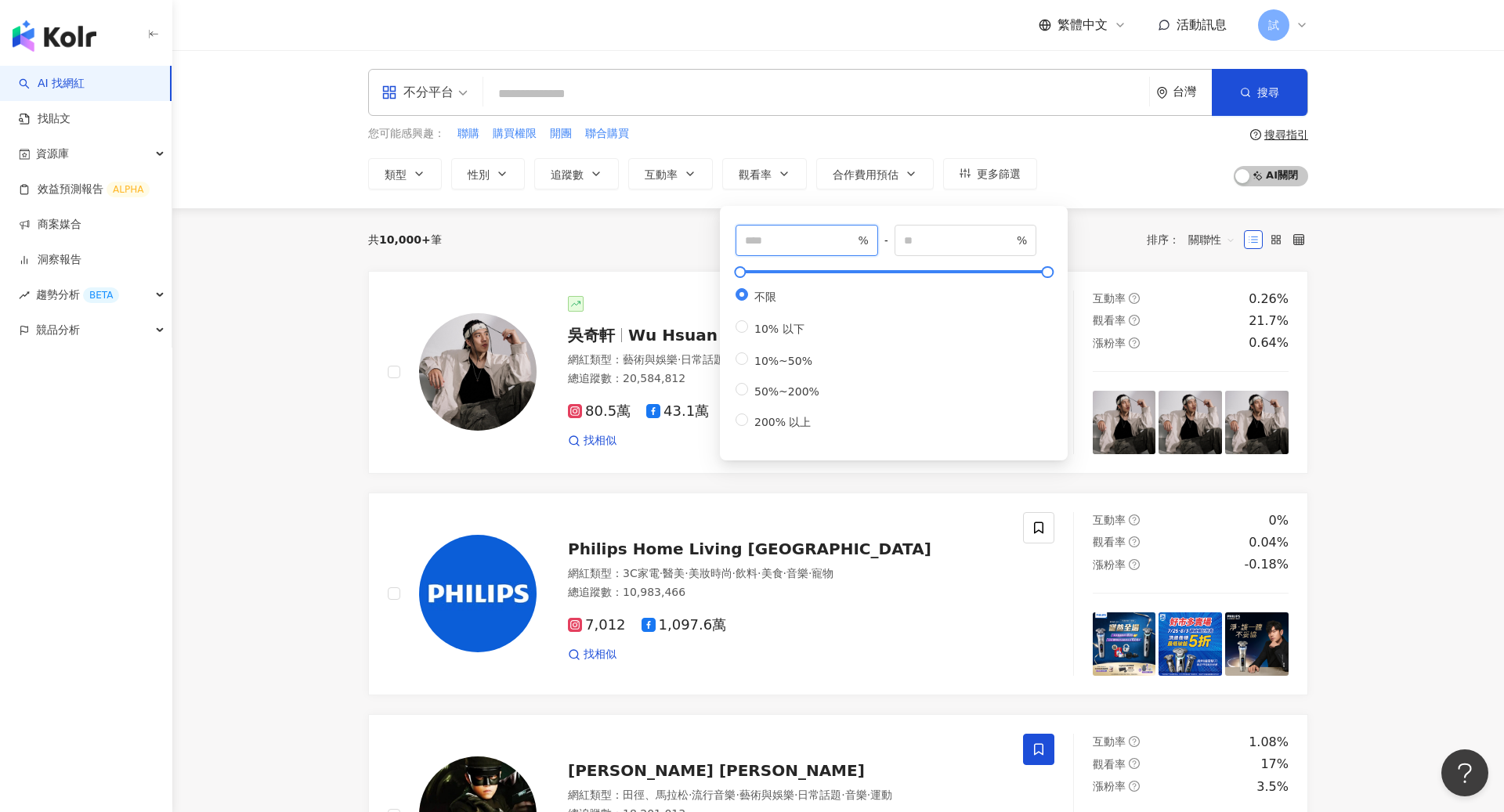
click at [768, 248] on input "number" at bounding box center [800, 240] width 110 height 17
click at [446, 99] on div "不分平台" at bounding box center [417, 91] width 72 height 25
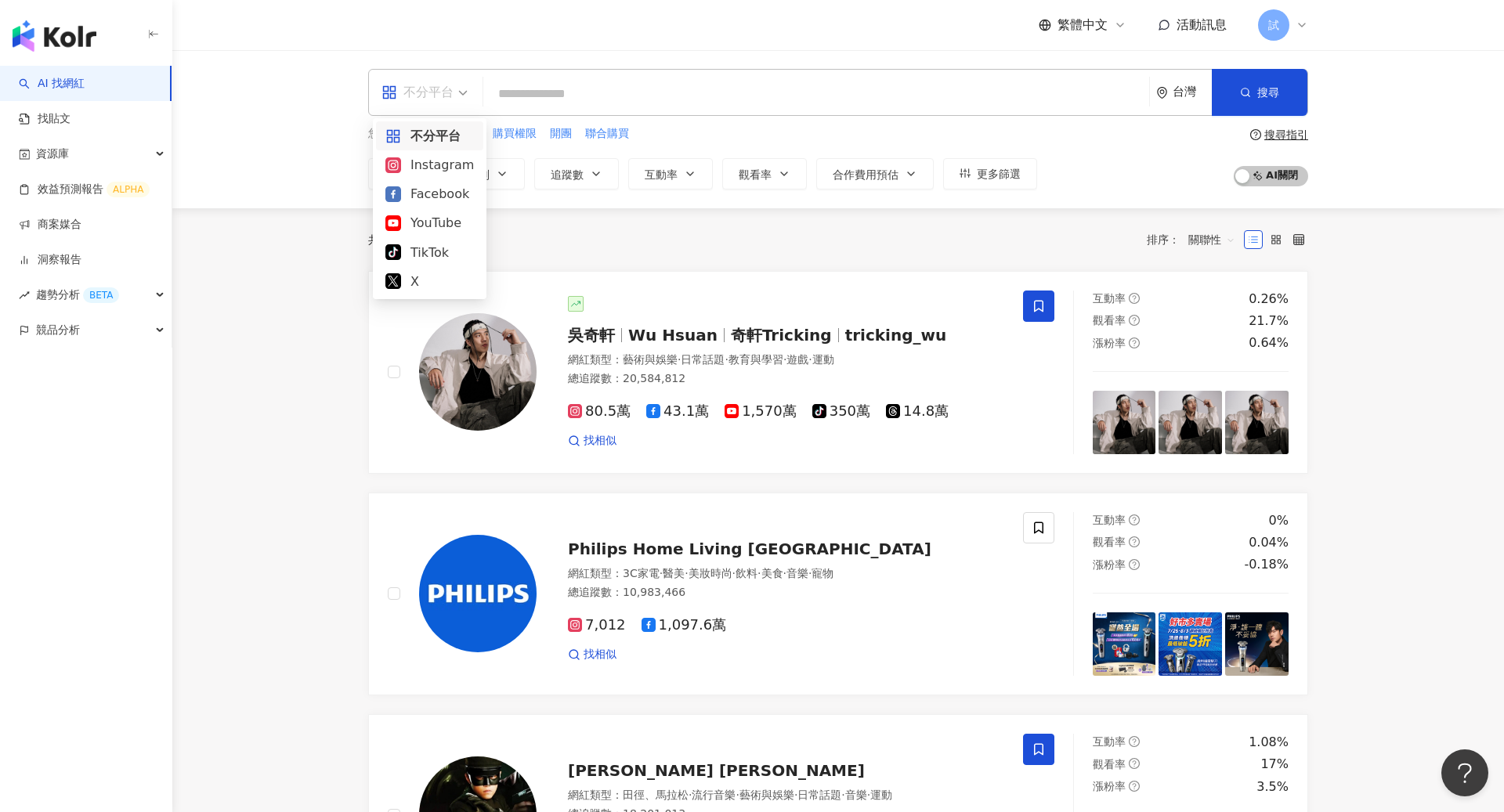
click at [796, 237] on div "共 10,000+ 筆 排序： 關聯性" at bounding box center [837, 239] width 940 height 25
click at [791, 161] on button "觀看率" at bounding box center [764, 174] width 84 height 31
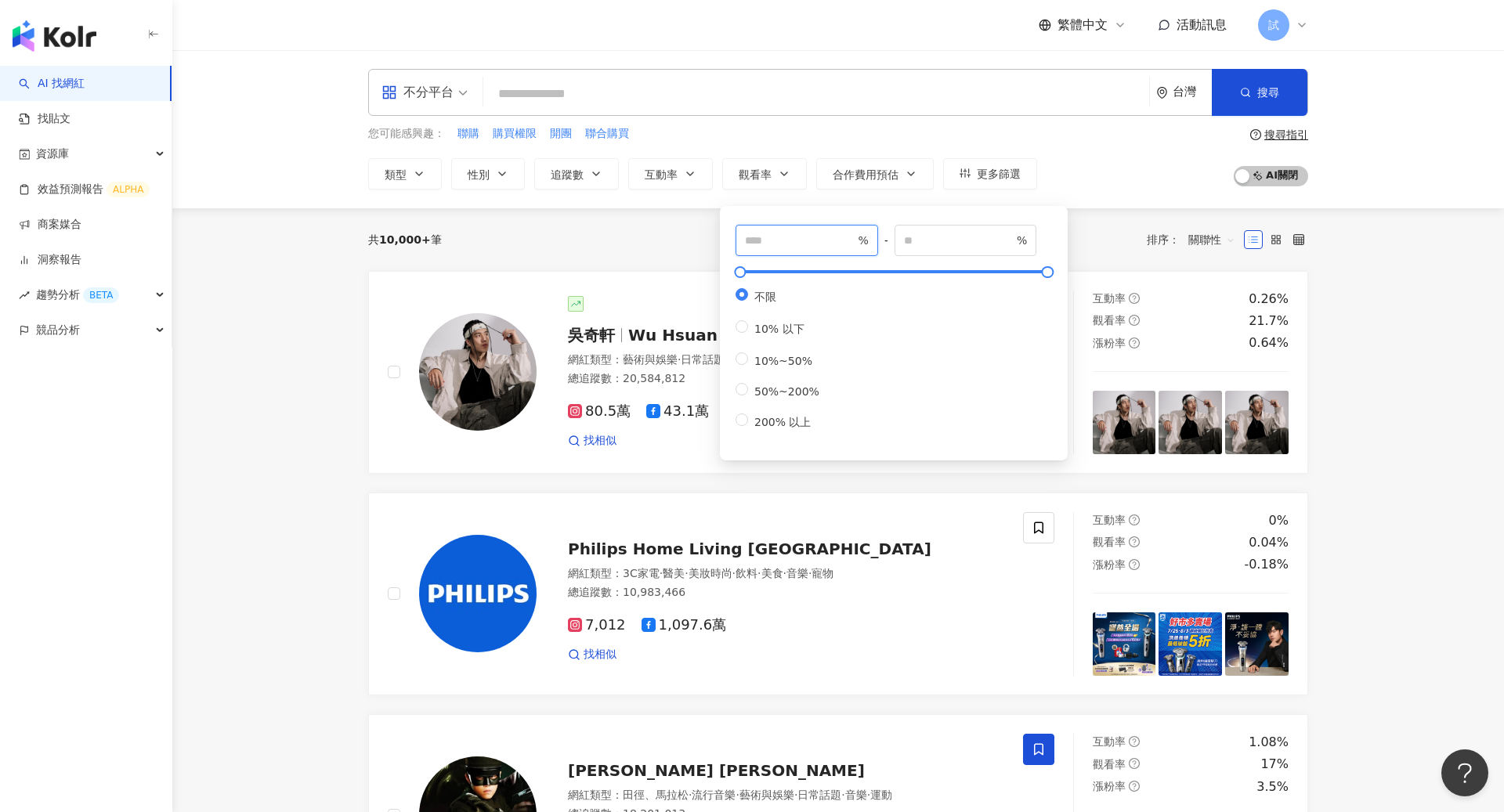
click at [800, 240] on input "number" at bounding box center [800, 240] width 110 height 17
type input "***"
click at [1155, 171] on div "您可能感興趣： 聯購 購買權限 開團 聯合購買 類型 性別 追蹤數 互動率 觀看率 合作費用預估 更多篩選 *** % - % 不限 10% 以下 10%~5…" at bounding box center [837, 157] width 940 height 64
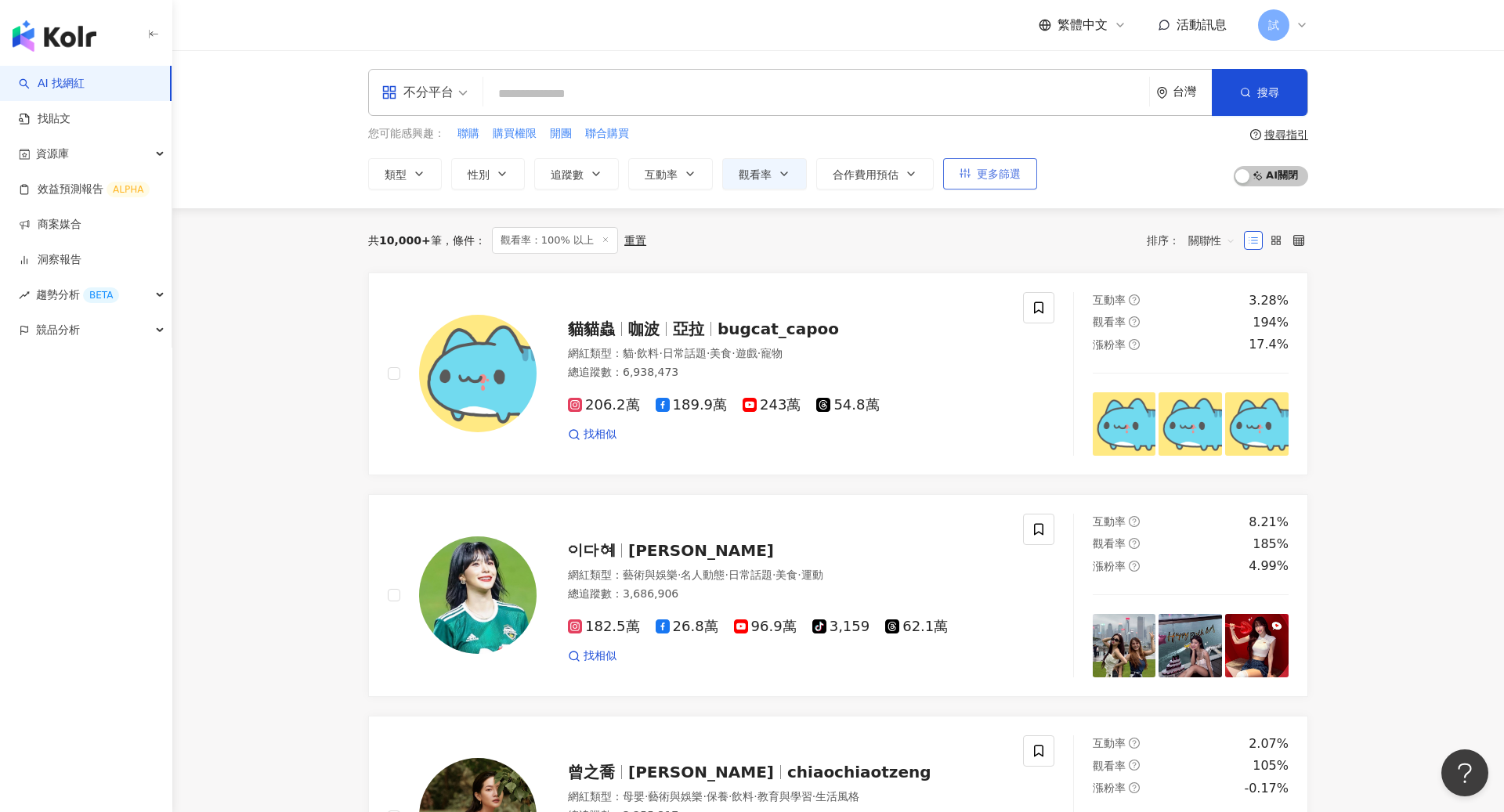
click at [972, 182] on button "更多篩選" at bounding box center [990, 174] width 94 height 31
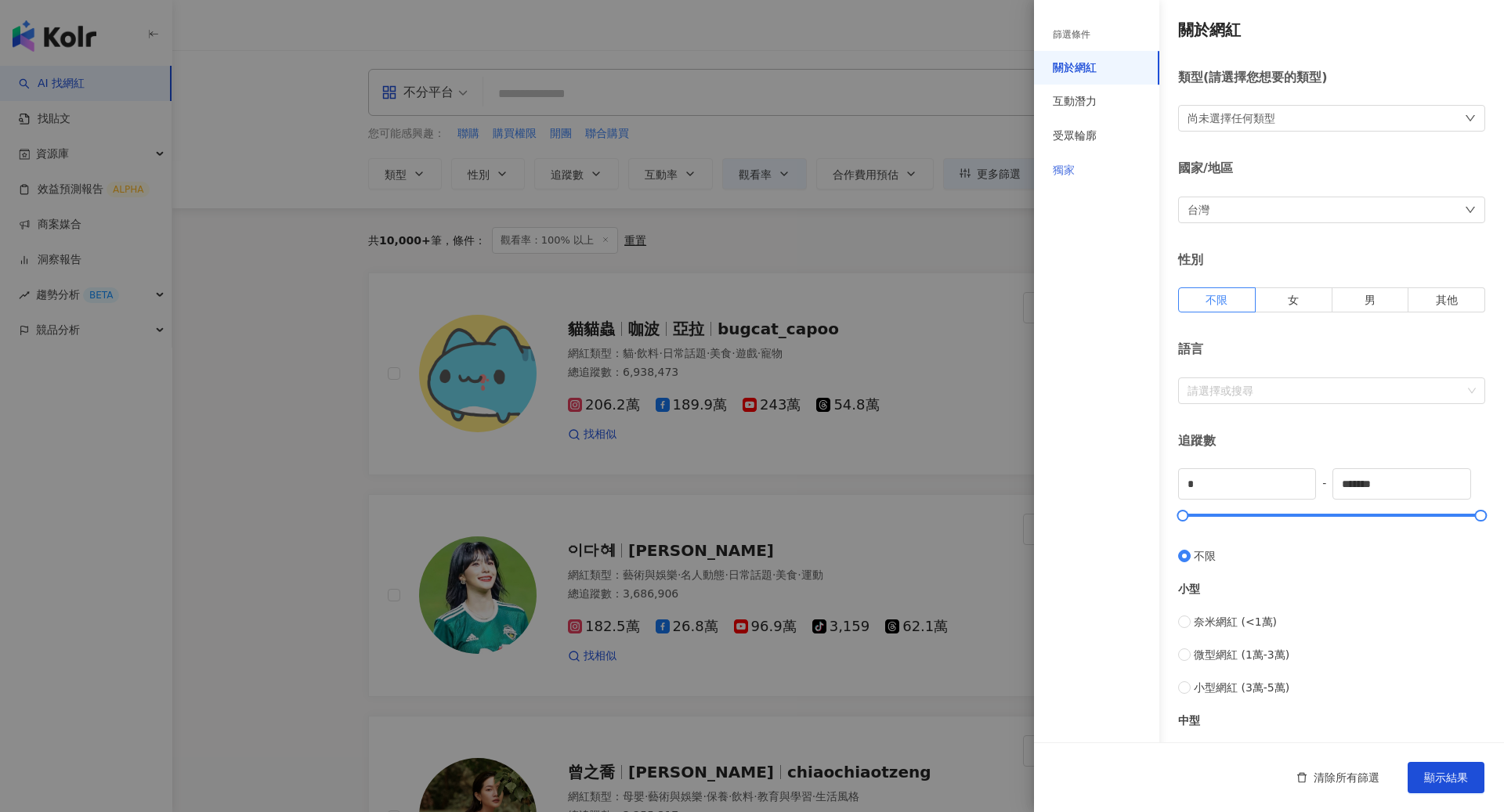
click at [1092, 166] on div "獨家" at bounding box center [1096, 171] width 125 height 35
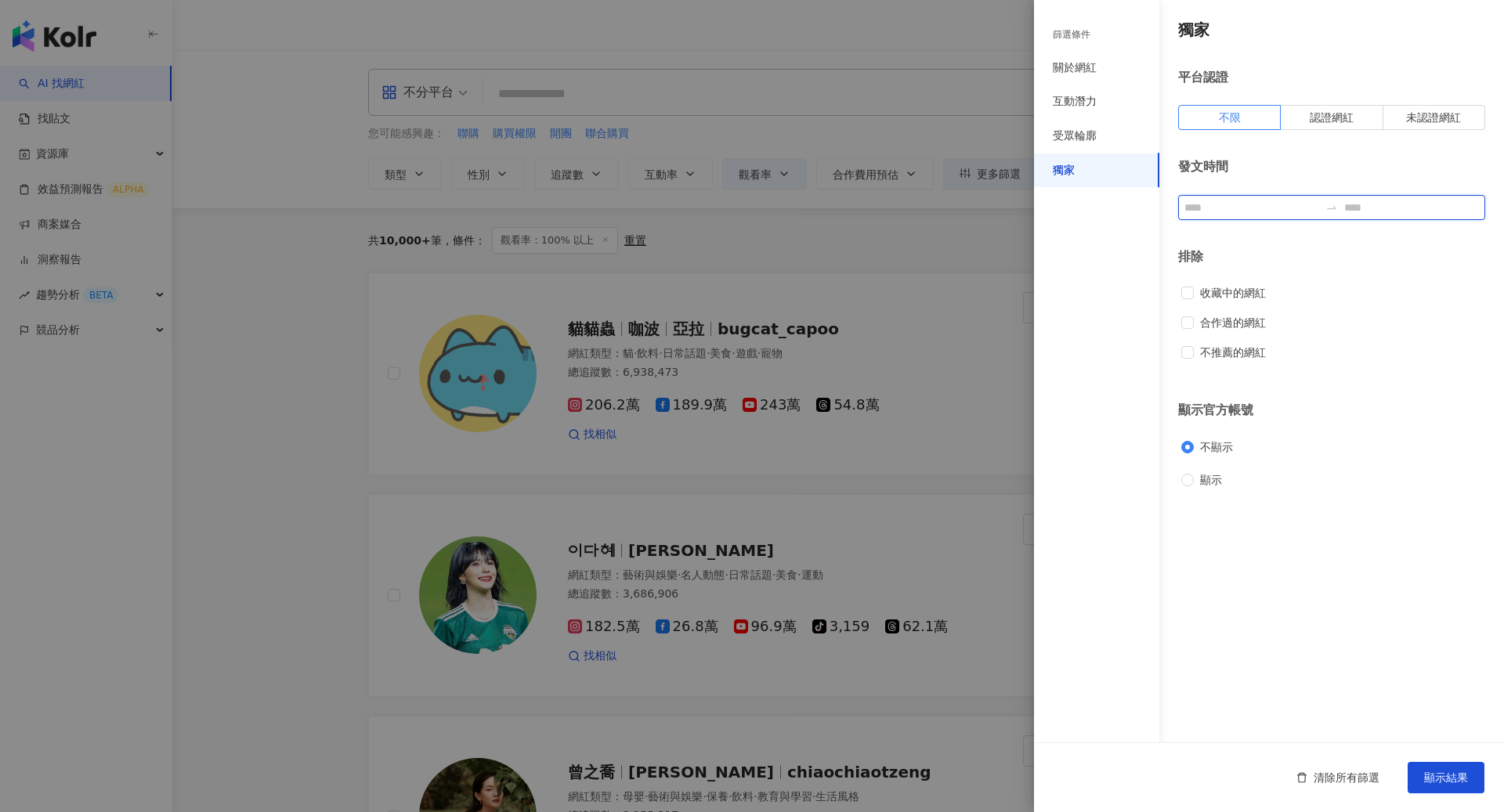
click at [1212, 199] on input at bounding box center [1251, 207] width 134 height 17
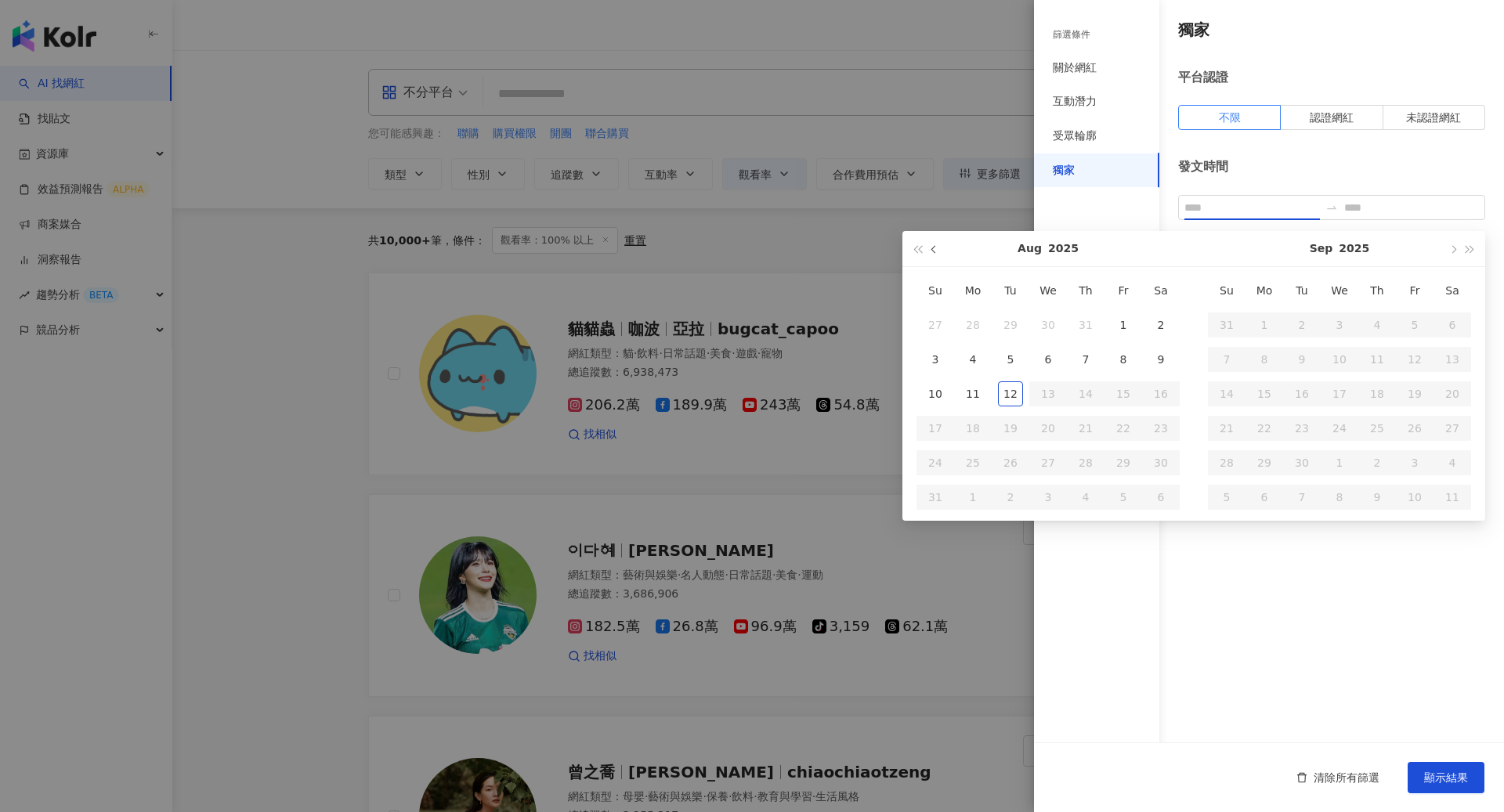
click at [928, 252] on button "button" at bounding box center [934, 249] width 17 height 36
type input "**********"
click at [1006, 322] on div "1" at bounding box center [1010, 325] width 25 height 25
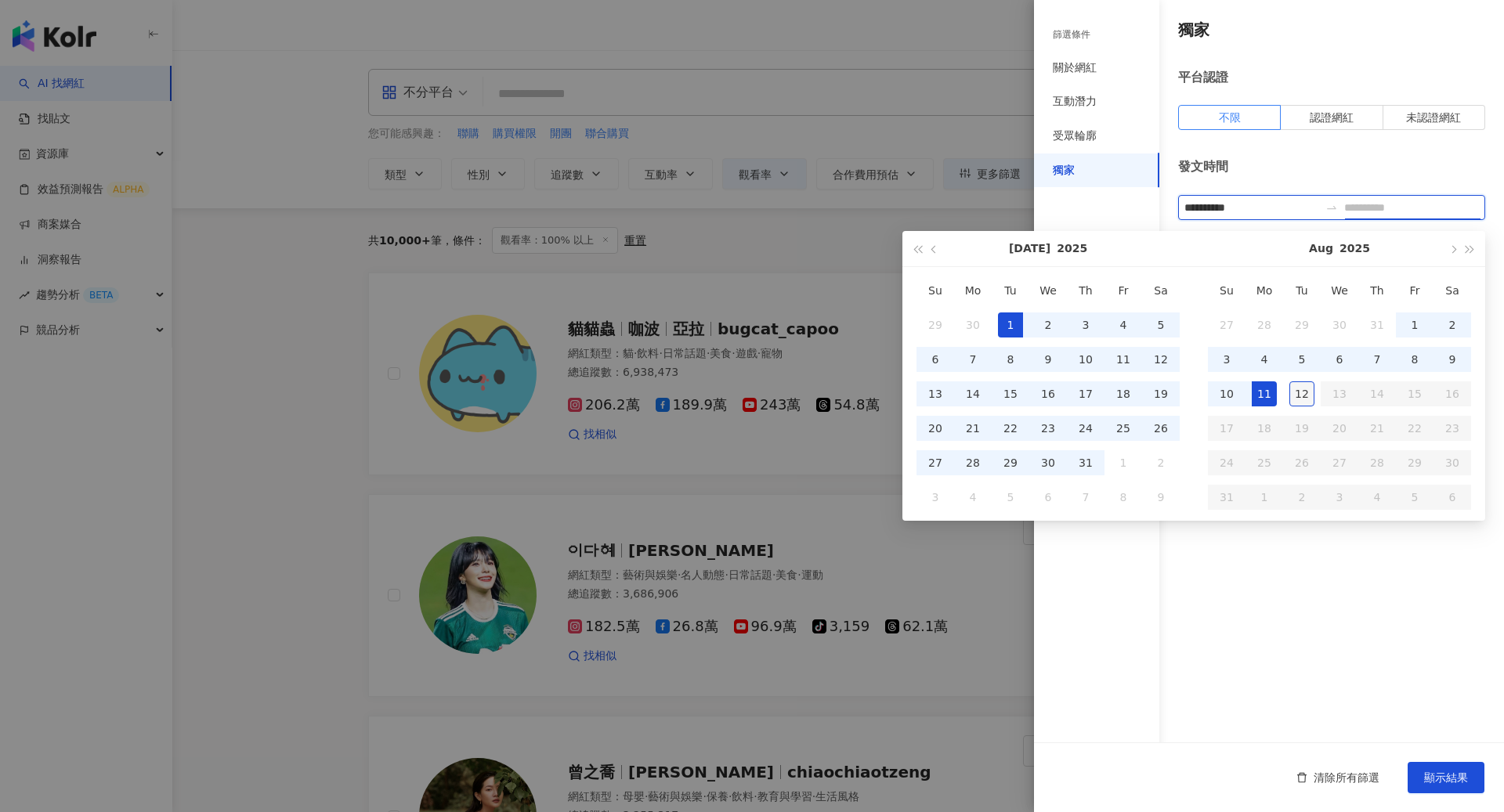
type input "**********"
click at [1300, 385] on div "12" at bounding box center [1301, 393] width 25 height 25
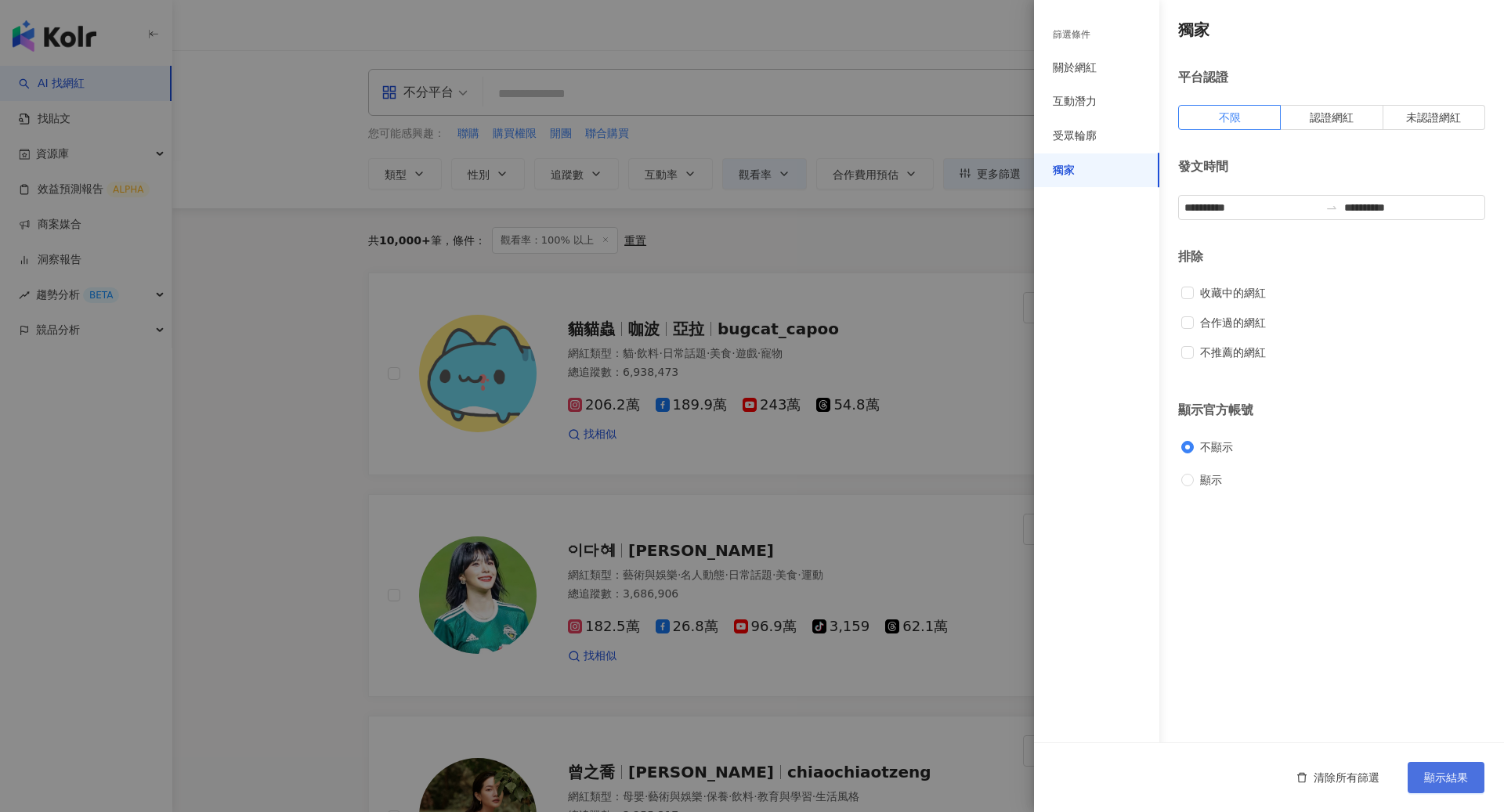
click at [1433, 789] on button "顯示結果" at bounding box center [1445, 777] width 77 height 31
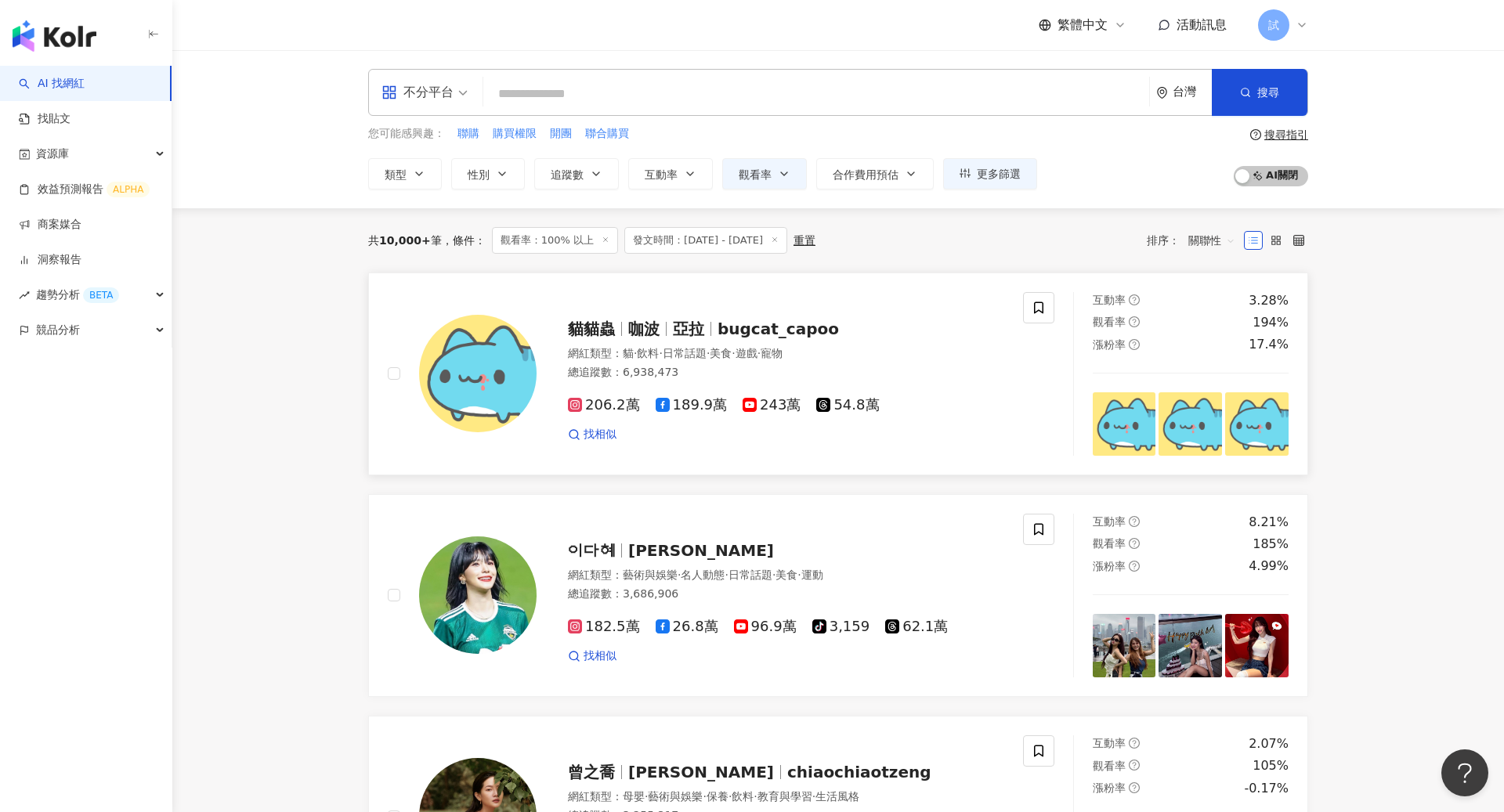
click at [896, 329] on div "貓貓蟲 咖波 亞拉 bugcat_capoo" at bounding box center [786, 329] width 436 height 22
click at [583, 94] on input "search" at bounding box center [816, 93] width 653 height 30
type input "*"
type input "**"
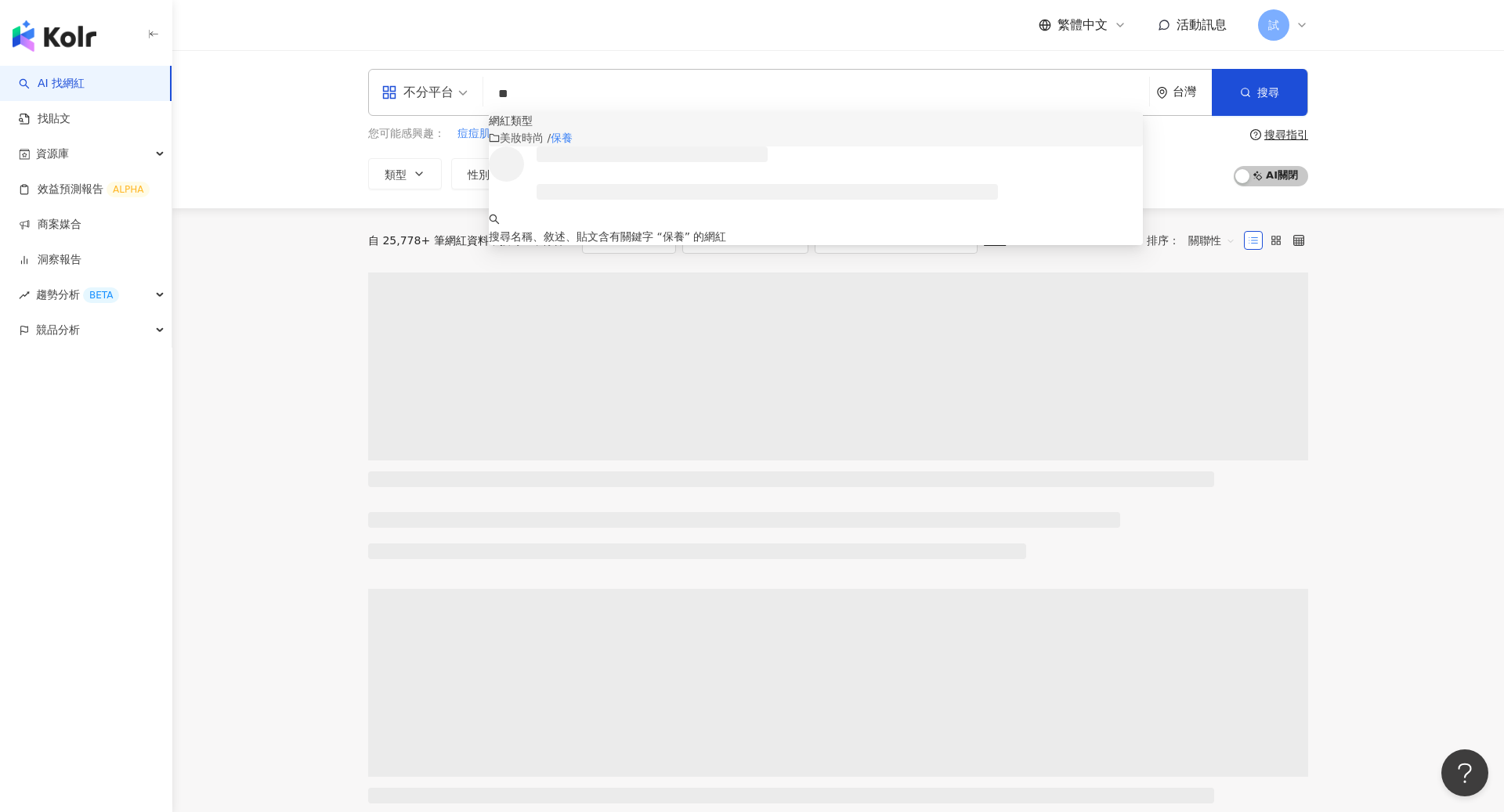
click at [1397, 141] on div "**********" at bounding box center [837, 129] width 1331 height 158
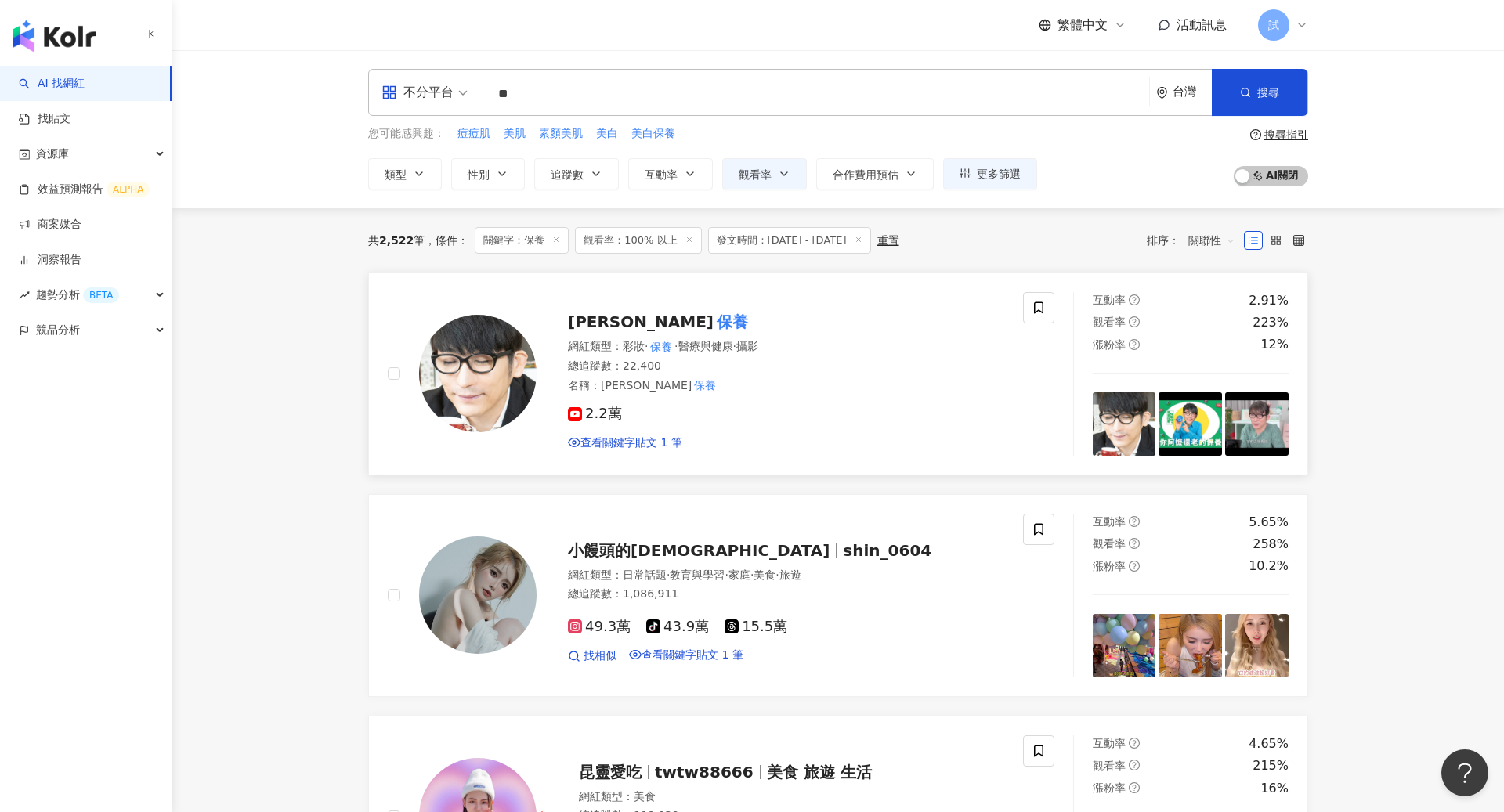
click at [800, 378] on div "名稱 ： 牛爾愛 保養" at bounding box center [786, 385] width 436 height 16
click at [70, 124] on link "找貼文" at bounding box center [45, 119] width 51 height 16
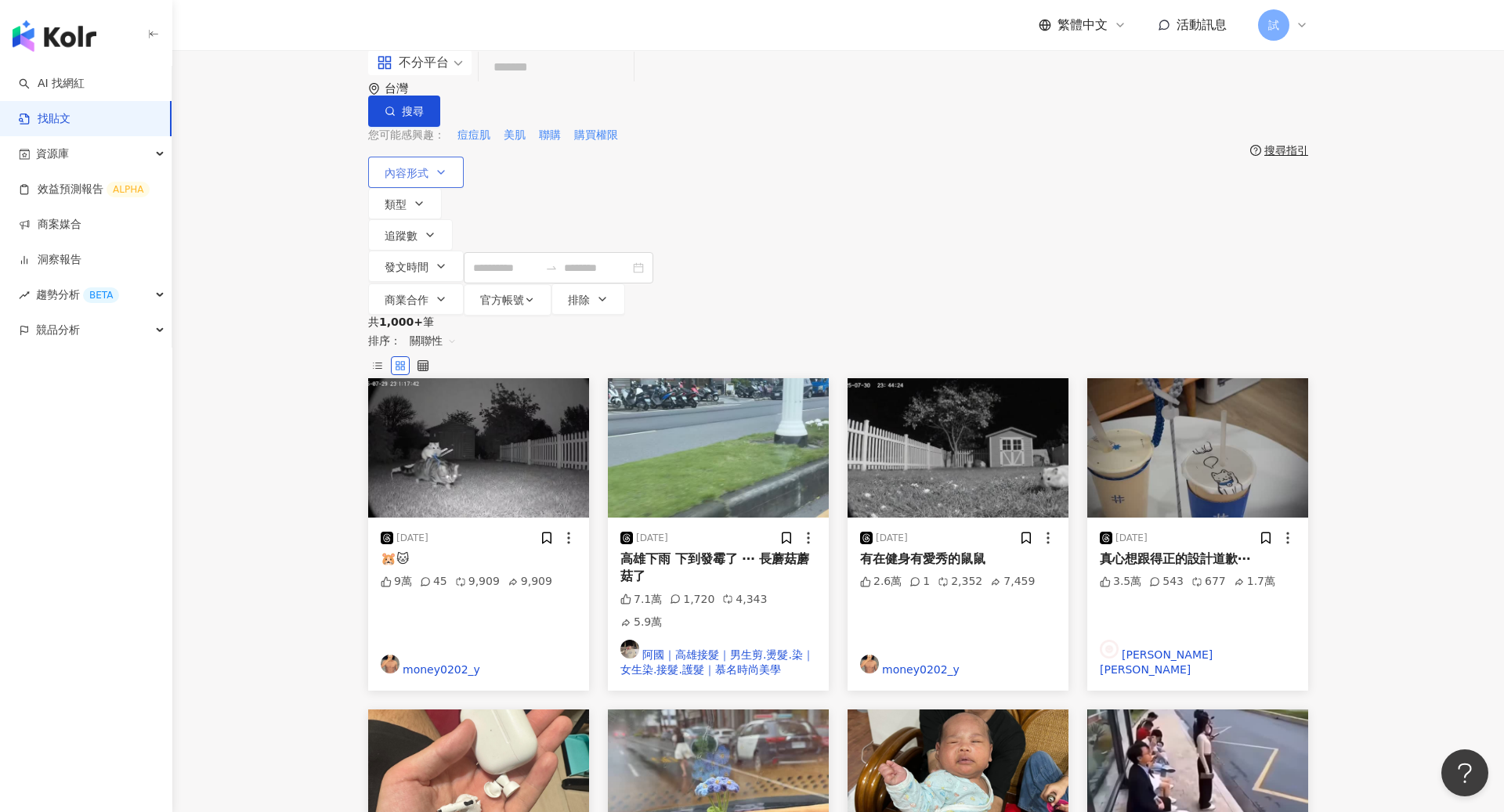
click at [432, 173] on button "內容形式" at bounding box center [415, 172] width 95 height 31
click at [497, 203] on span "全部影音" at bounding box center [525, 194] width 57 height 17
click at [1101, 175] on div "內容形式 類型 追蹤數 發文時間 商業合作 官方帳號 排除 不限 貼文 全部影音" at bounding box center [837, 236] width 940 height 159
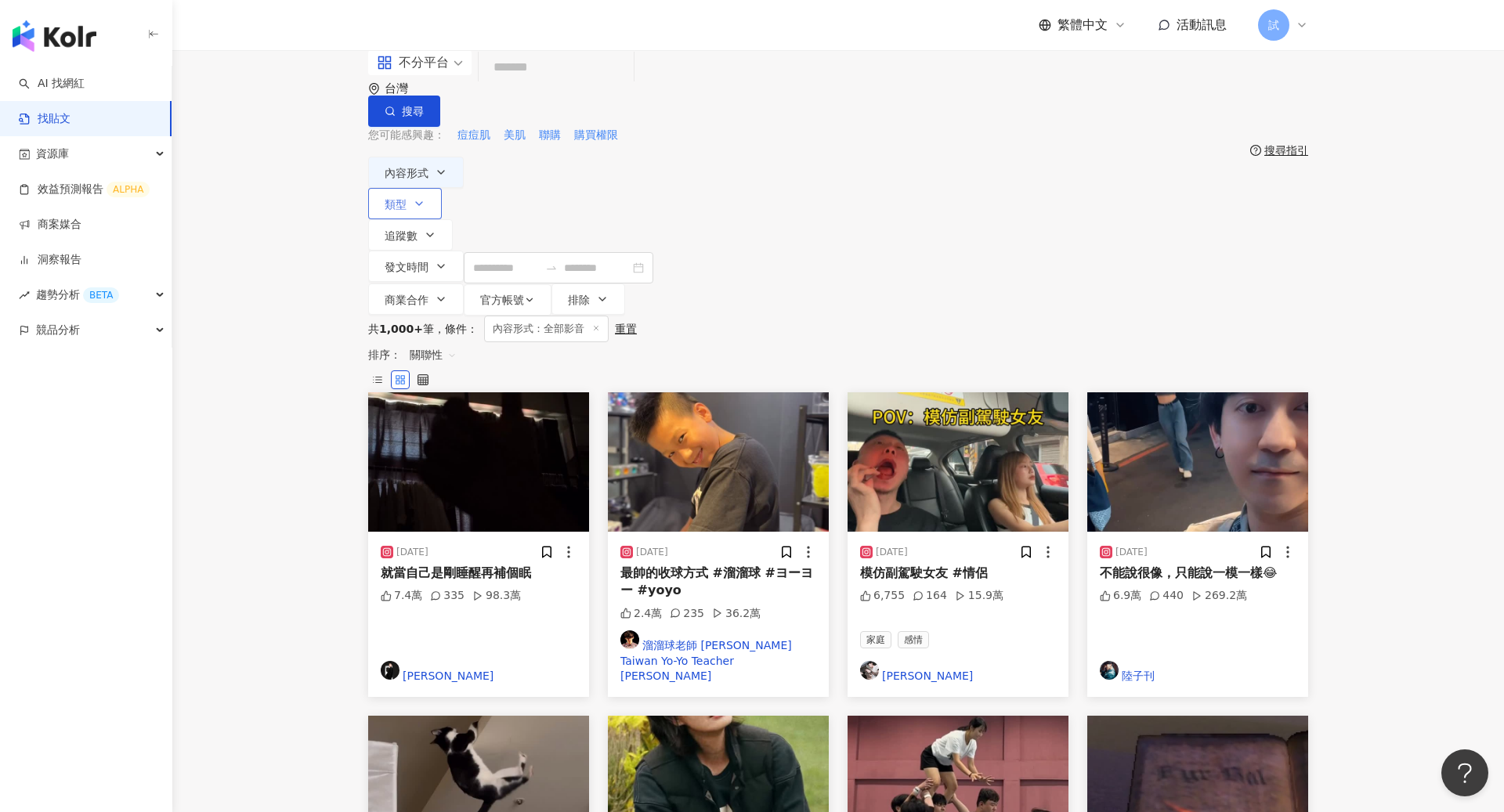
click at [425, 198] on icon "button" at bounding box center [419, 204] width 13 height 13
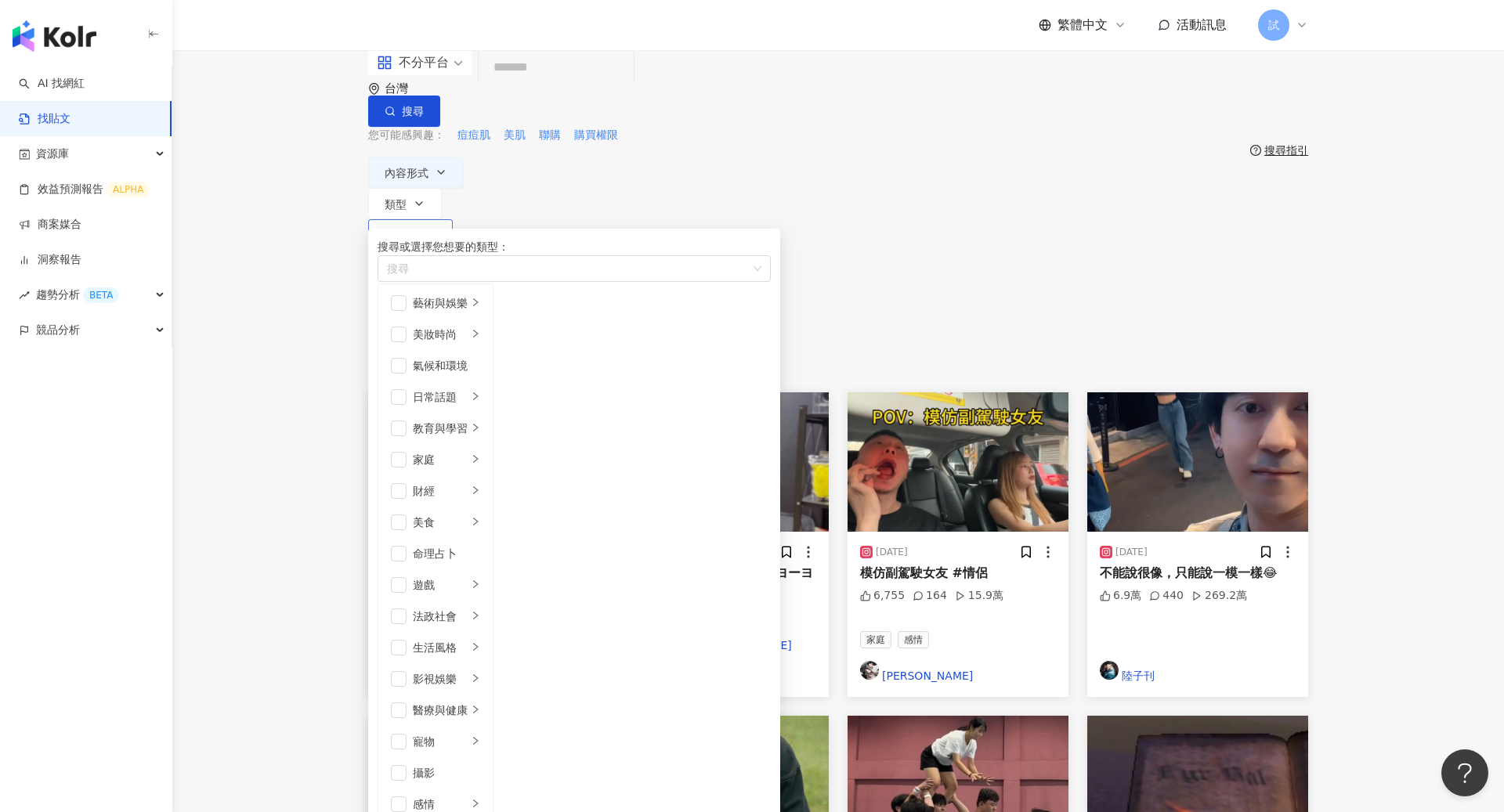
click at [436, 229] on icon "button" at bounding box center [430, 235] width 13 height 13
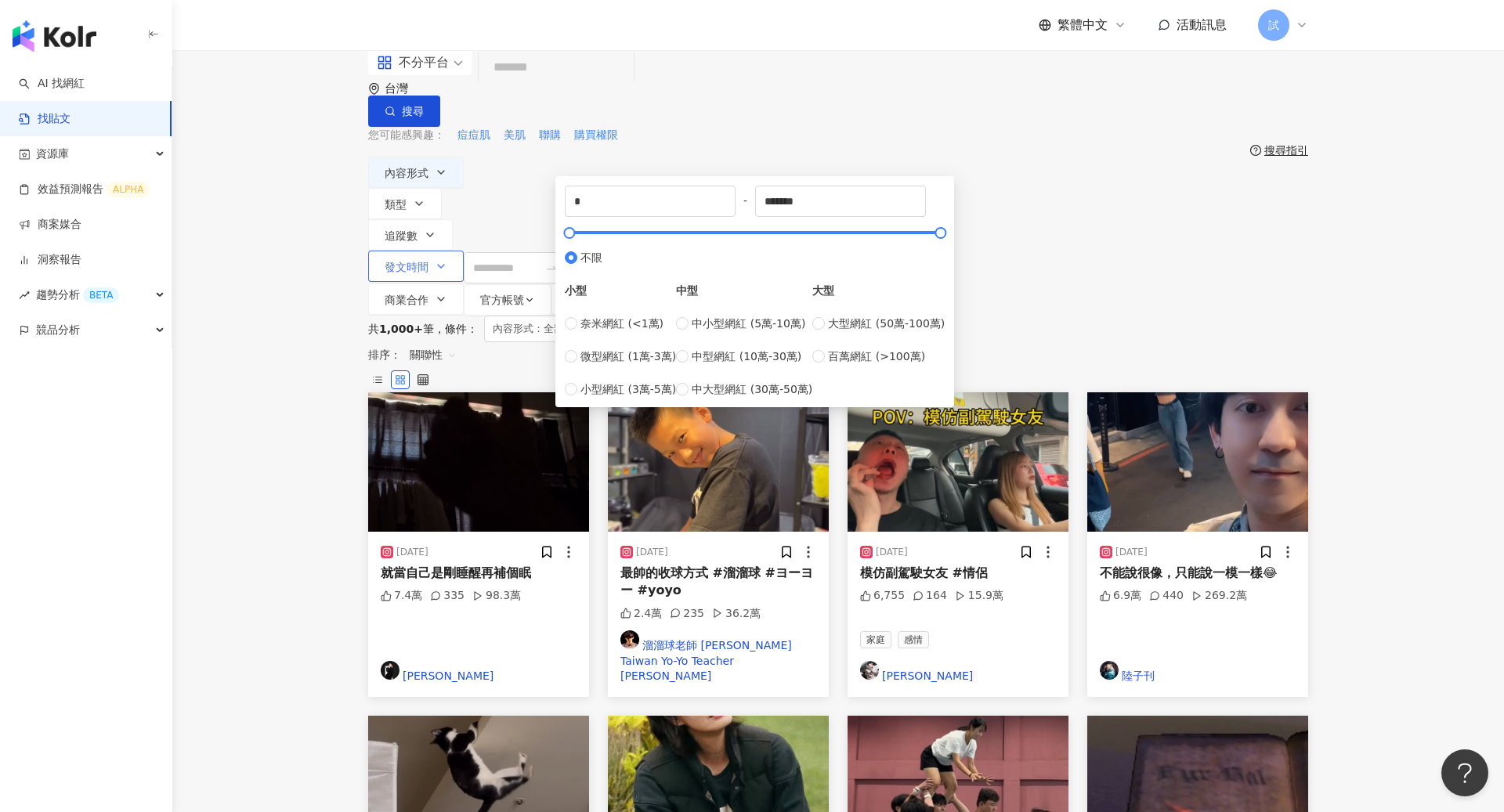
click at [428, 261] on span "發文時間" at bounding box center [406, 267] width 44 height 13
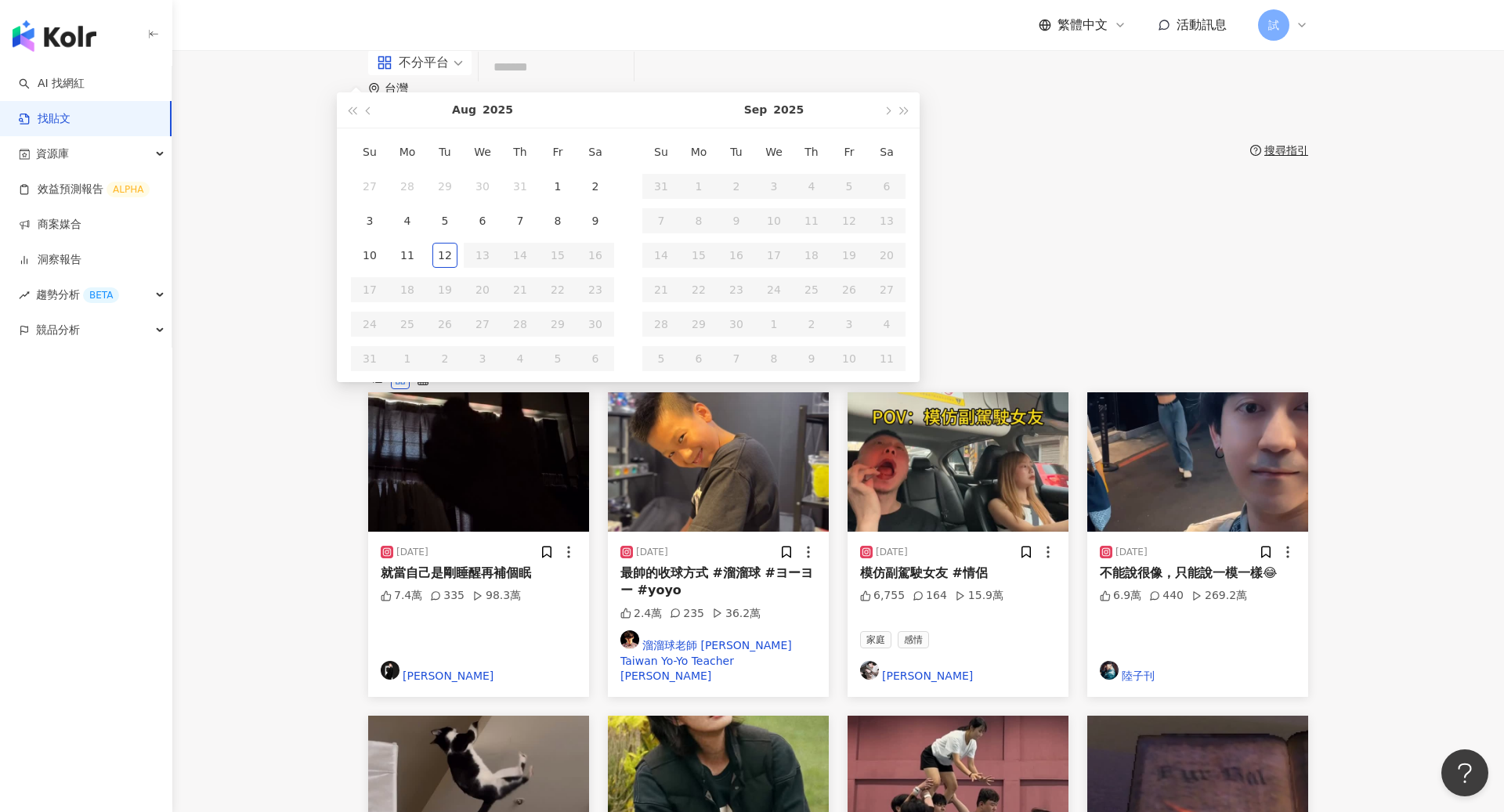
click at [464, 283] on button "商業合作" at bounding box center [415, 299] width 95 height 31
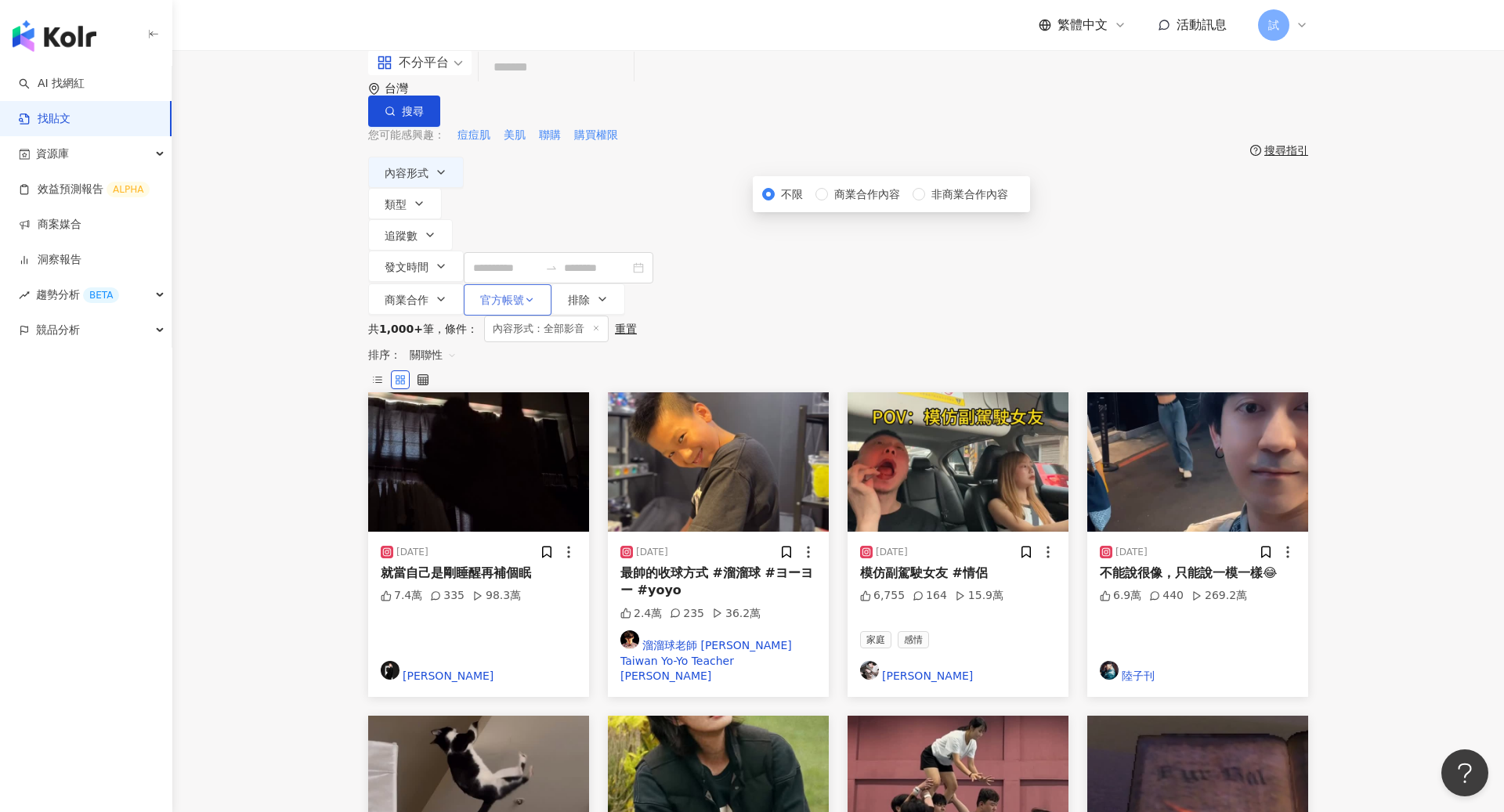
click at [524, 294] on span "官方帳號" at bounding box center [502, 300] width 44 height 13
click at [552, 284] on button "官方帳號" at bounding box center [508, 300] width 88 height 31
click at [590, 294] on span "排除" at bounding box center [579, 300] width 22 height 13
click at [1095, 161] on div "內容形式 類型 追蹤數 發文時間 Aug 2025 Su Mo Tu We Th Fr Sa 27 28 29 30 31 1 2 3 4 5 6 7 8 9…" at bounding box center [837, 236] width 940 height 159
click at [464, 251] on button "發文時間" at bounding box center [415, 266] width 95 height 31
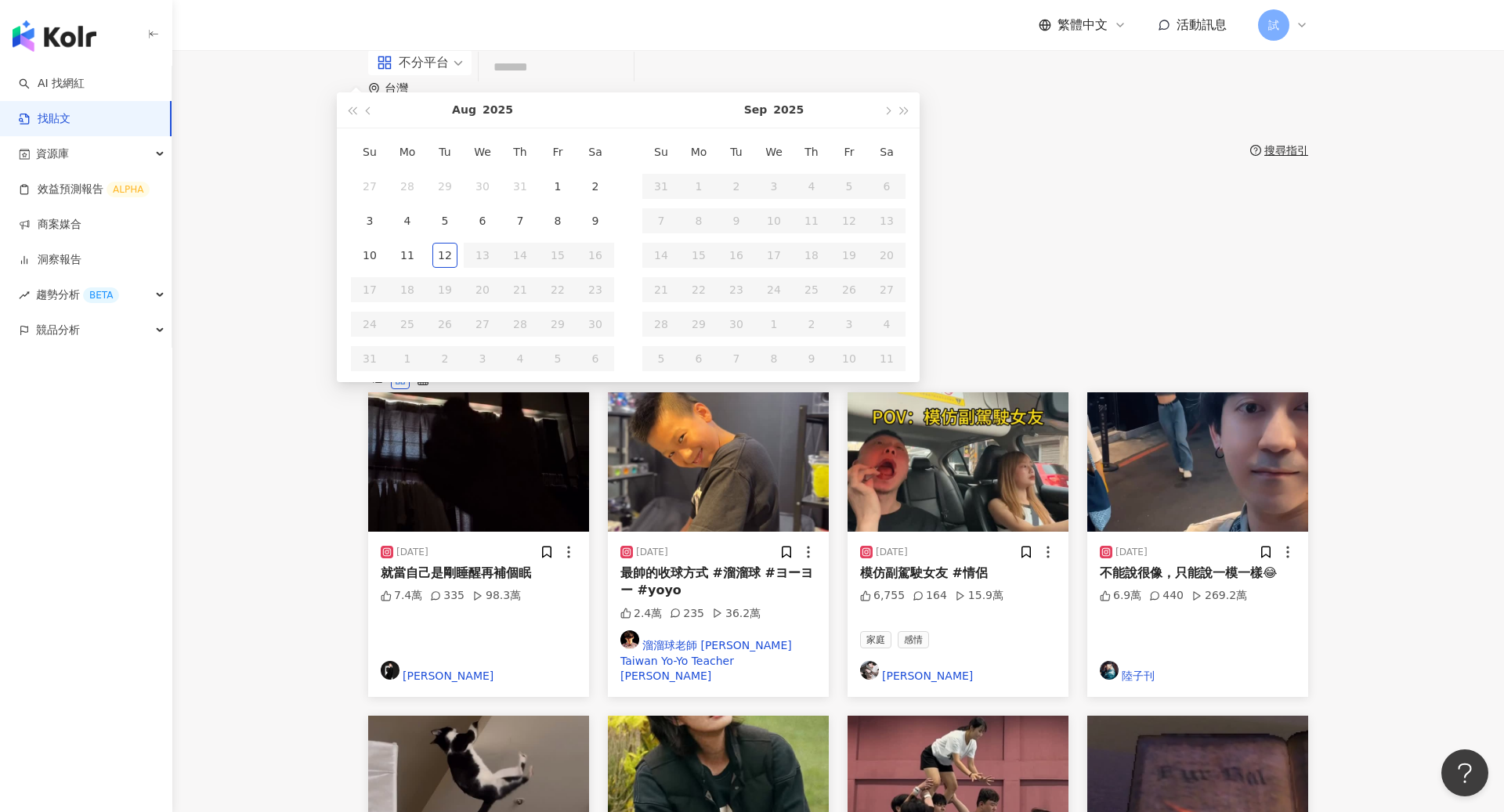
click at [1163, 156] on div "內容形式 類型 追蹤數 發文時間 Aug 2025 Su Mo Tu We Th Fr Sa 27 28 29 30 31 1 2 3 4 5 6 7 8 9…" at bounding box center [837, 236] width 940 height 159
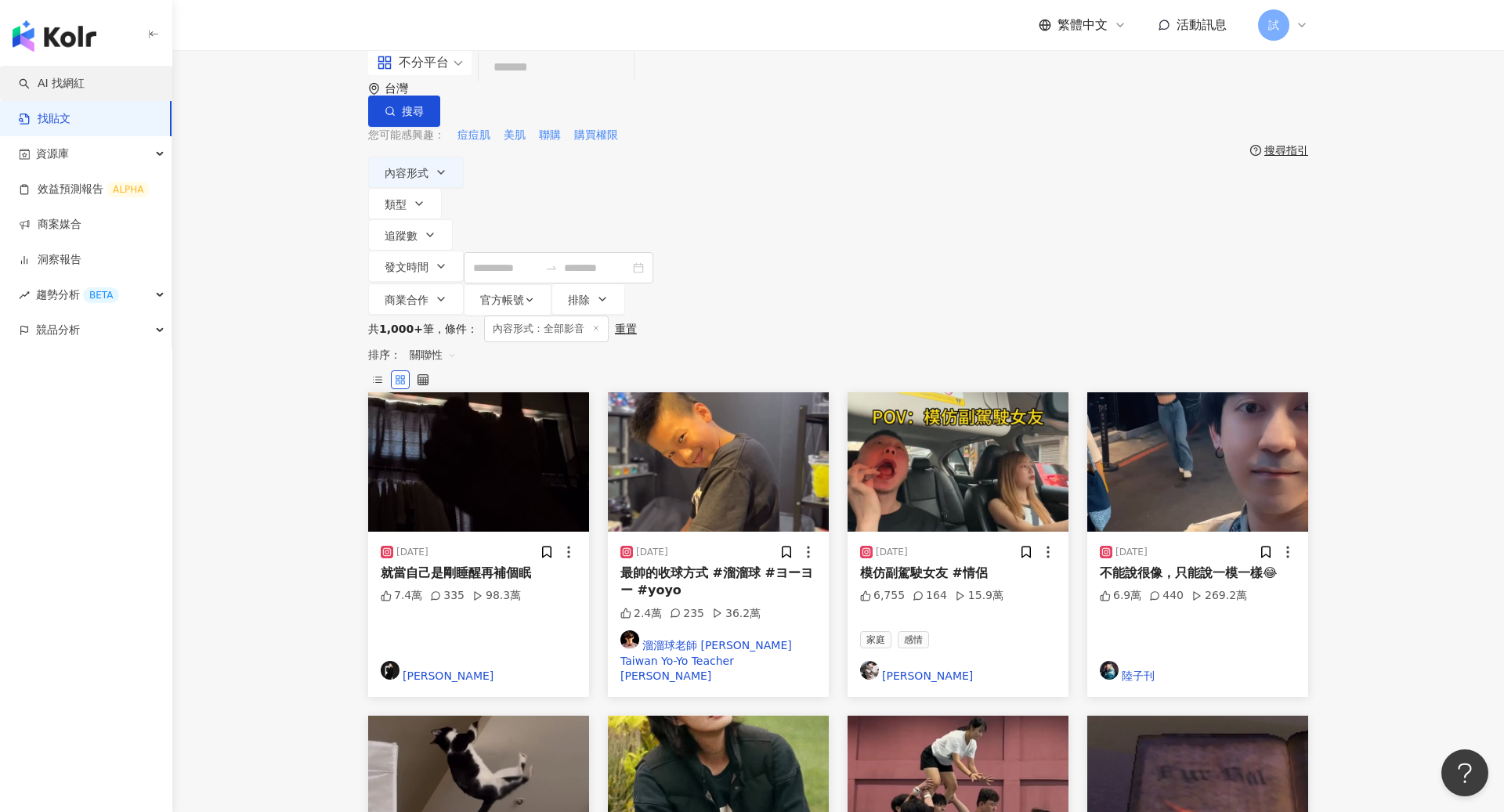
click at [68, 76] on link "AI 找網紅" at bounding box center [52, 83] width 66 height 16
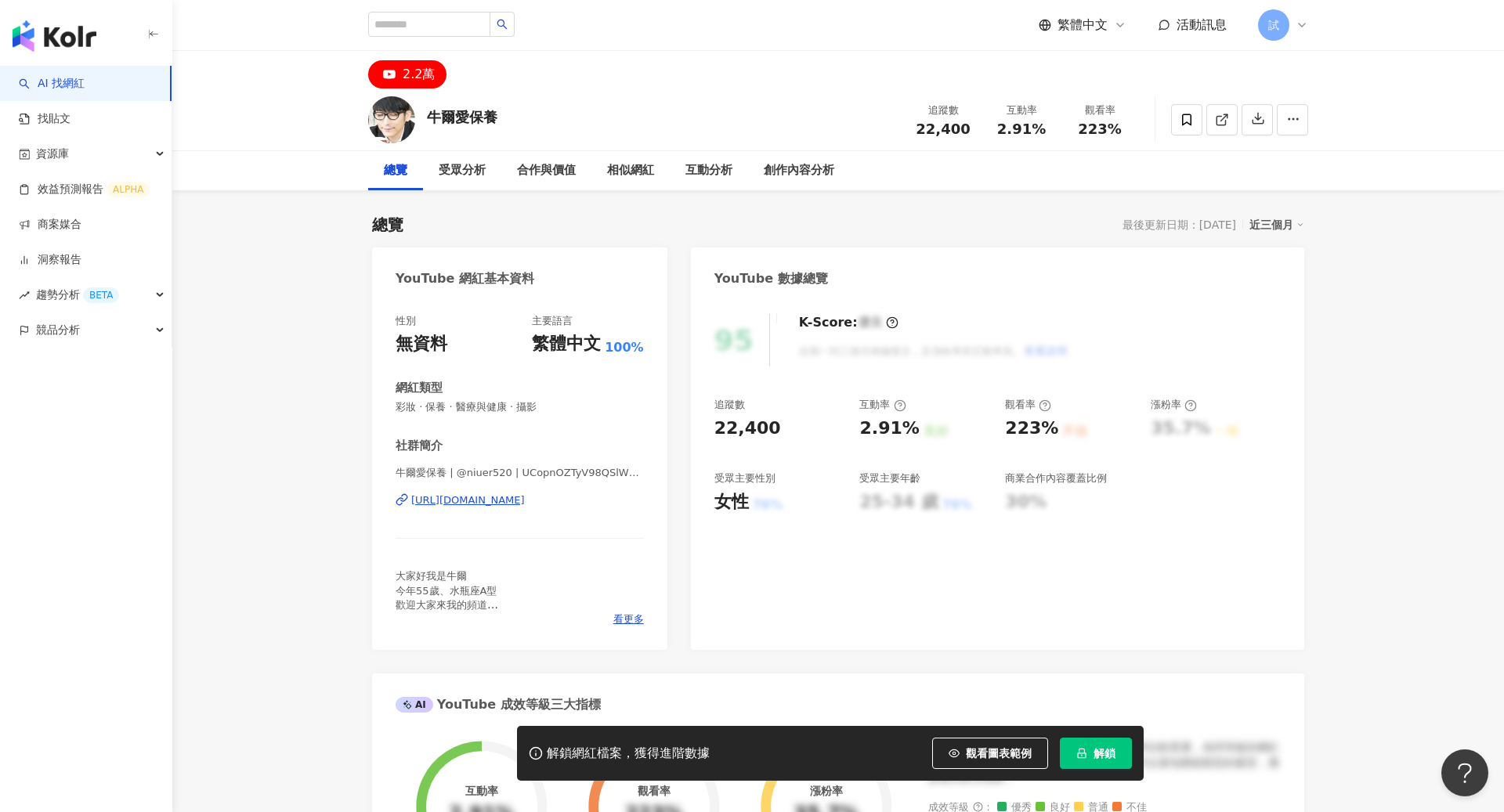
click at [1085, 762] on button "解鎖" at bounding box center [1095, 753] width 72 height 31
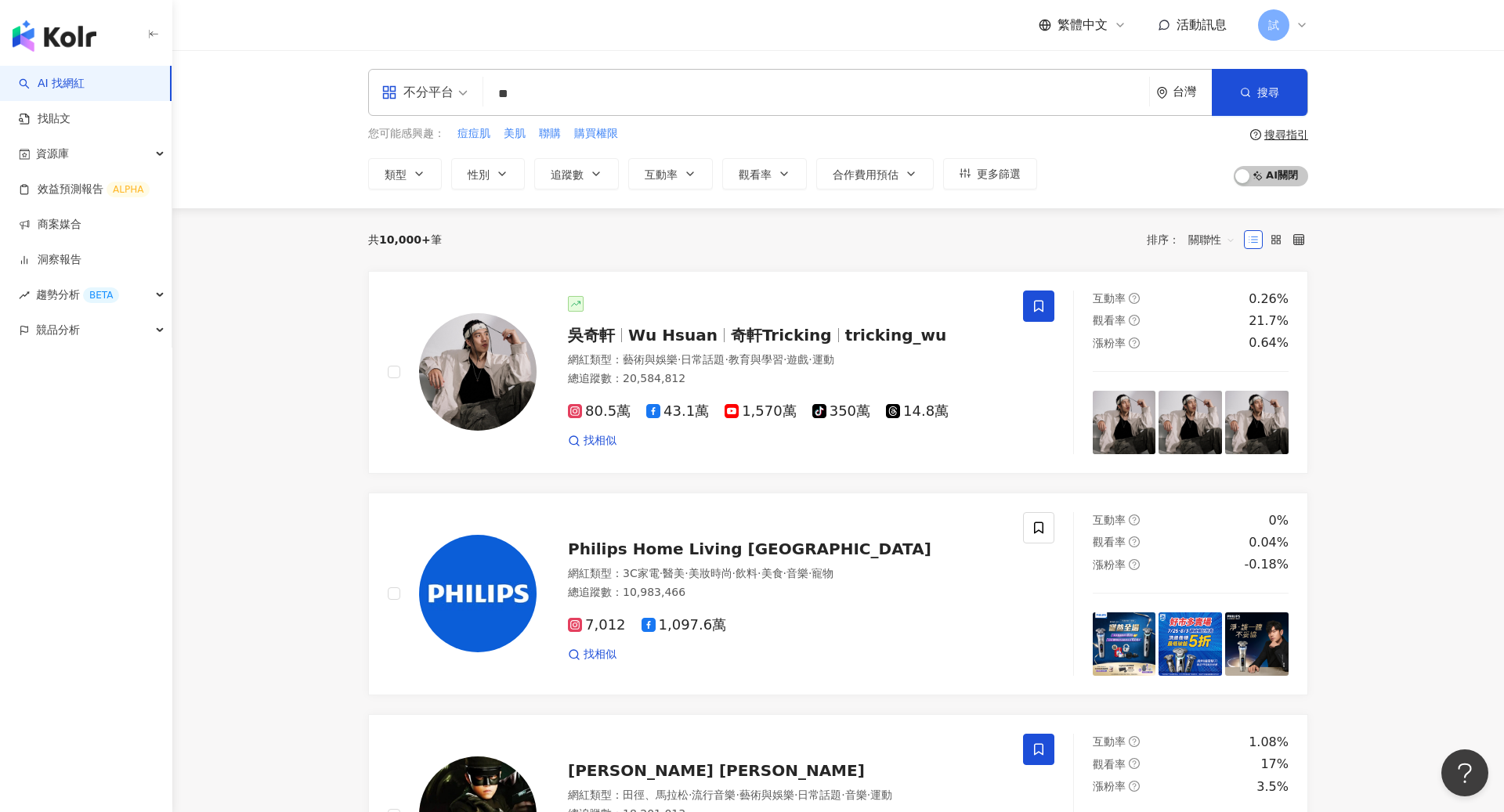
type input "*"
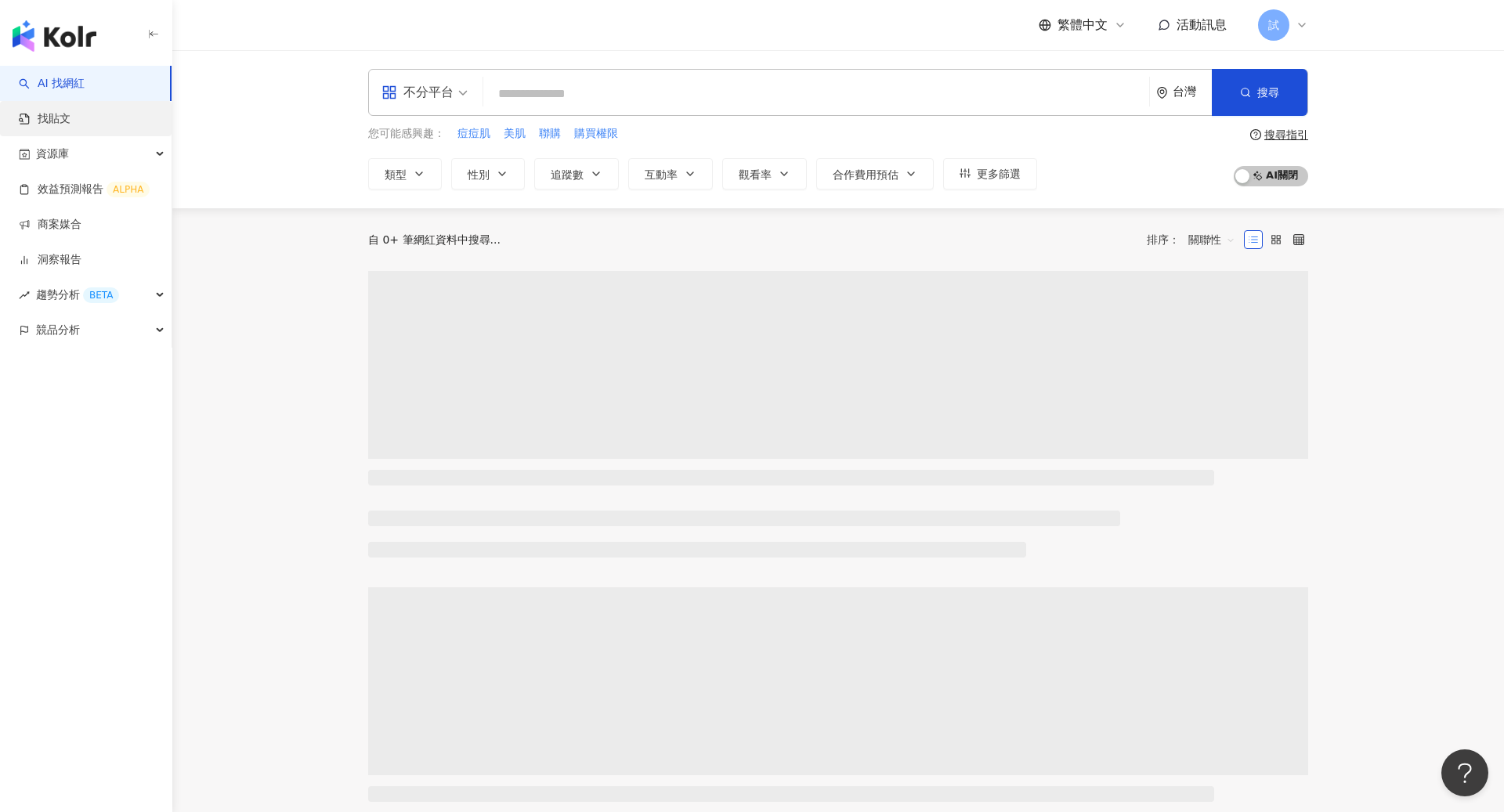
click at [70, 112] on link "找貼文" at bounding box center [45, 119] width 51 height 16
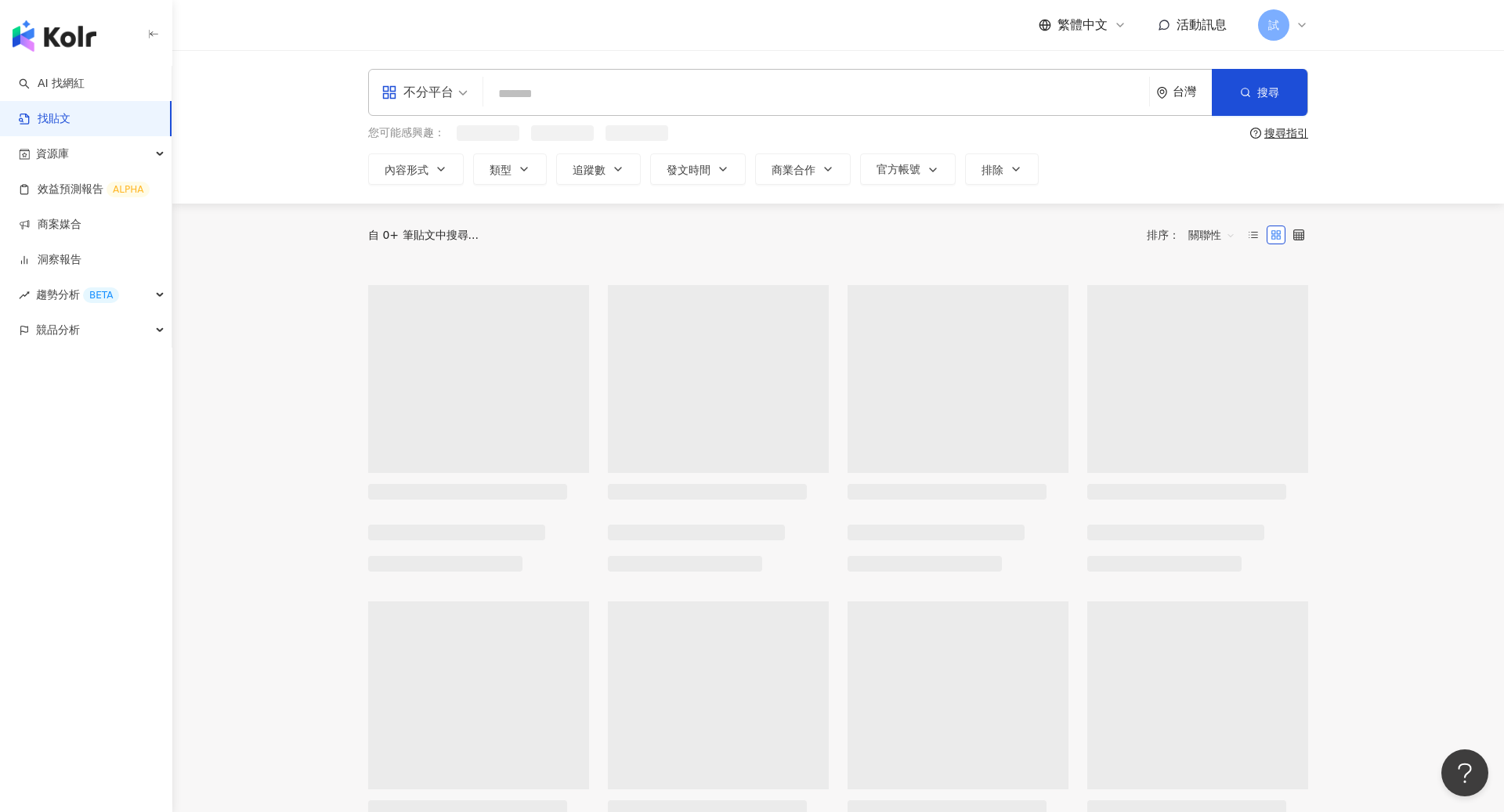
click at [661, 105] on input "search" at bounding box center [816, 93] width 653 height 34
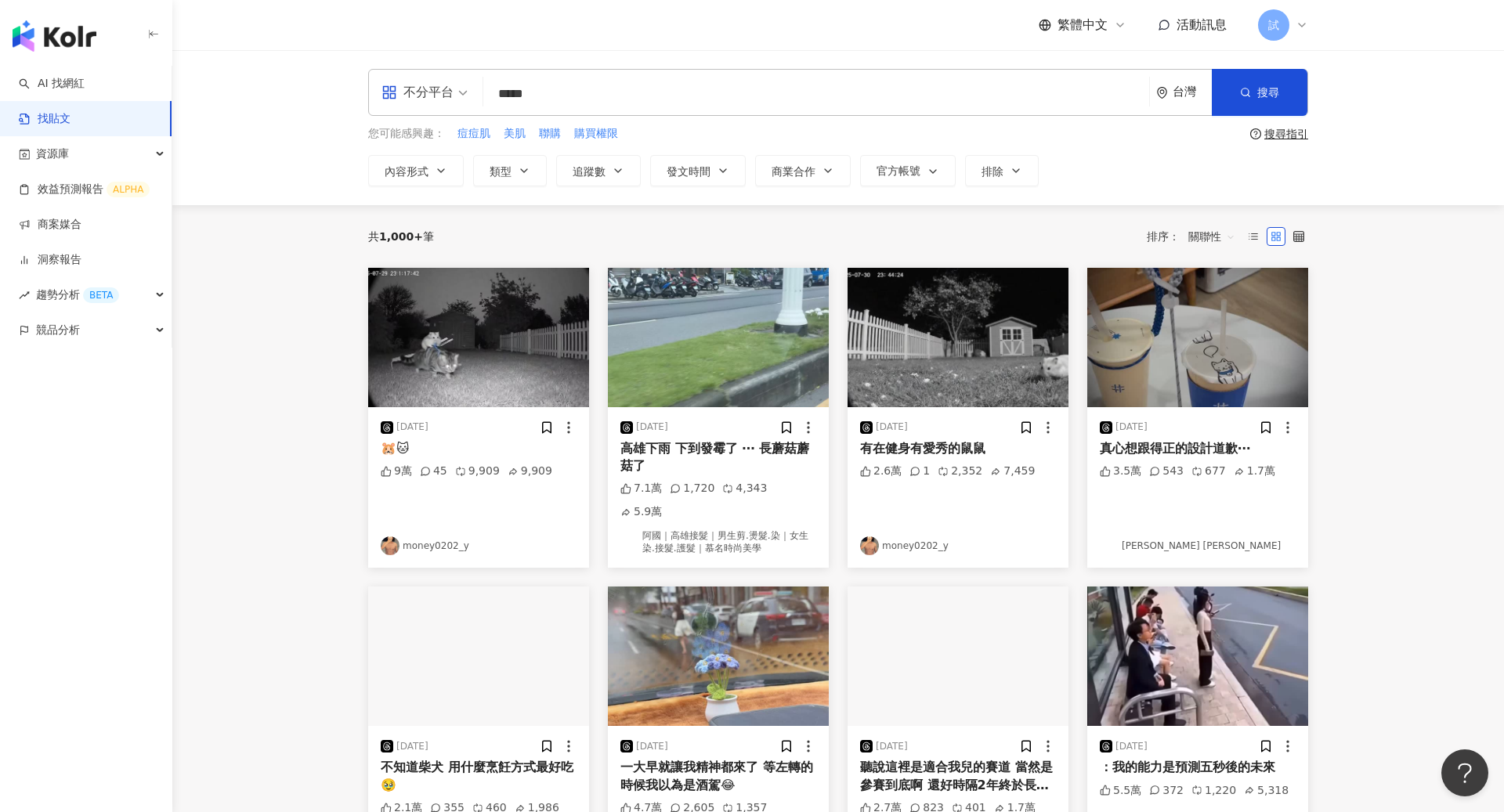
type input "*****"
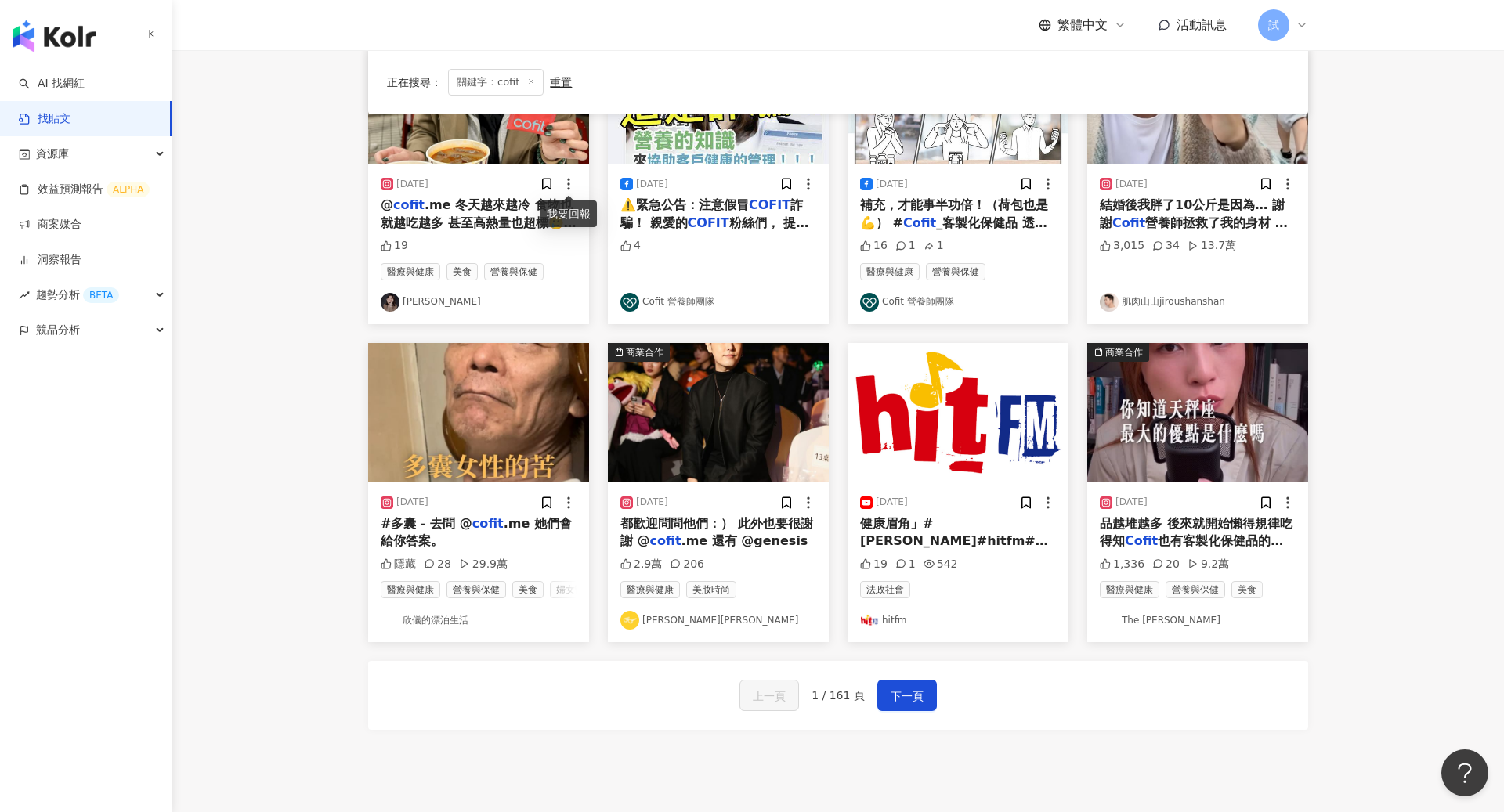
scroll to position [687, 0]
